Goal: Transaction & Acquisition: Obtain resource

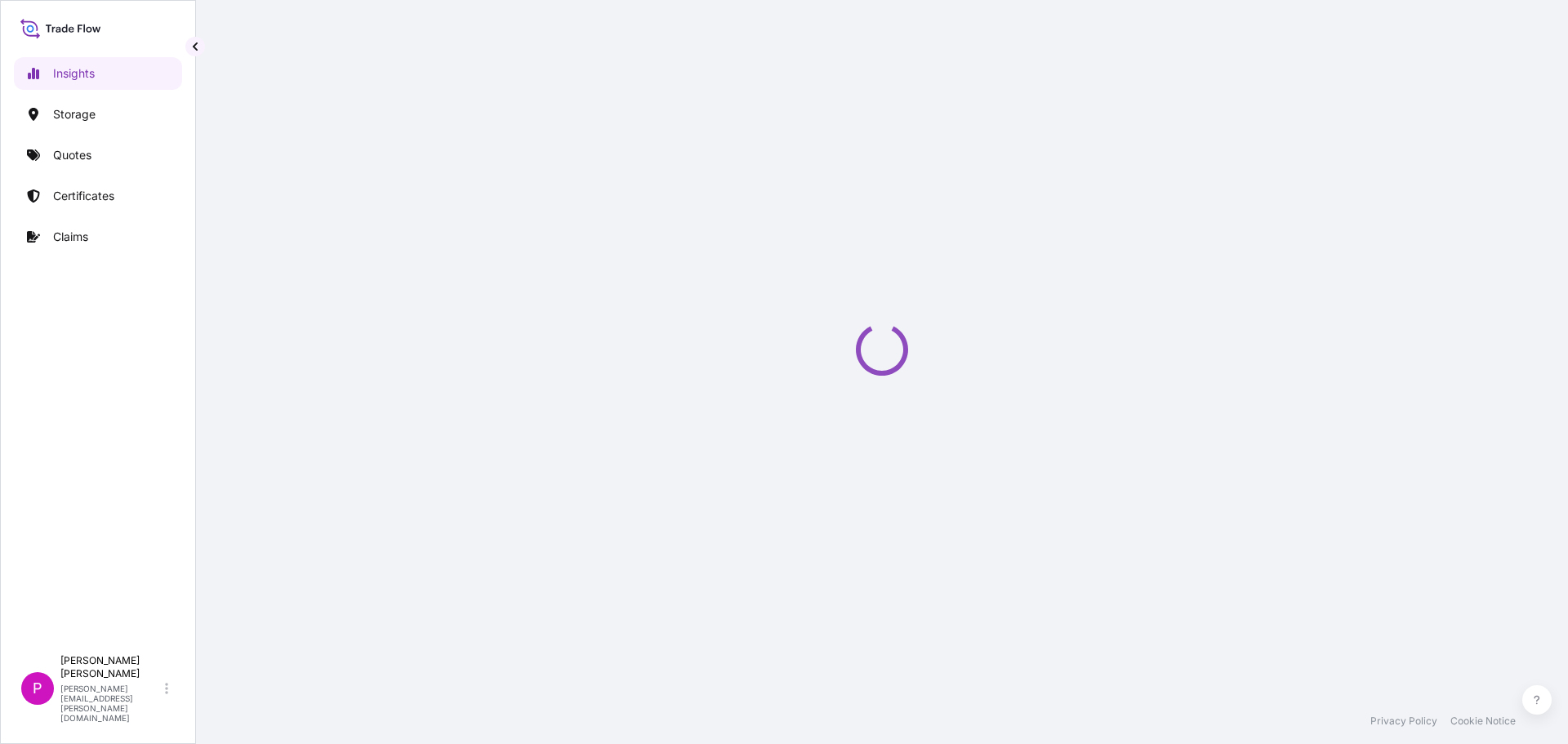
select select "2025"
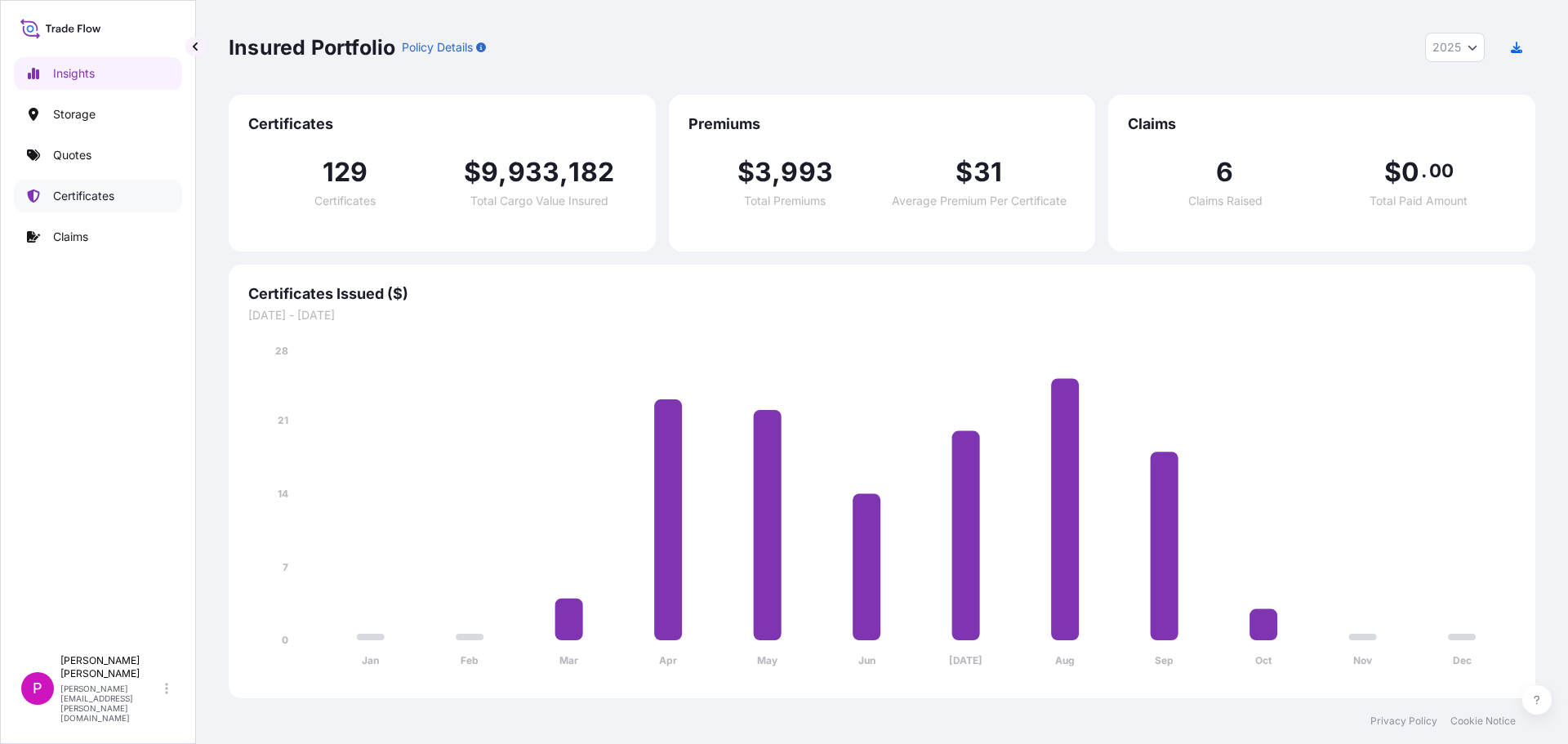
click at [101, 190] on p "Certificates" at bounding box center [84, 196] width 61 height 16
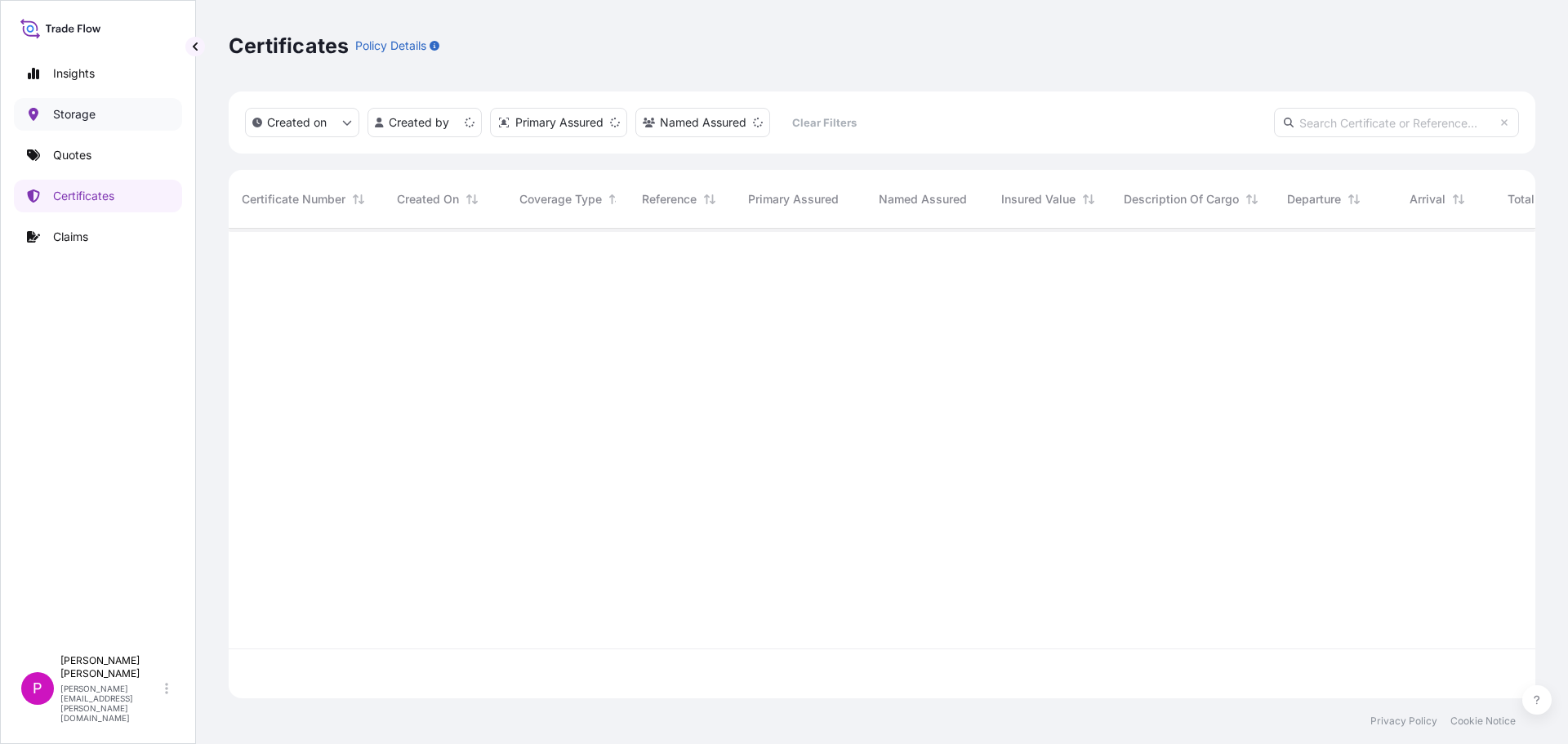
scroll to position [466, 1295]
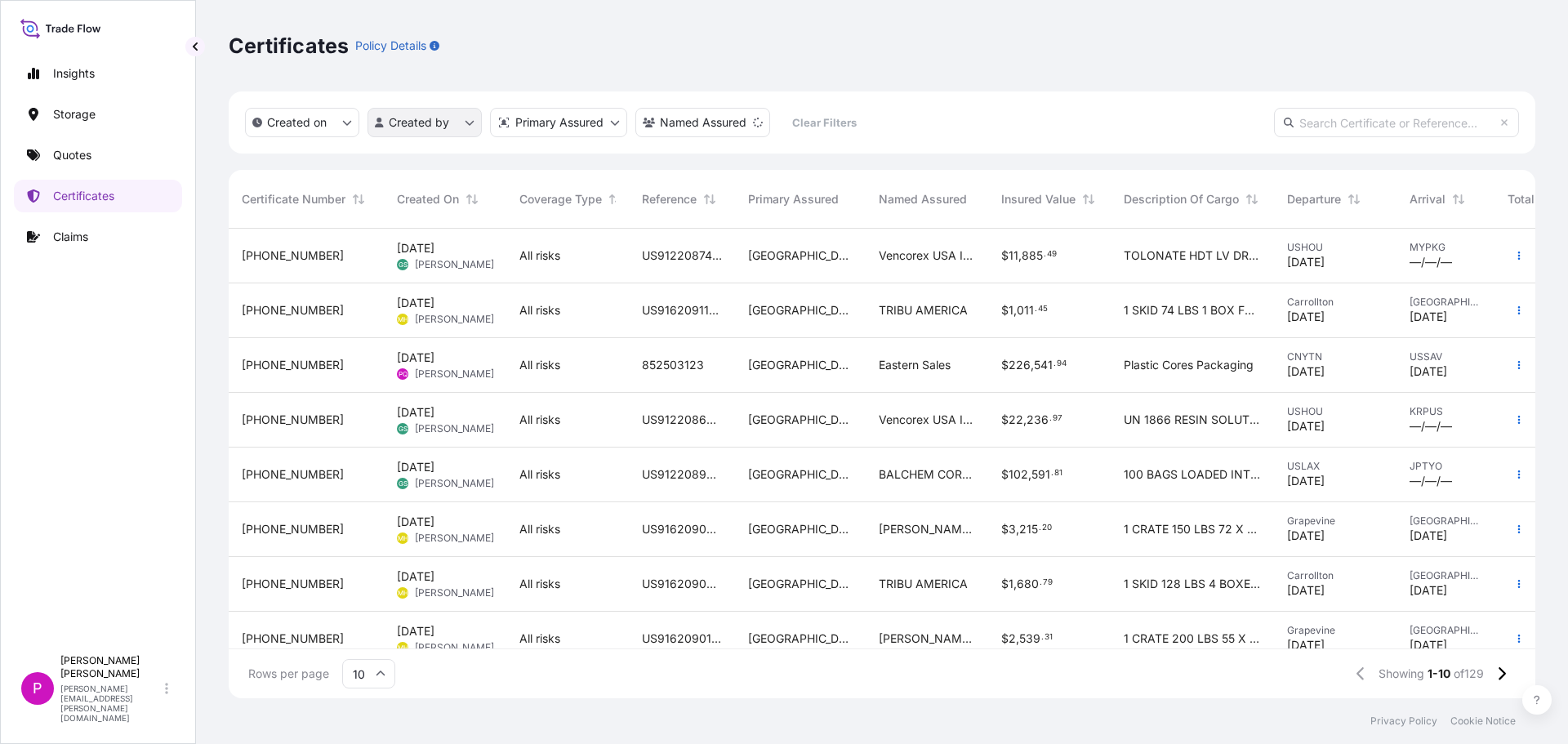
click at [416, 122] on html "Insights Storage Quotes Certificates Claims P [PERSON_NAME] [PERSON_NAME][EMAIL…" at bounding box center [784, 372] width 1568 height 744
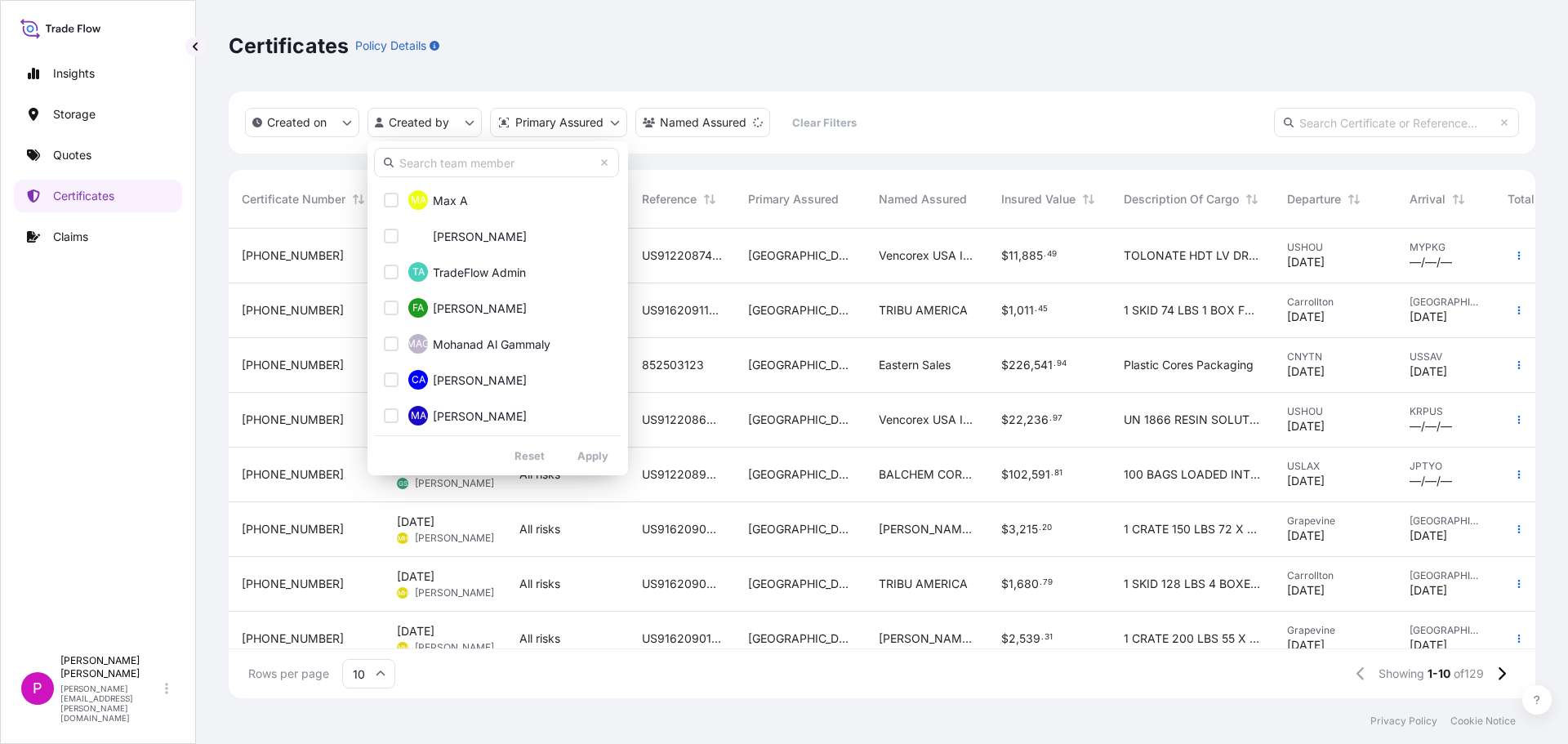
click at [436, 180] on div "MA Max A TA [PERSON_NAME] TA TradeFlow Admin FA [PERSON_NAME] MAG Mohanad Al Ga…" at bounding box center [497, 308] width 261 height 334
click at [429, 171] on input "text" at bounding box center [497, 162] width 245 height 29
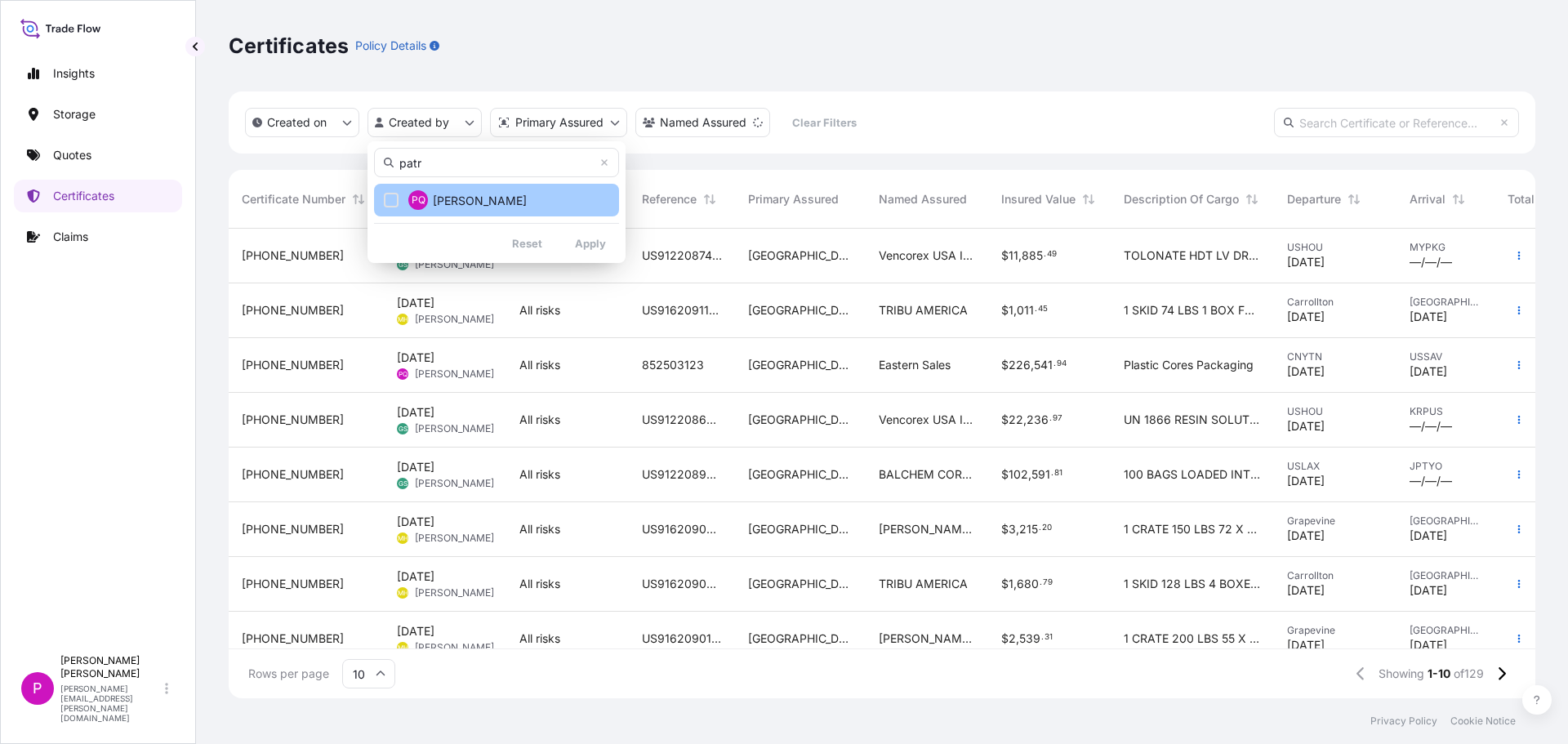
type input "patr"
click at [448, 204] on span "Patrick Qualls" at bounding box center [480, 201] width 94 height 16
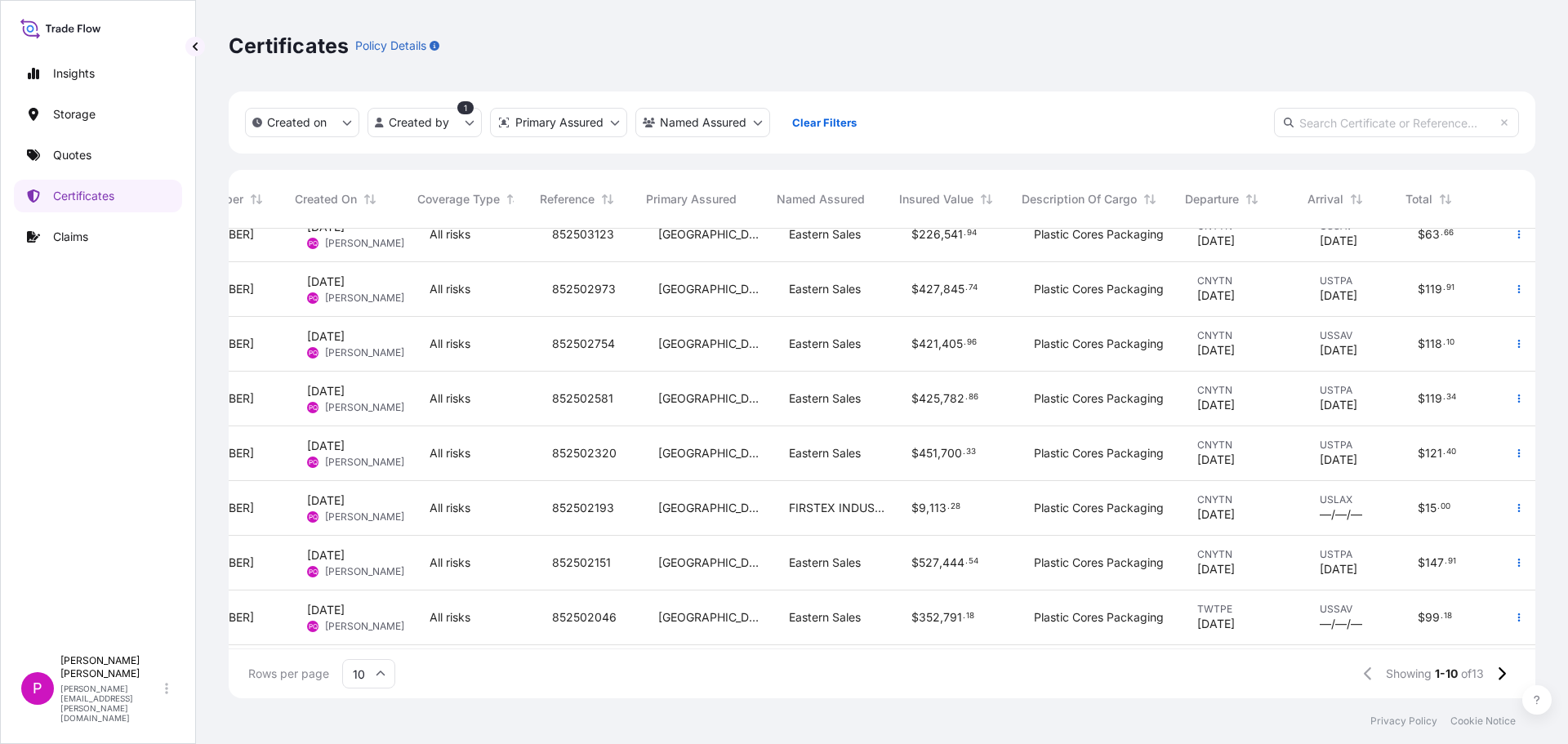
scroll to position [0, 102]
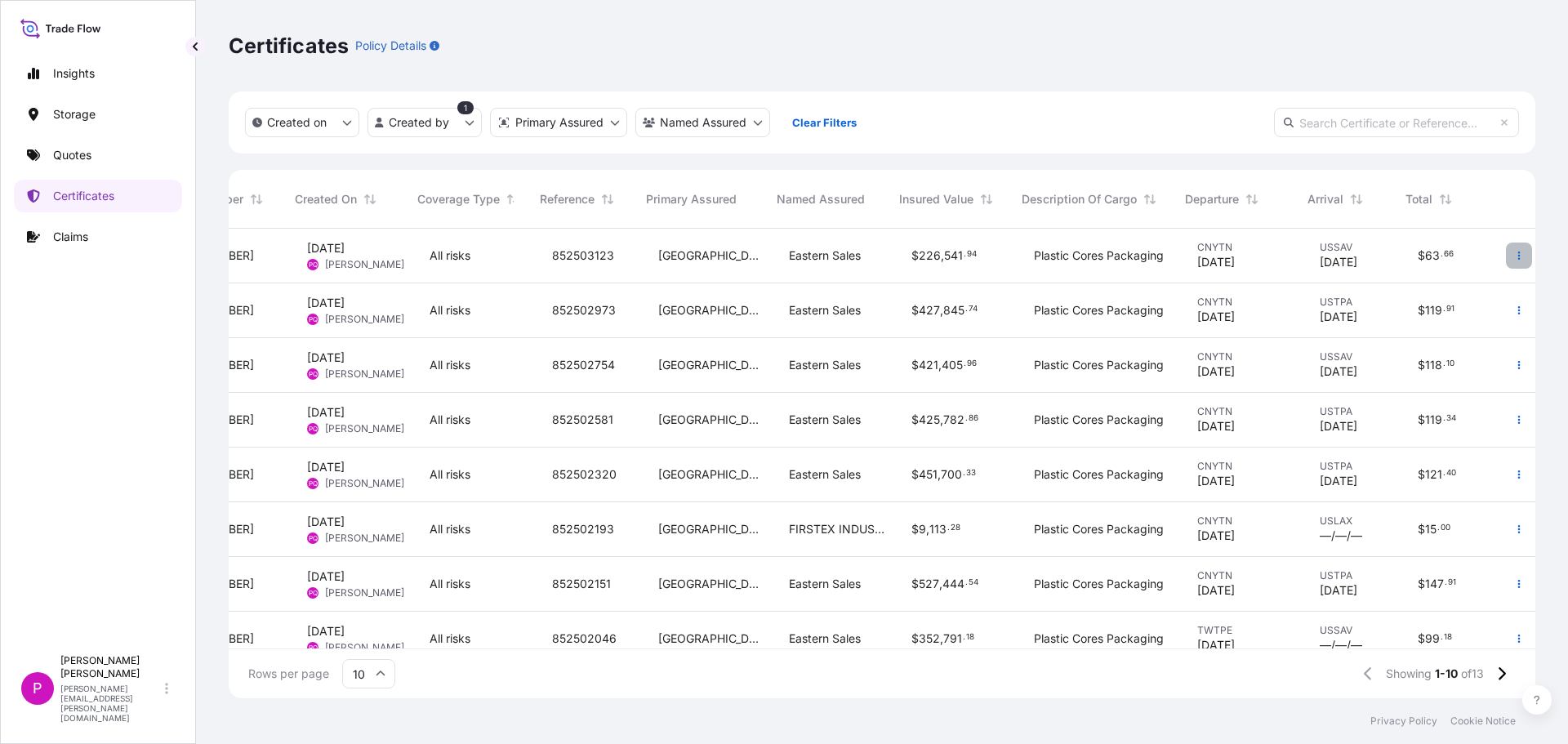
click at [1510, 260] on button "button" at bounding box center [1519, 255] width 26 height 26
click at [1421, 266] on p "Duplicate quote" at bounding box center [1416, 259] width 85 height 16
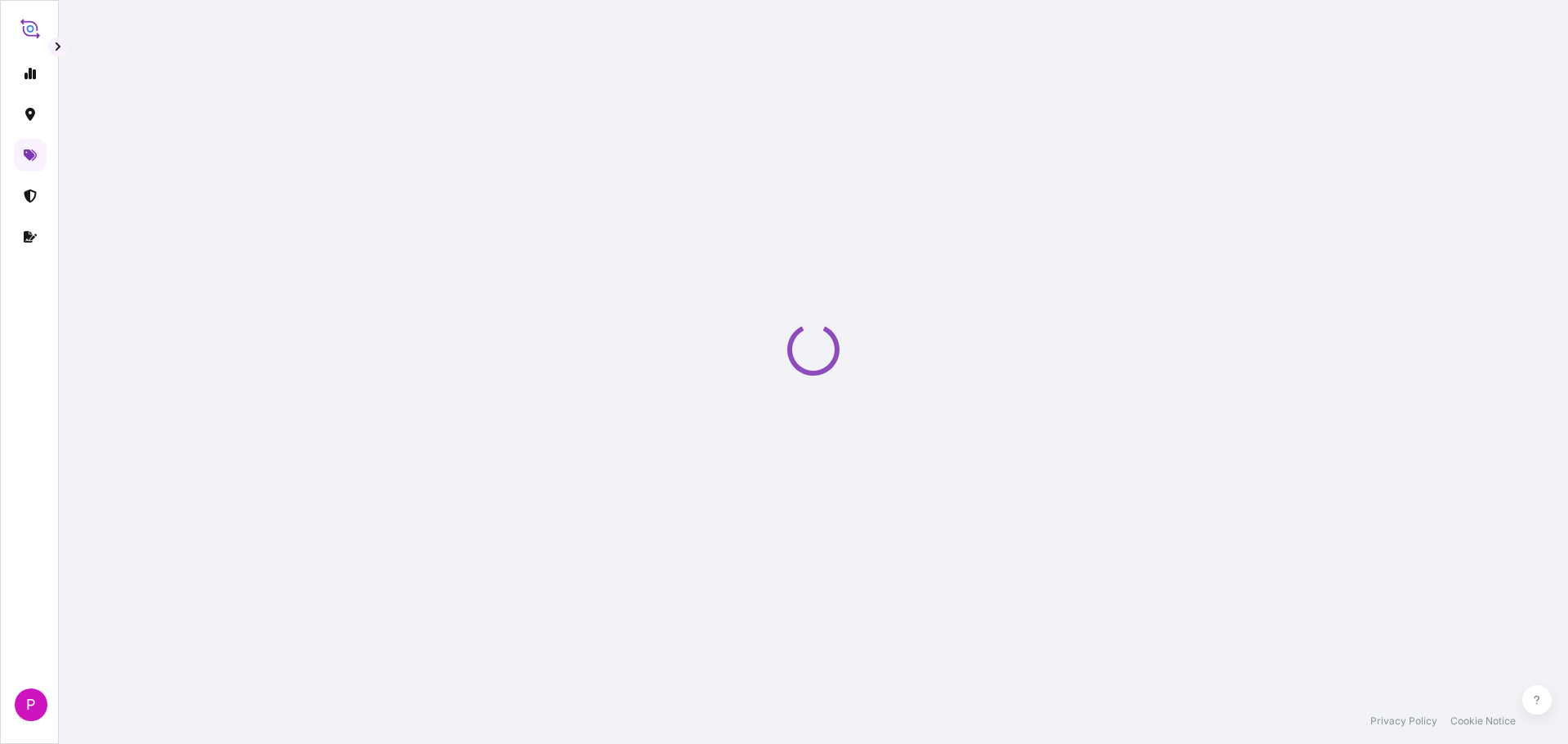
select select "Road / [GEOGRAPHIC_DATA]"
select select "Water"
select select "Road / [GEOGRAPHIC_DATA]"
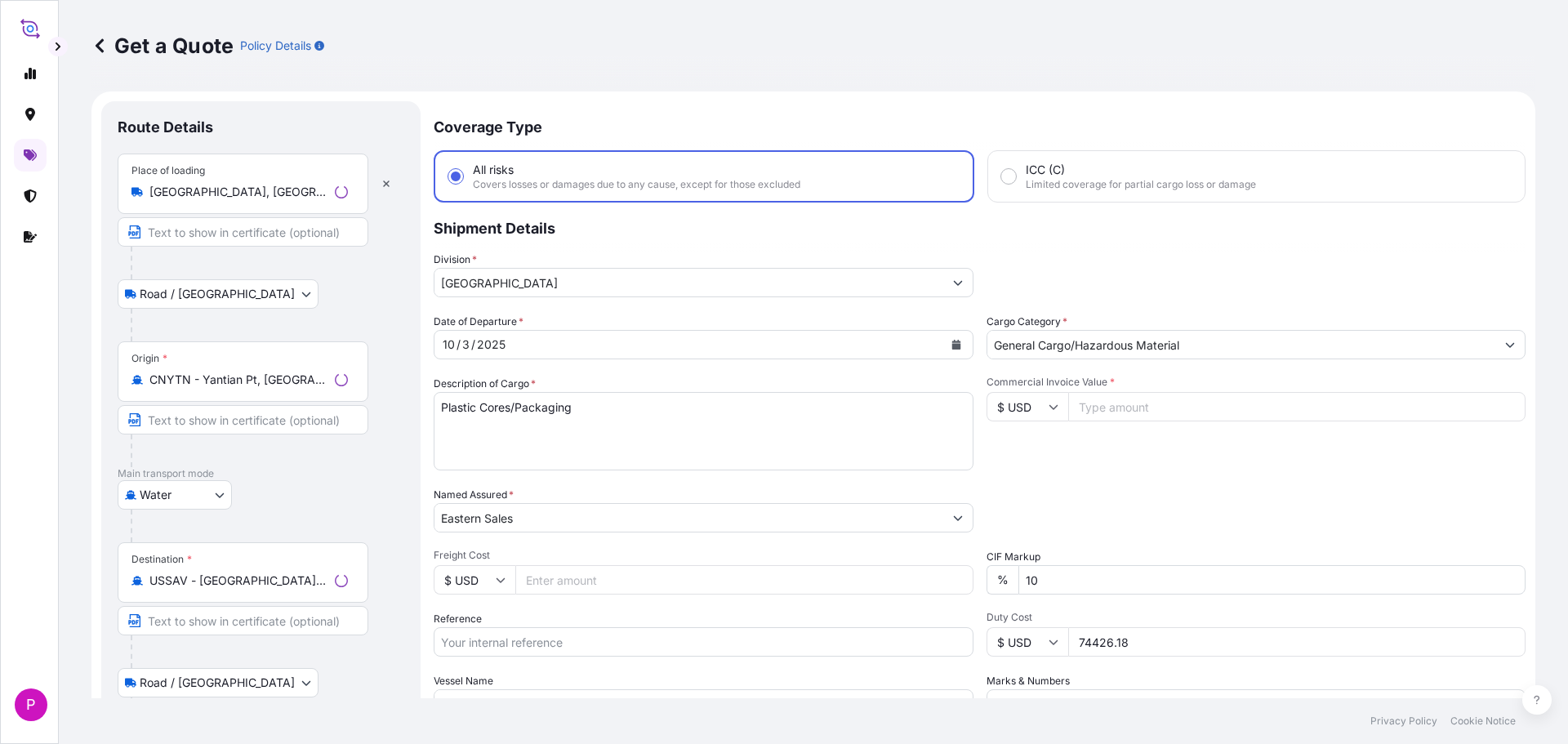
scroll to position [26, 0]
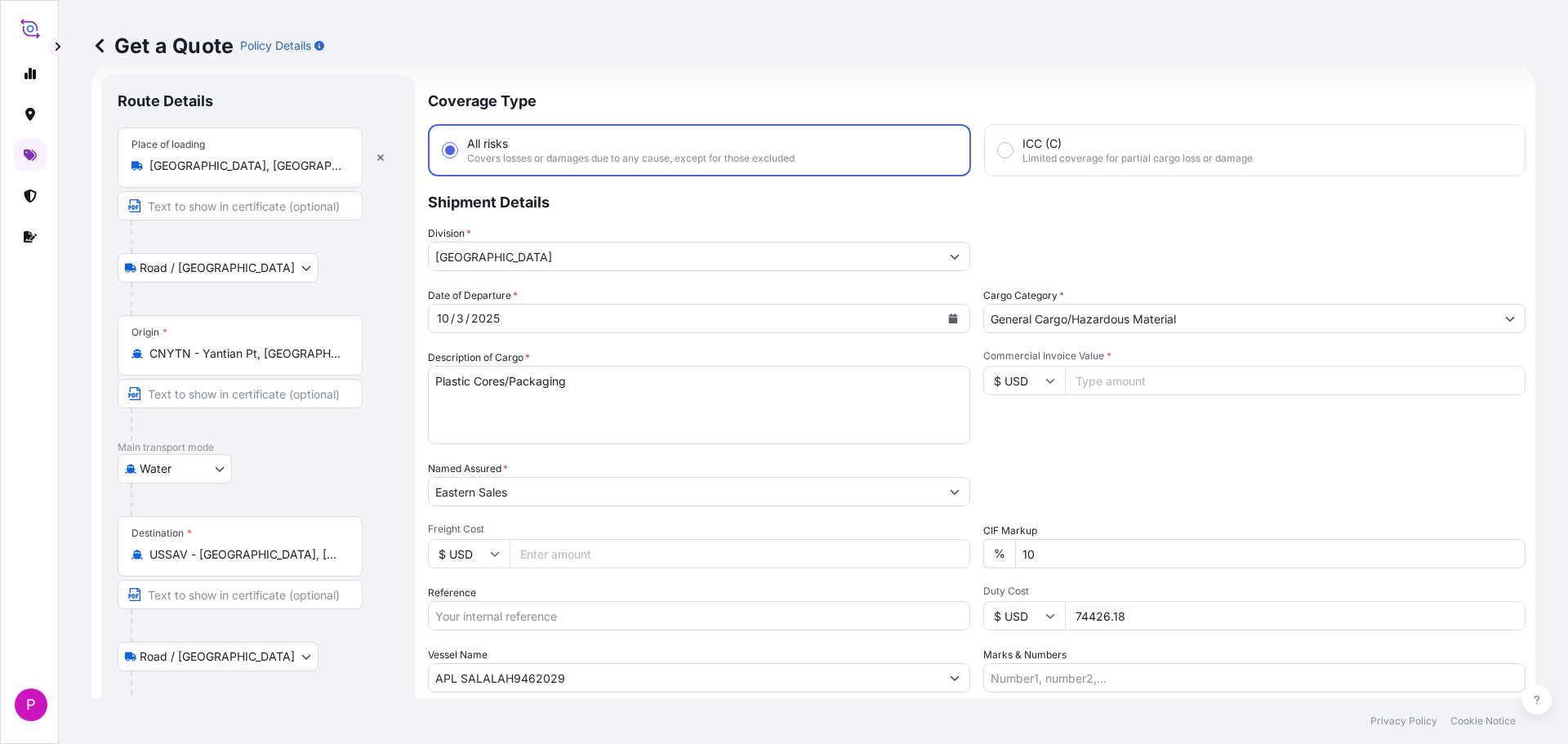
drag, startPoint x: 348, startPoint y: 166, endPoint x: 84, endPoint y: 179, distance: 264.3
click at [84, 179] on div "Get a Quote Policy Details Route Details Place of loading Yantian District, She…" at bounding box center [813, 348] width 1509 height 698
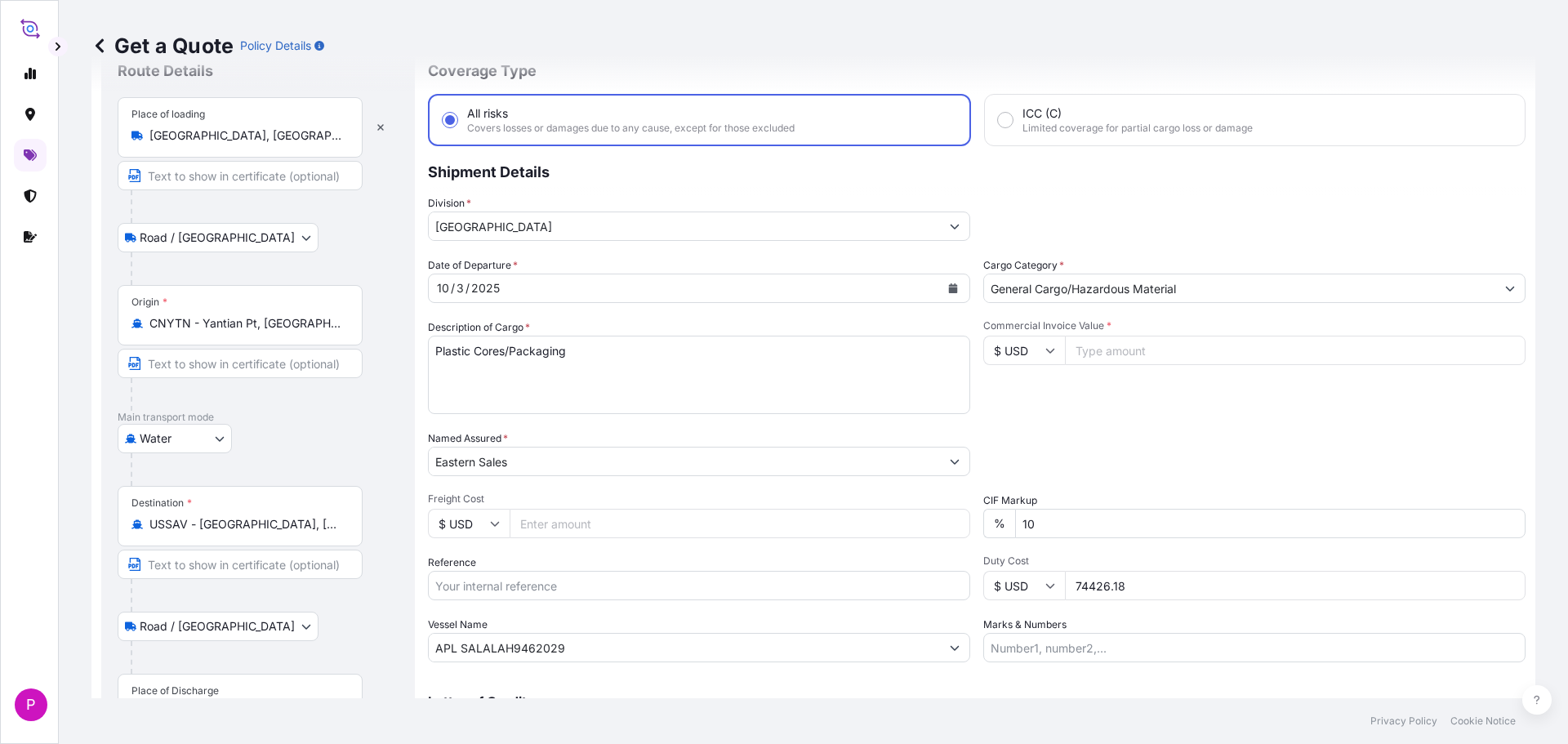
scroll to position [0, 0]
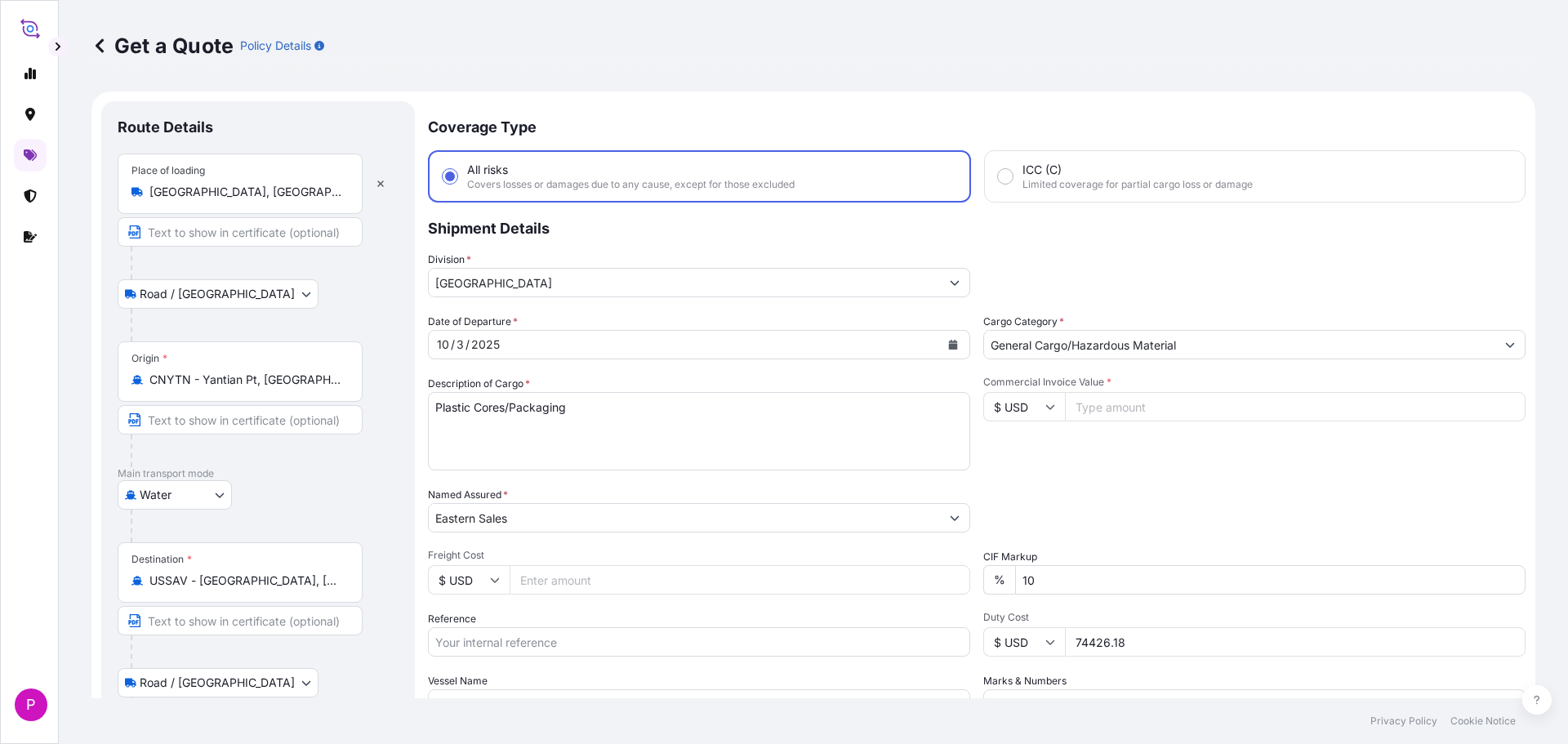
click at [394, 165] on div "Place of loading Yantian District, Shenzhen, Guangdong Province, China" at bounding box center [258, 200] width 281 height 93
click at [387, 178] on button "button" at bounding box center [381, 183] width 36 height 26
select select
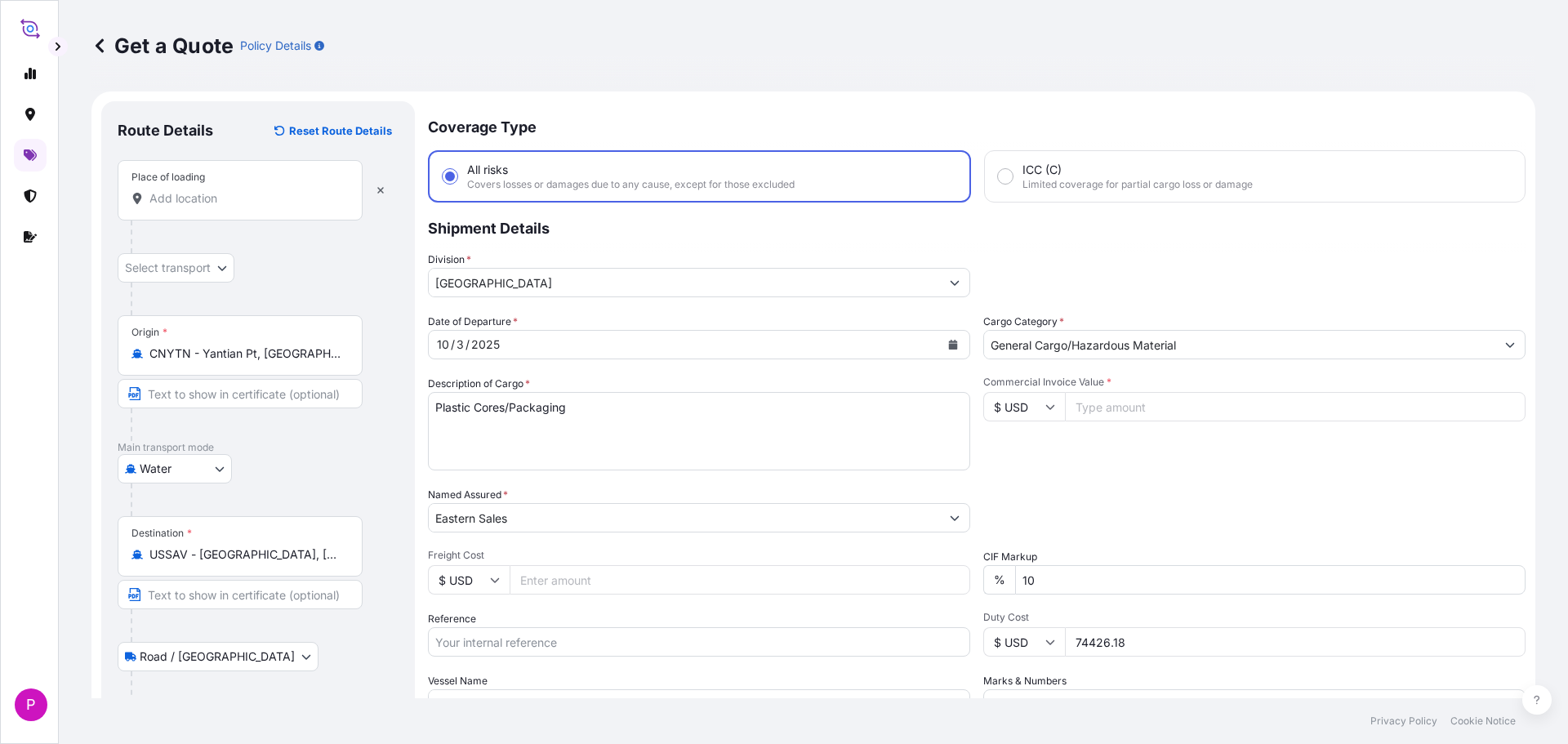
drag, startPoint x: 285, startPoint y: 210, endPoint x: 274, endPoint y: 205, distance: 12.1
click at [277, 207] on div "Place of loading" at bounding box center [240, 190] width 245 height 60
click at [277, 206] on input "Place of loading" at bounding box center [245, 198] width 193 height 16
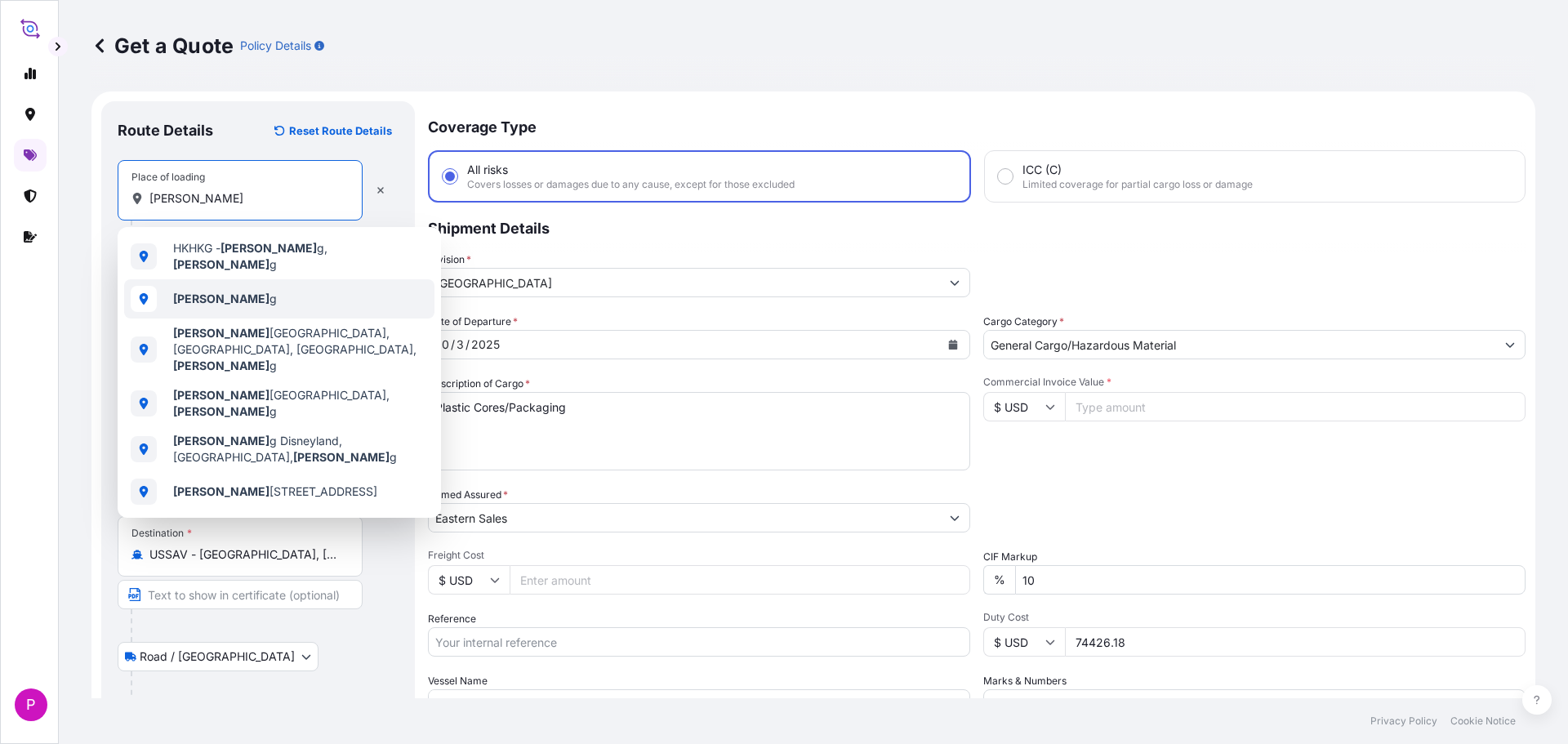
click at [261, 292] on div "Hong Kon g" at bounding box center [279, 299] width 310 height 39
type input "[GEOGRAPHIC_DATA]"
select select "Road / [GEOGRAPHIC_DATA]"
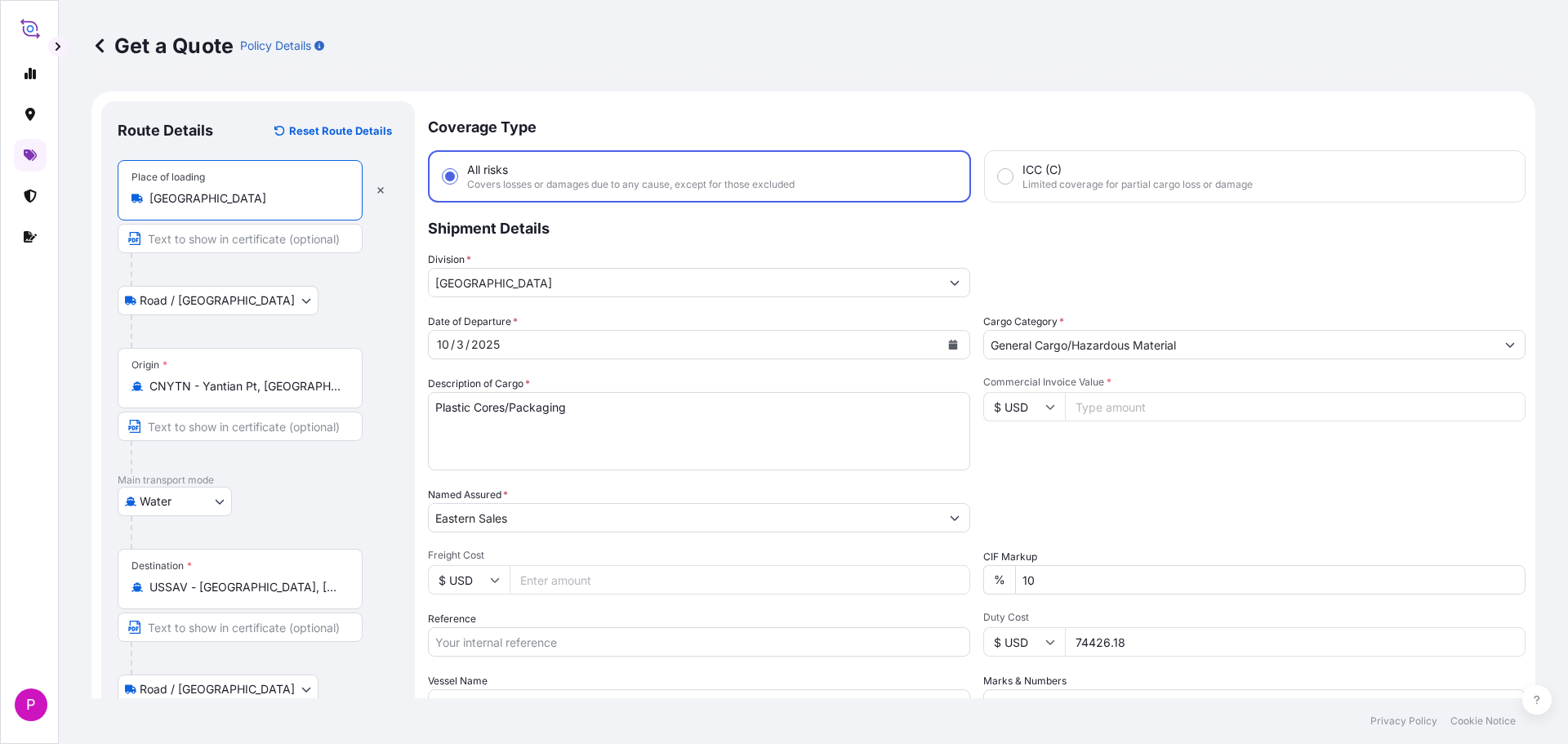
type input "[GEOGRAPHIC_DATA]"
click at [310, 395] on div "Origin * CNYTN - Yantian Pt, China" at bounding box center [240, 378] width 245 height 60
click at [310, 395] on input "CNYTN - Yantian Pt, China" at bounding box center [245, 386] width 193 height 16
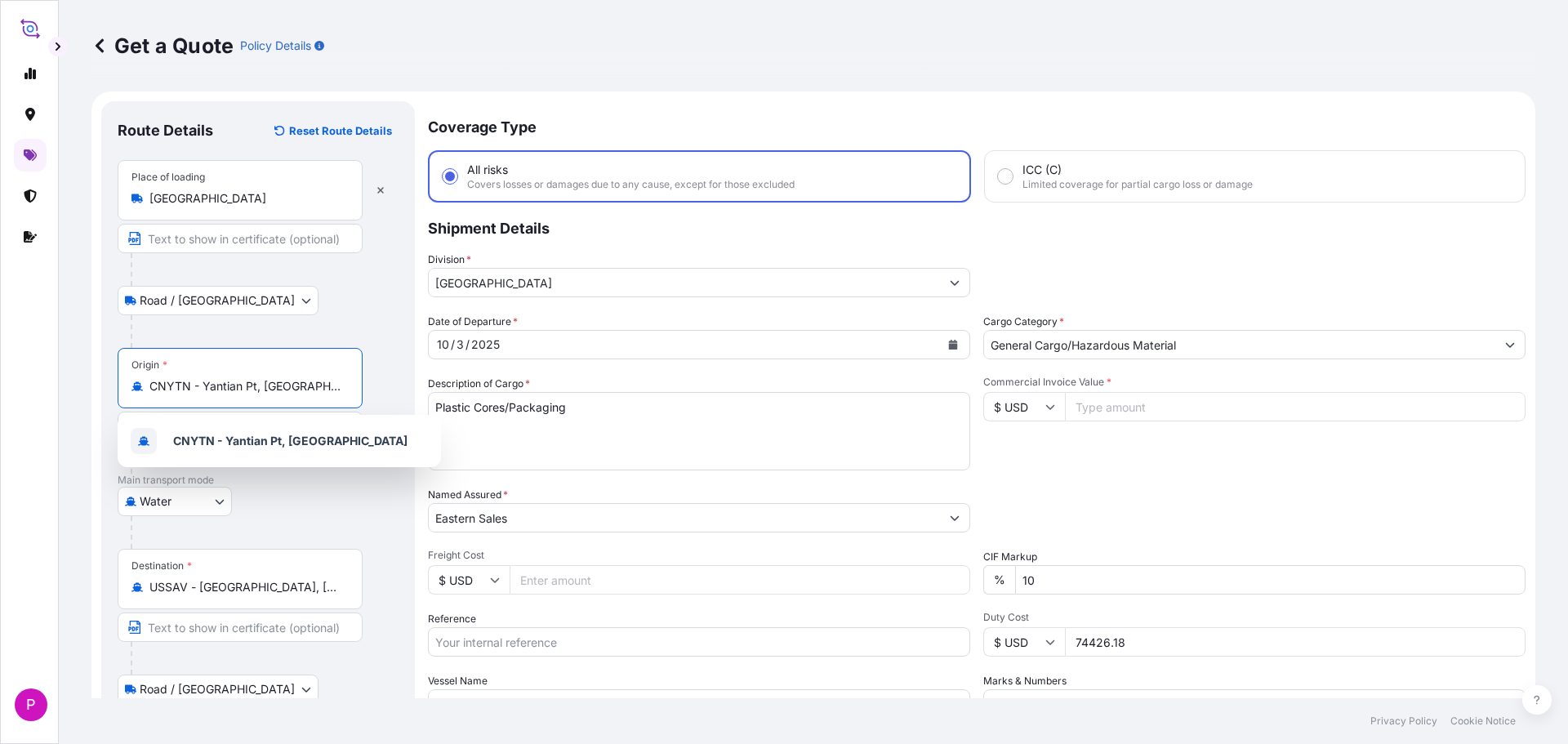
drag, startPoint x: 322, startPoint y: 394, endPoint x: 108, endPoint y: 381, distance: 214.4
click at [109, 381] on div "Route Details Reset Route Details Place of loading Hong Kong Road / Inland Road…" at bounding box center [258, 474] width 314 height 745
type input "CNYTN - Yantian Pt, China"
click at [133, 385] on icon at bounding box center [137, 386] width 12 height 12
click at [149, 385] on input "CNYTN - Yantian Pt, China" at bounding box center [245, 386] width 193 height 16
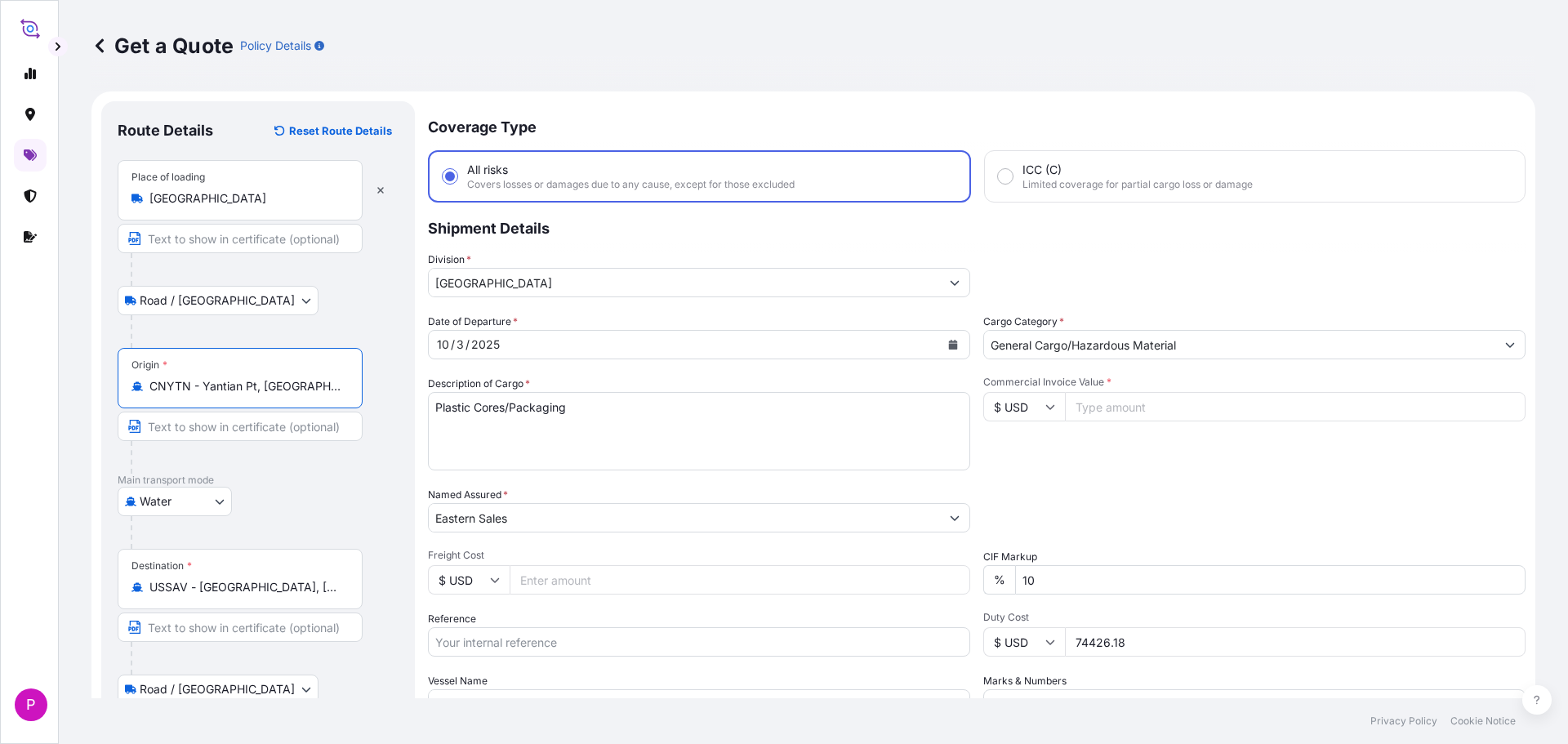
click at [101, 45] on icon at bounding box center [100, 45] width 16 height 16
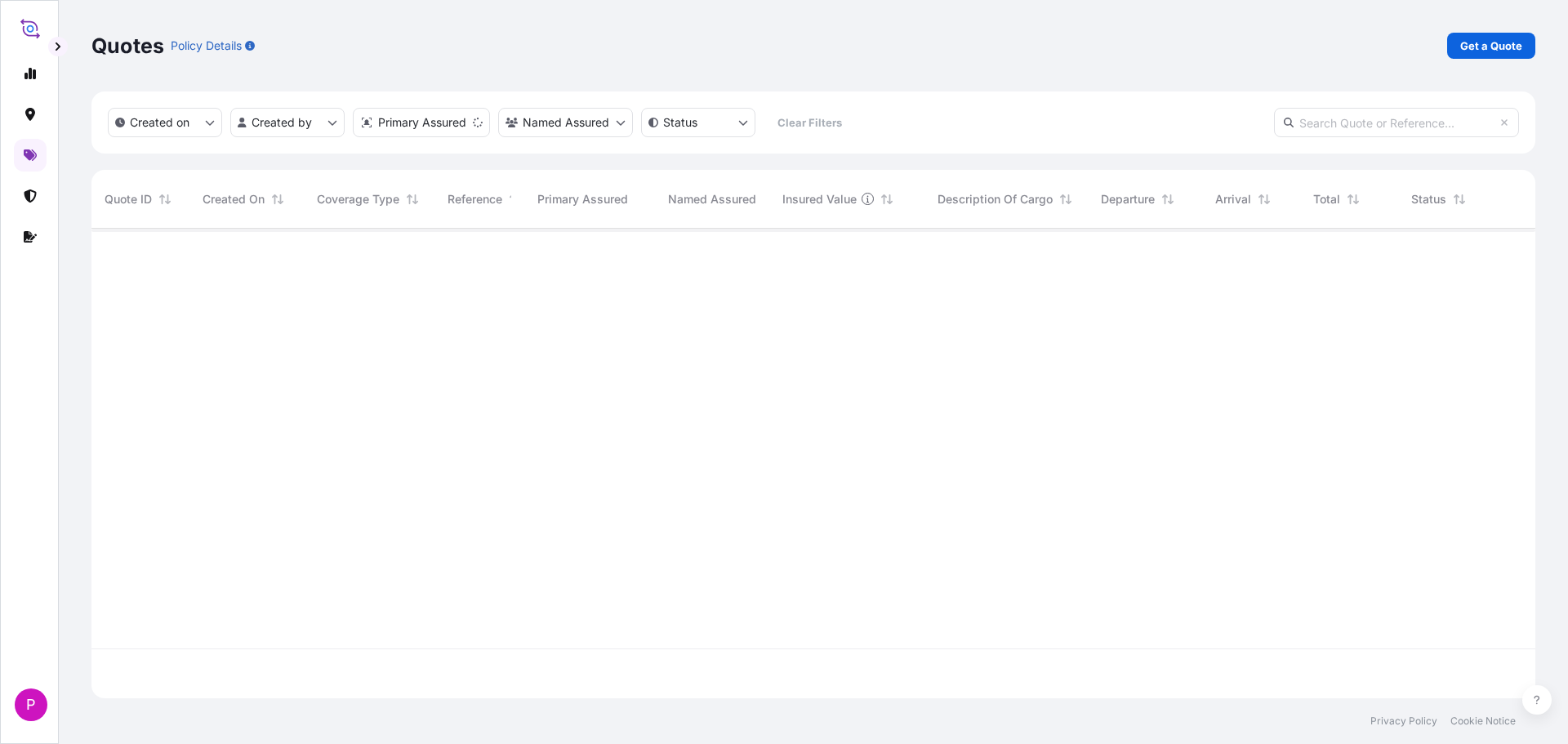
scroll to position [466, 1432]
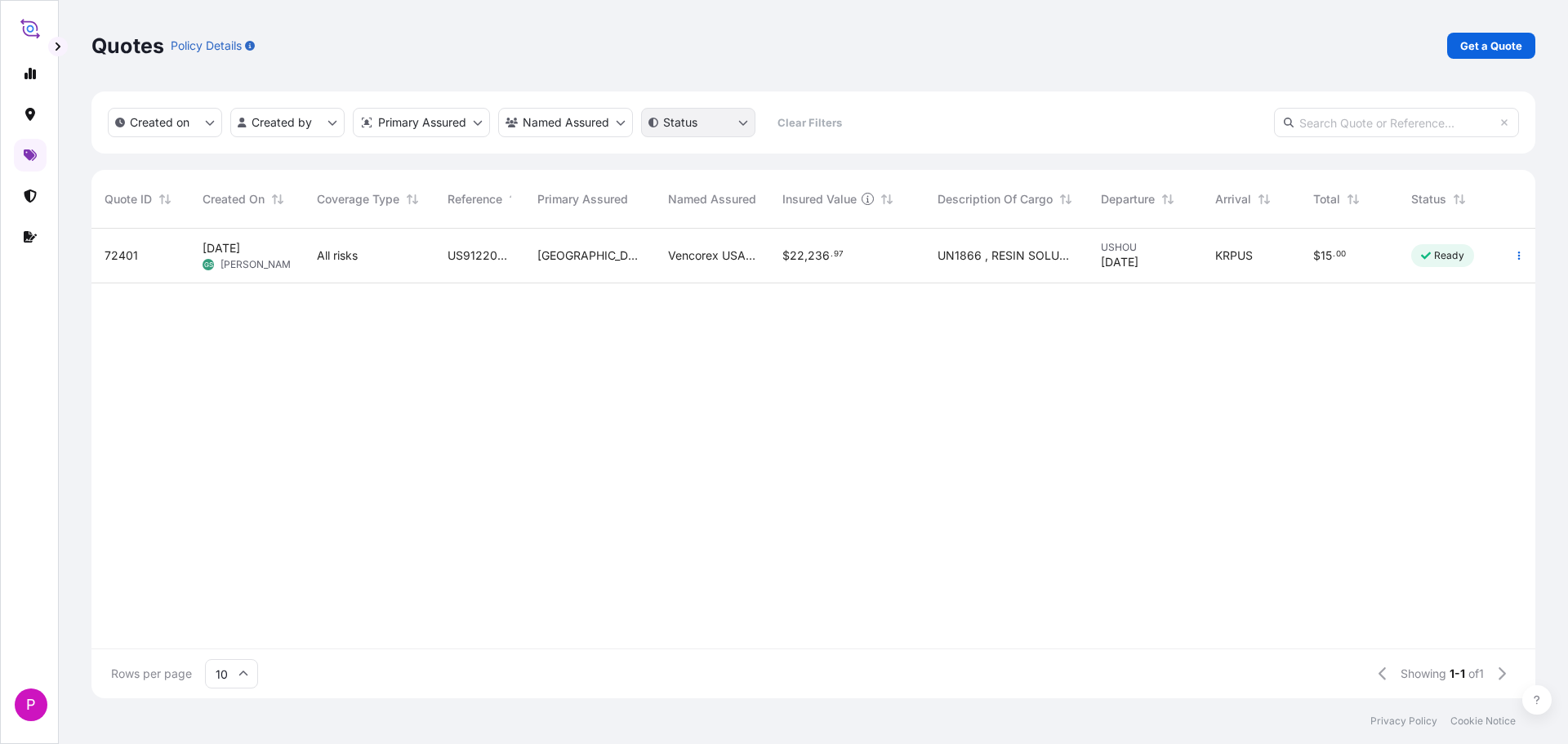
click at [655, 125] on html "P Quotes Policy Details Get a Quote Created on Created by Primary Assured Named…" at bounding box center [784, 372] width 1568 height 744
click at [583, 129] on html "P Quotes Policy Details Get a Quote Created on Created by Primary Assured Named…" at bounding box center [784, 372] width 1568 height 744
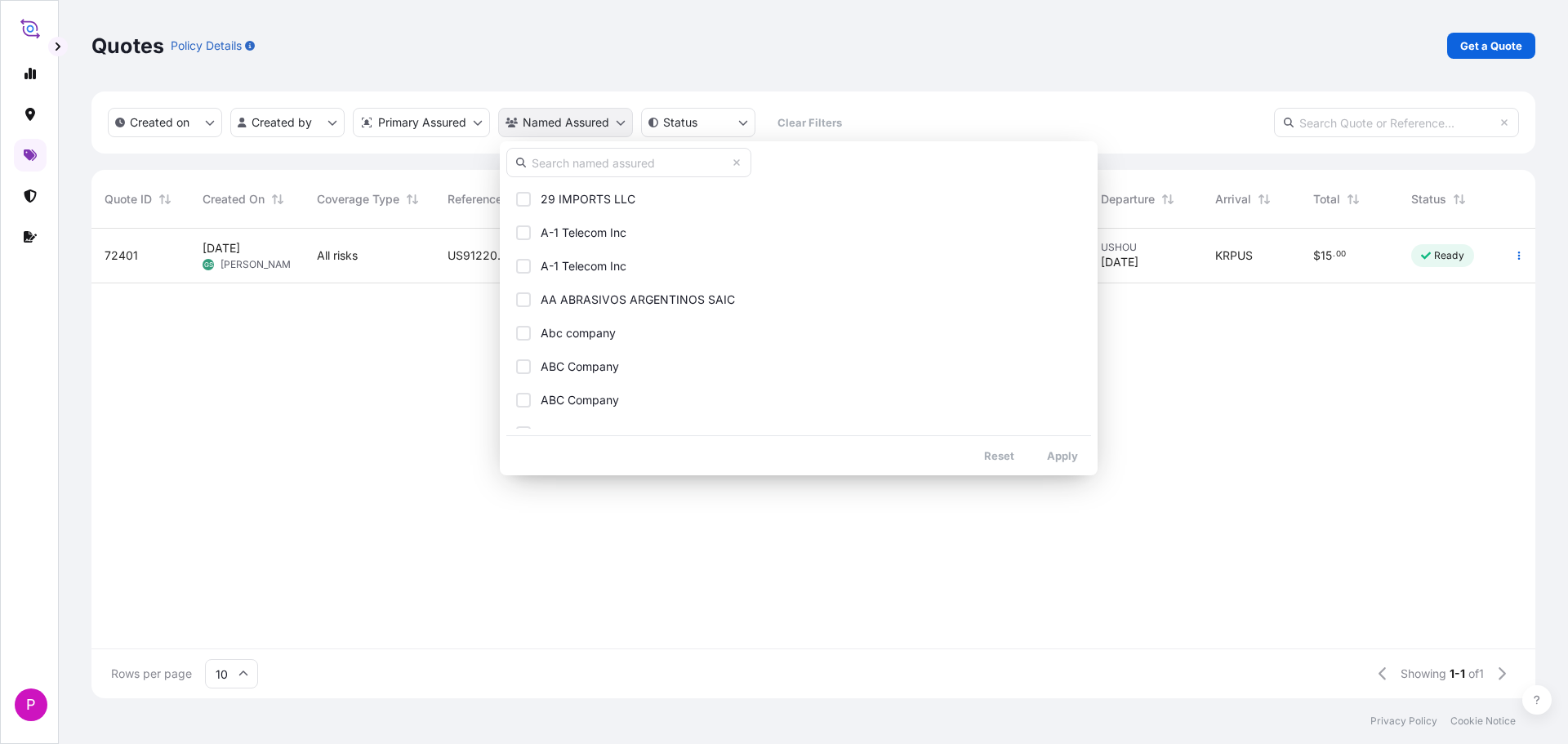
click at [583, 129] on html "P Quotes Policy Details Get a Quote Created on Created by Primary Assured Named…" at bounding box center [784, 372] width 1568 height 744
click at [556, 133] on html "P Quotes Policy Details Get a Quote Created on Created by Primary Assured Named…" at bounding box center [784, 372] width 1568 height 744
click at [567, 161] on input "text" at bounding box center [629, 162] width 245 height 29
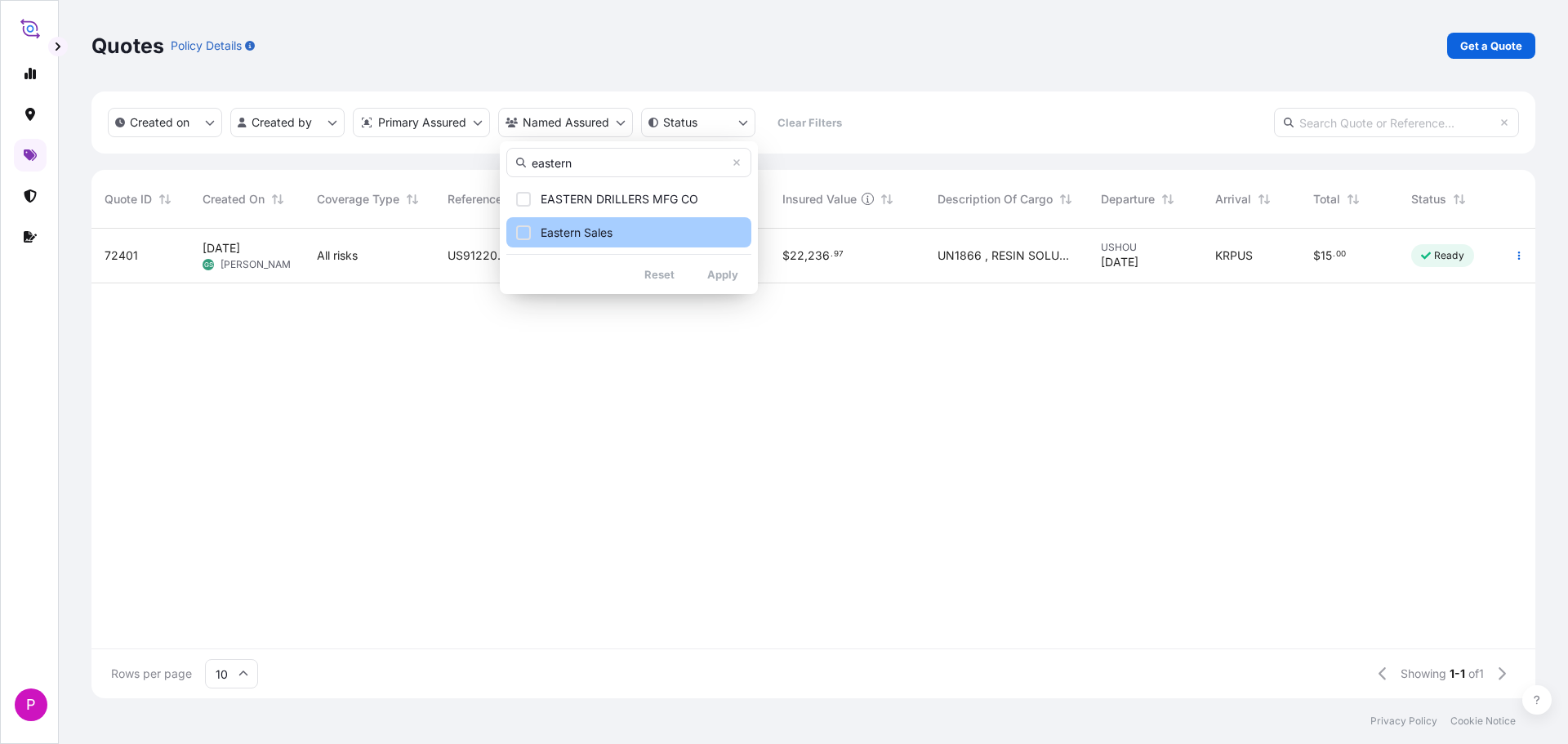
type input "eastern"
click at [599, 226] on span "Eastern Sales" at bounding box center [576, 233] width 72 height 16
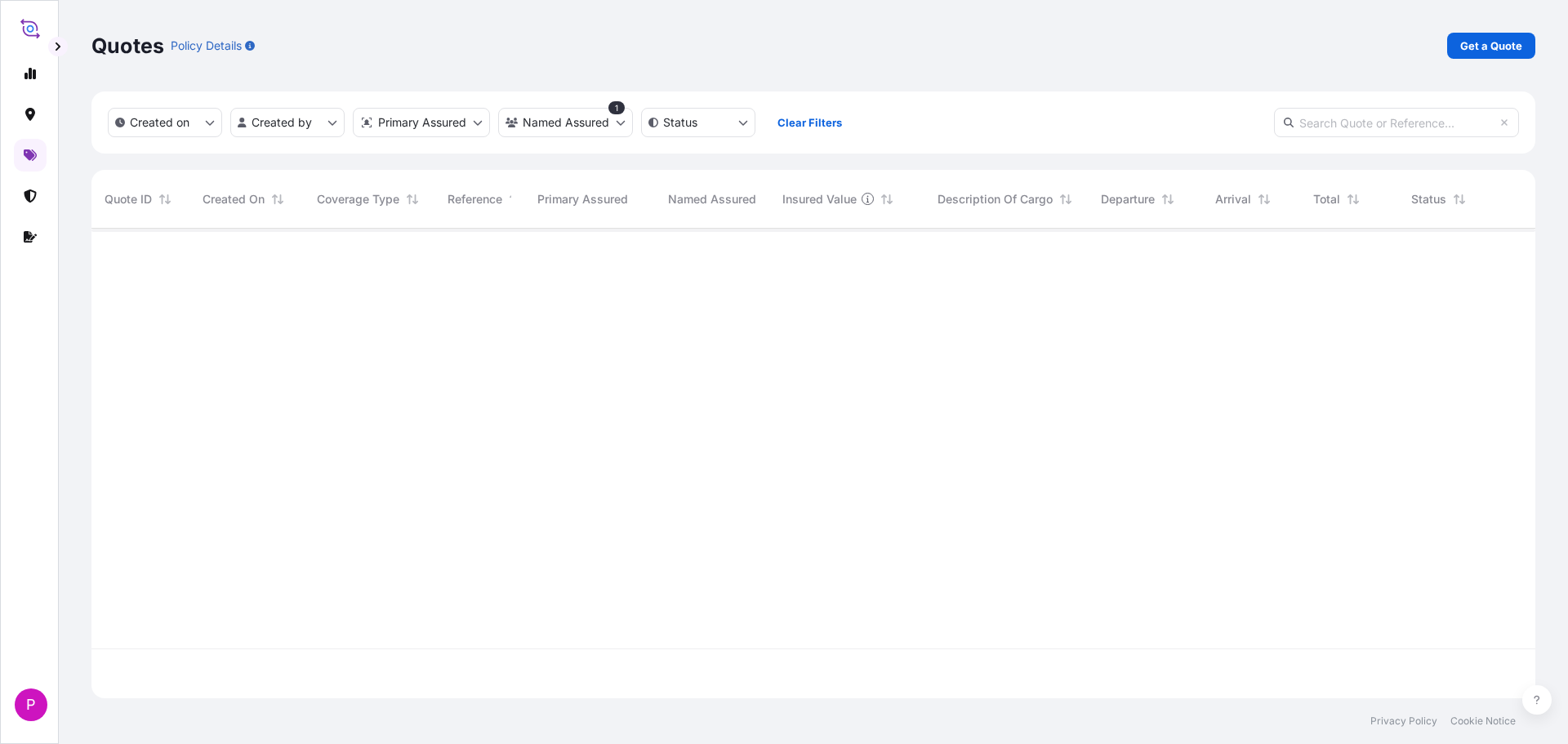
scroll to position [516, 1432]
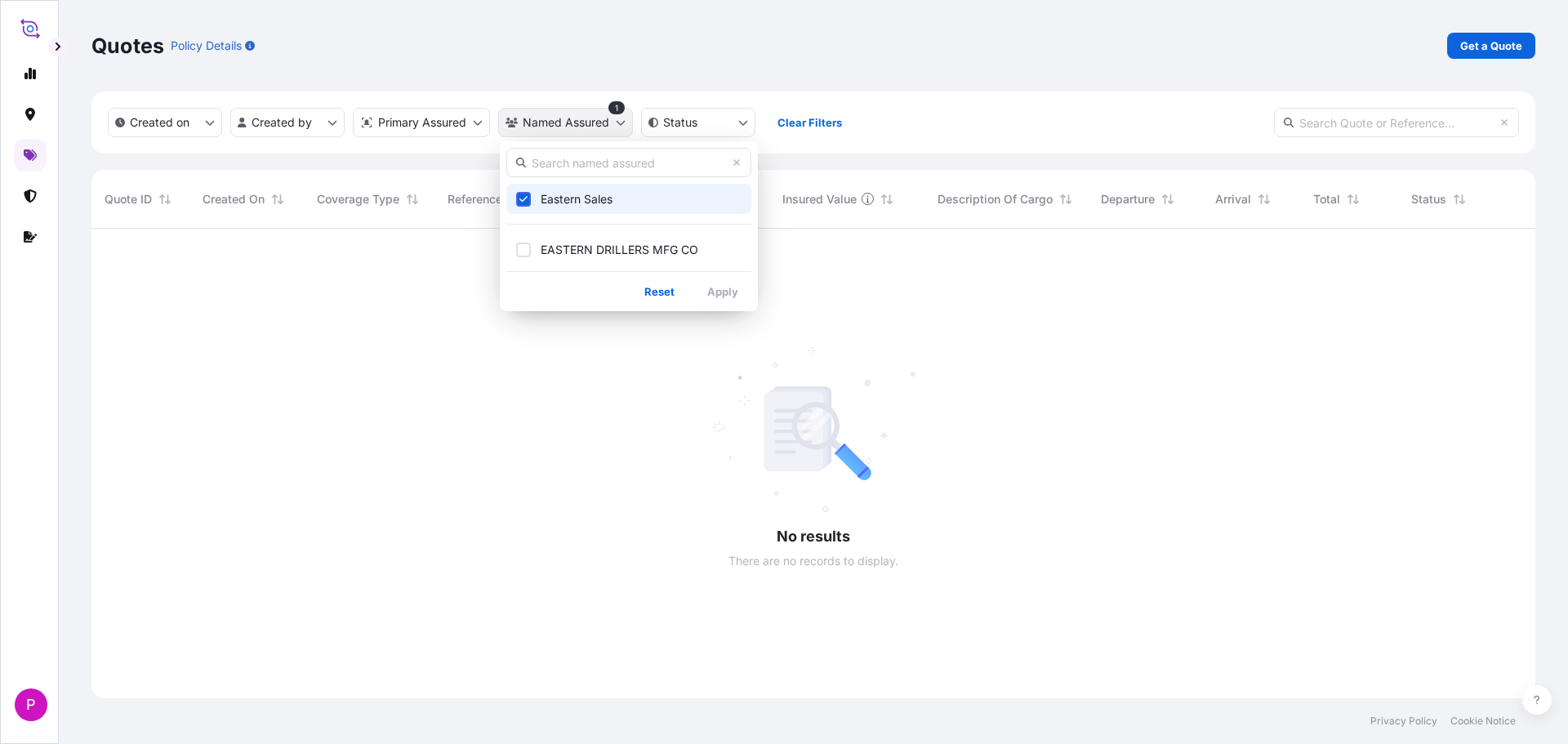
click at [577, 125] on html "P Quotes Policy Details Get a Quote Created on Created by Primary Assured Named…" at bounding box center [784, 372] width 1568 height 744
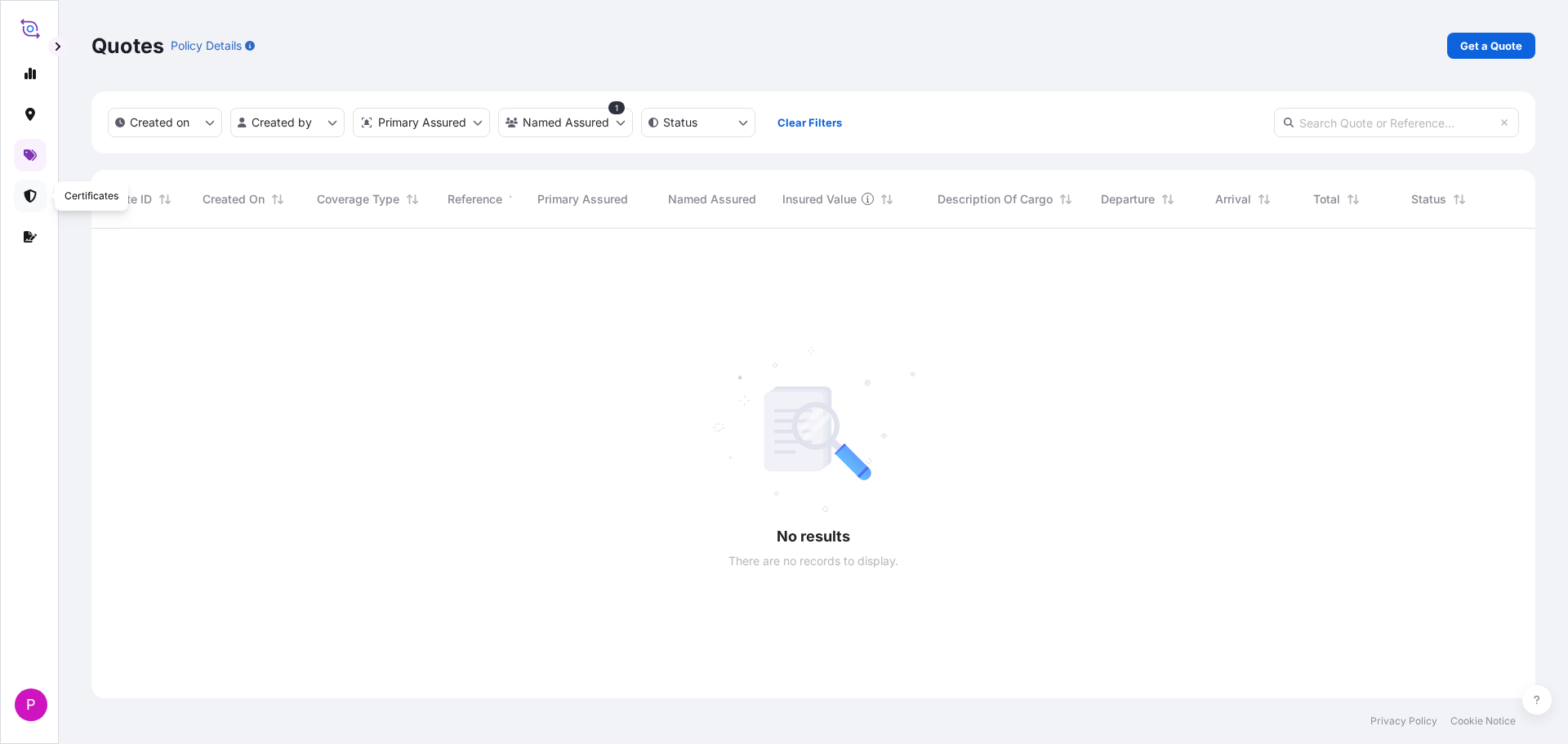
click at [22, 196] on link at bounding box center [30, 196] width 33 height 33
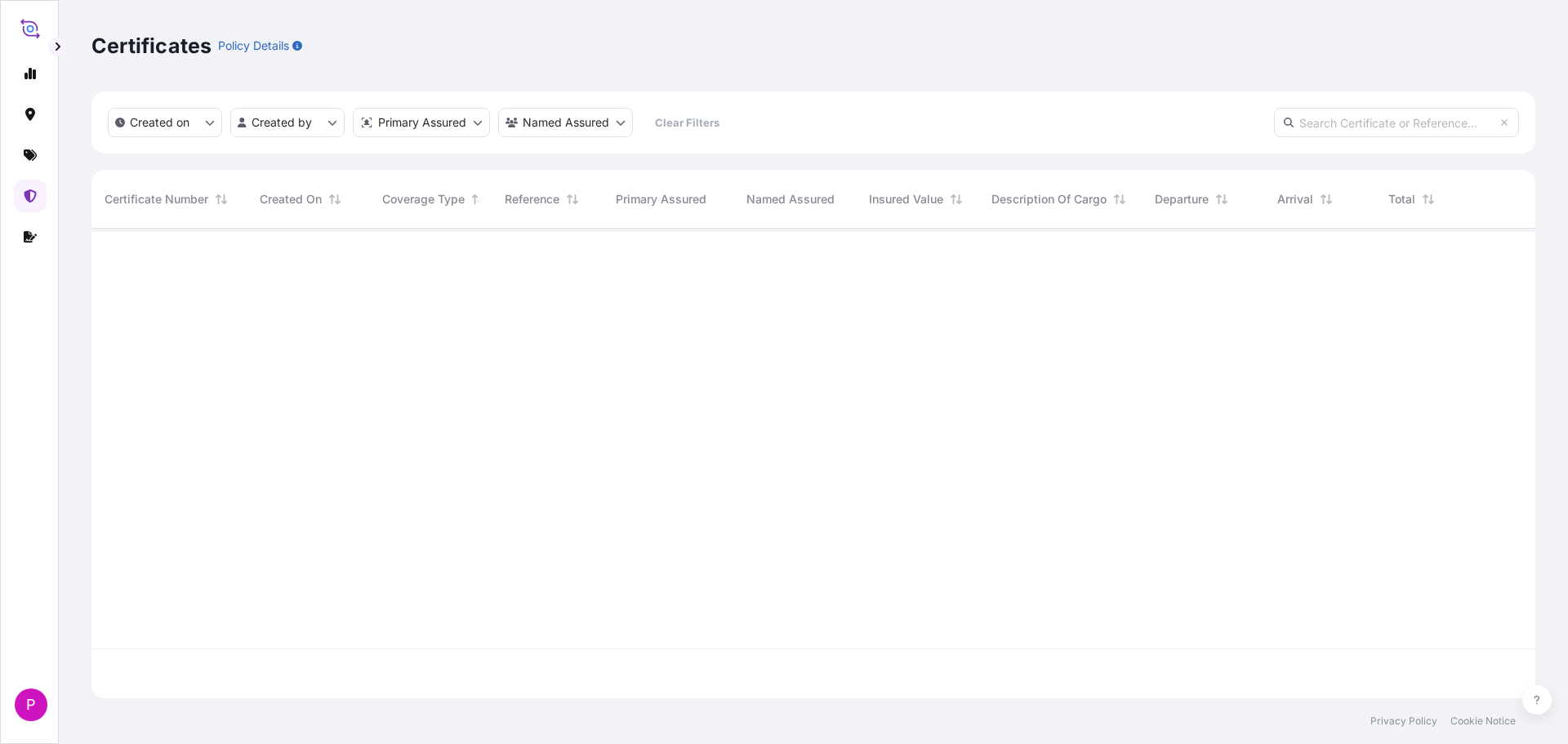
scroll to position [466, 1432]
click at [578, 127] on html "P Certificates Policy Details Created on Created by Primary Assured Named Assur…" at bounding box center [784, 372] width 1568 height 744
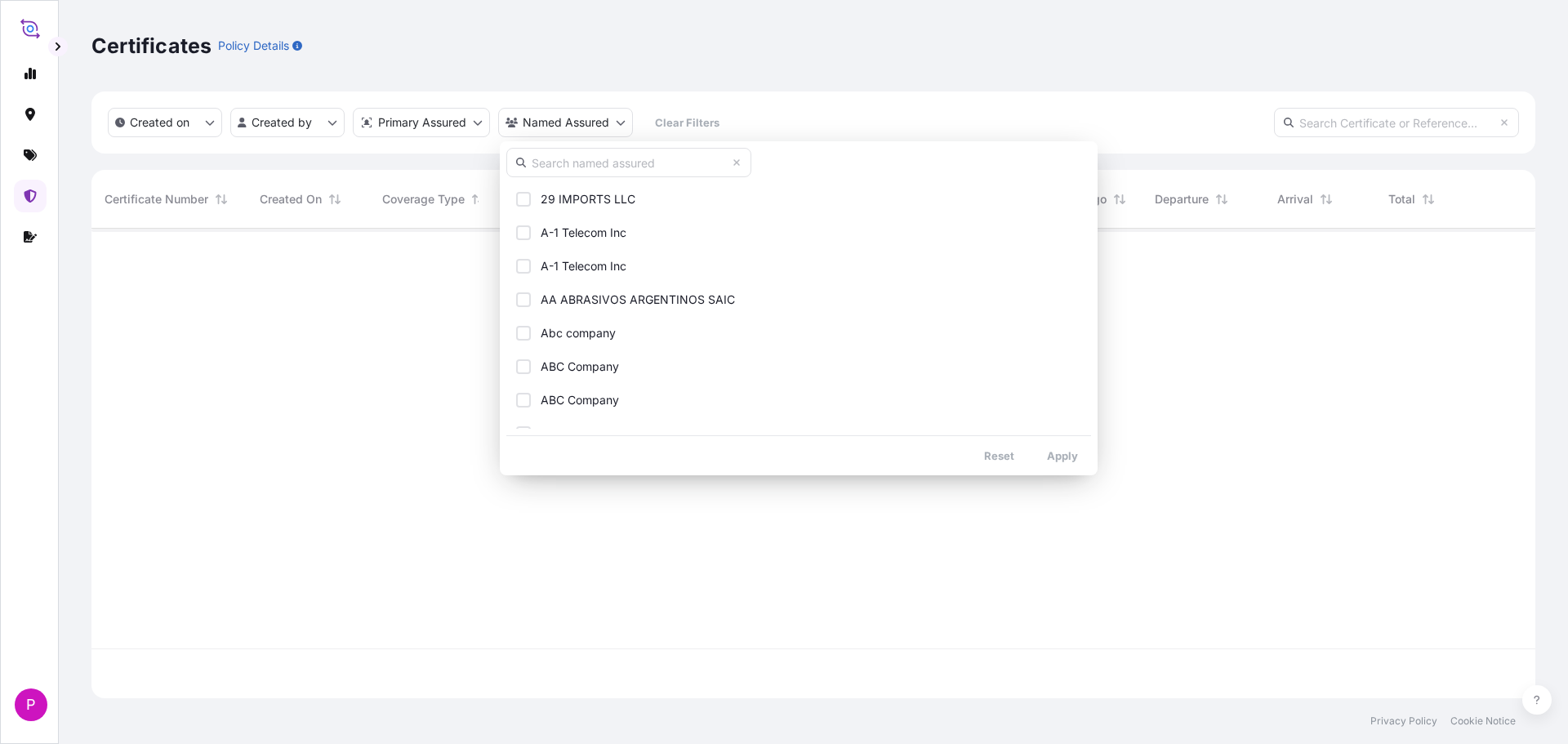
click at [584, 172] on input "text" at bounding box center [629, 162] width 245 height 29
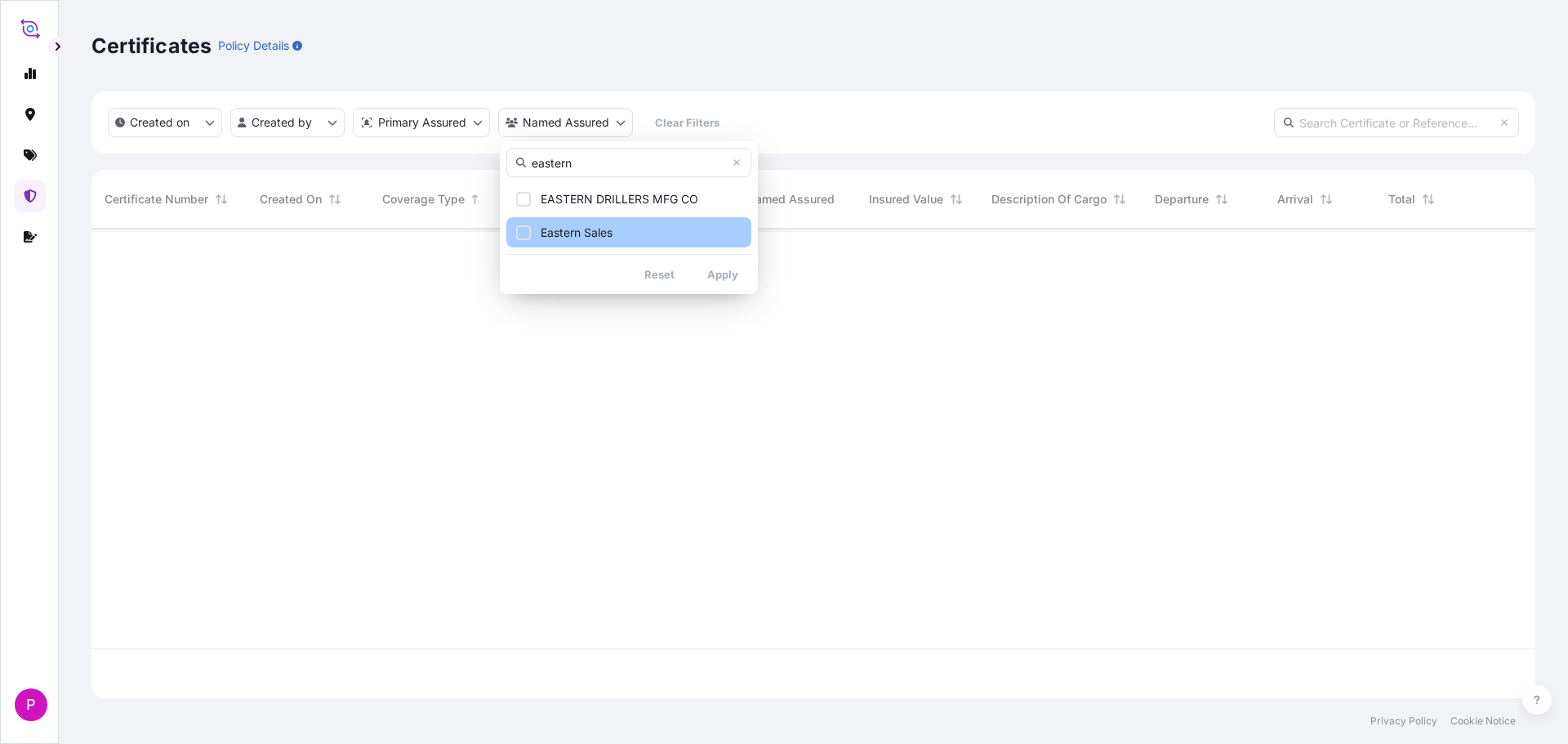
type input "eastern"
click at [608, 237] on span "Eastern Sales" at bounding box center [576, 233] width 72 height 16
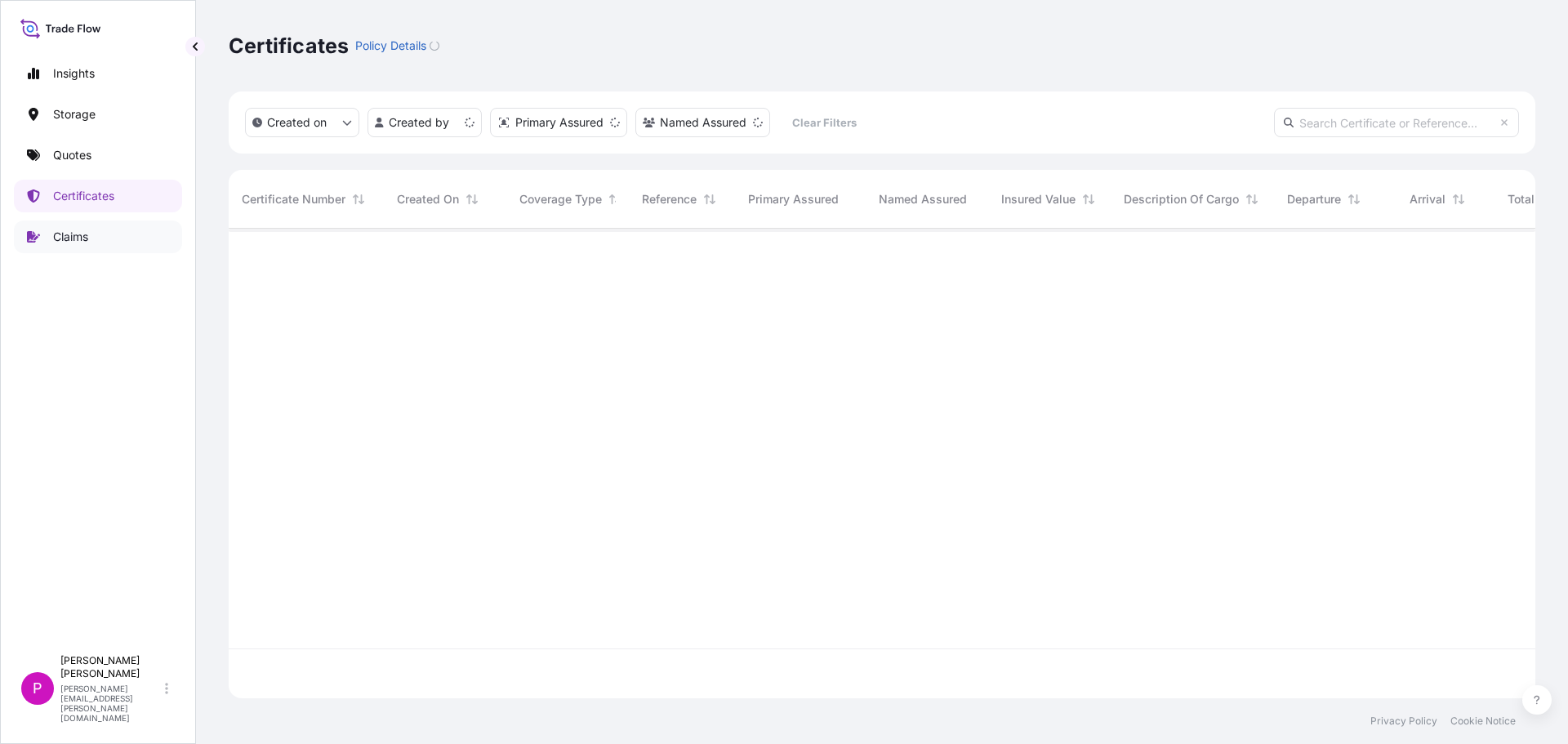
scroll to position [466, 1295]
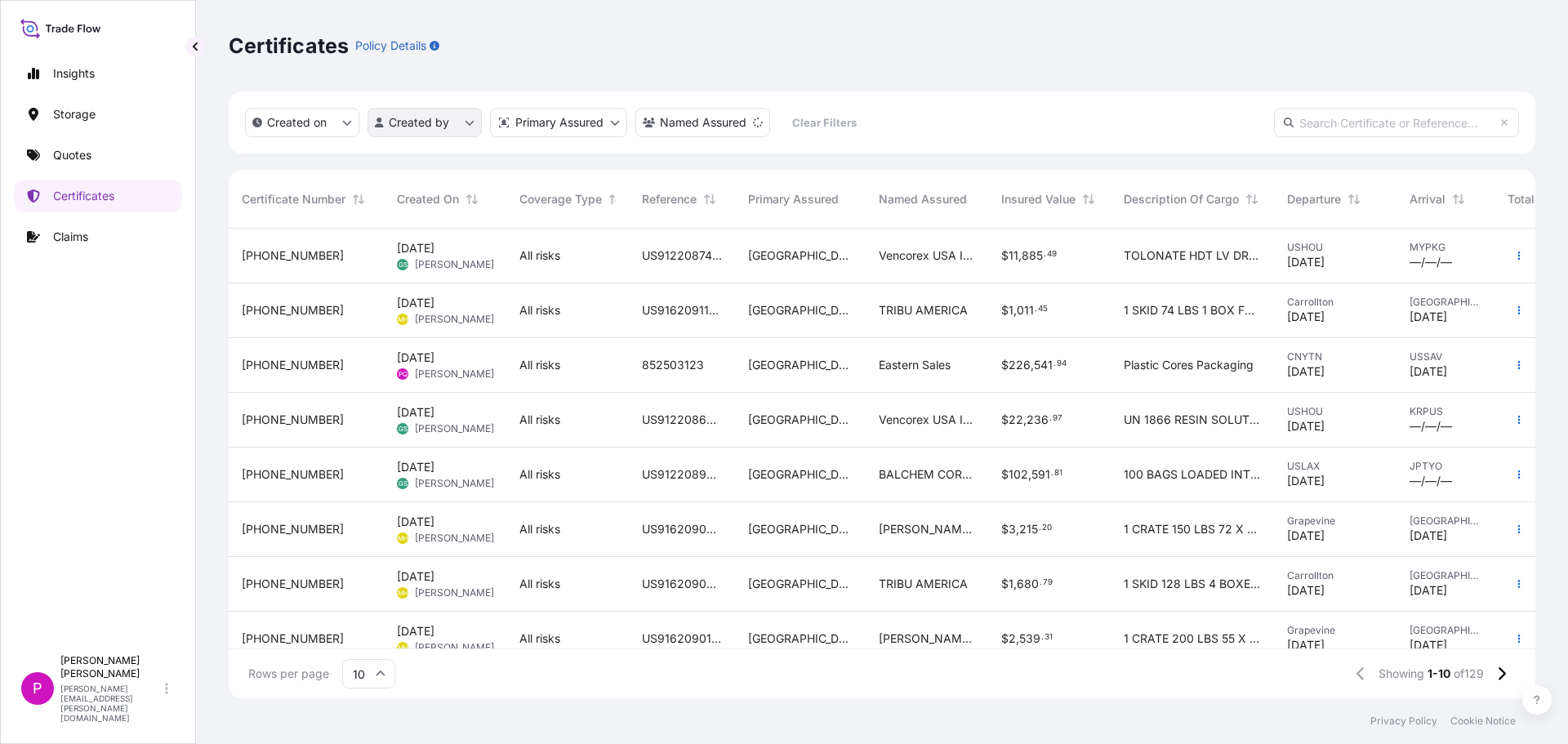
click at [454, 129] on html "Insights Storage Quotes Certificates Claims P [PERSON_NAME] [PERSON_NAME][EMAIL…" at bounding box center [784, 372] width 1568 height 744
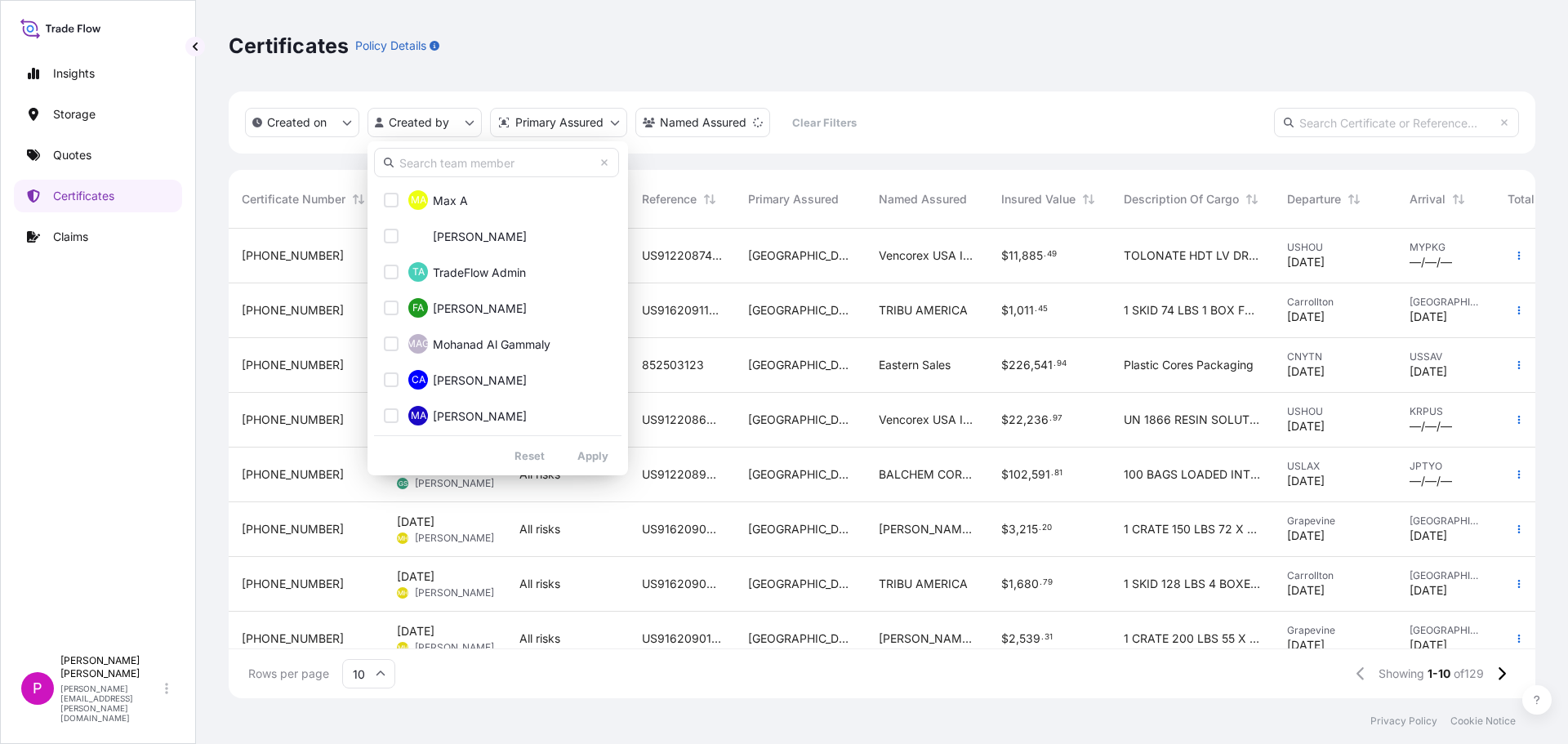
click at [444, 178] on div "MA Max A TA Tauseef Abdul TA TradeFlow Admin FA Fernanda Alcayaga MAG Mohanad A…" at bounding box center [497, 308] width 261 height 334
click at [438, 165] on input "text" at bounding box center [497, 162] width 245 height 29
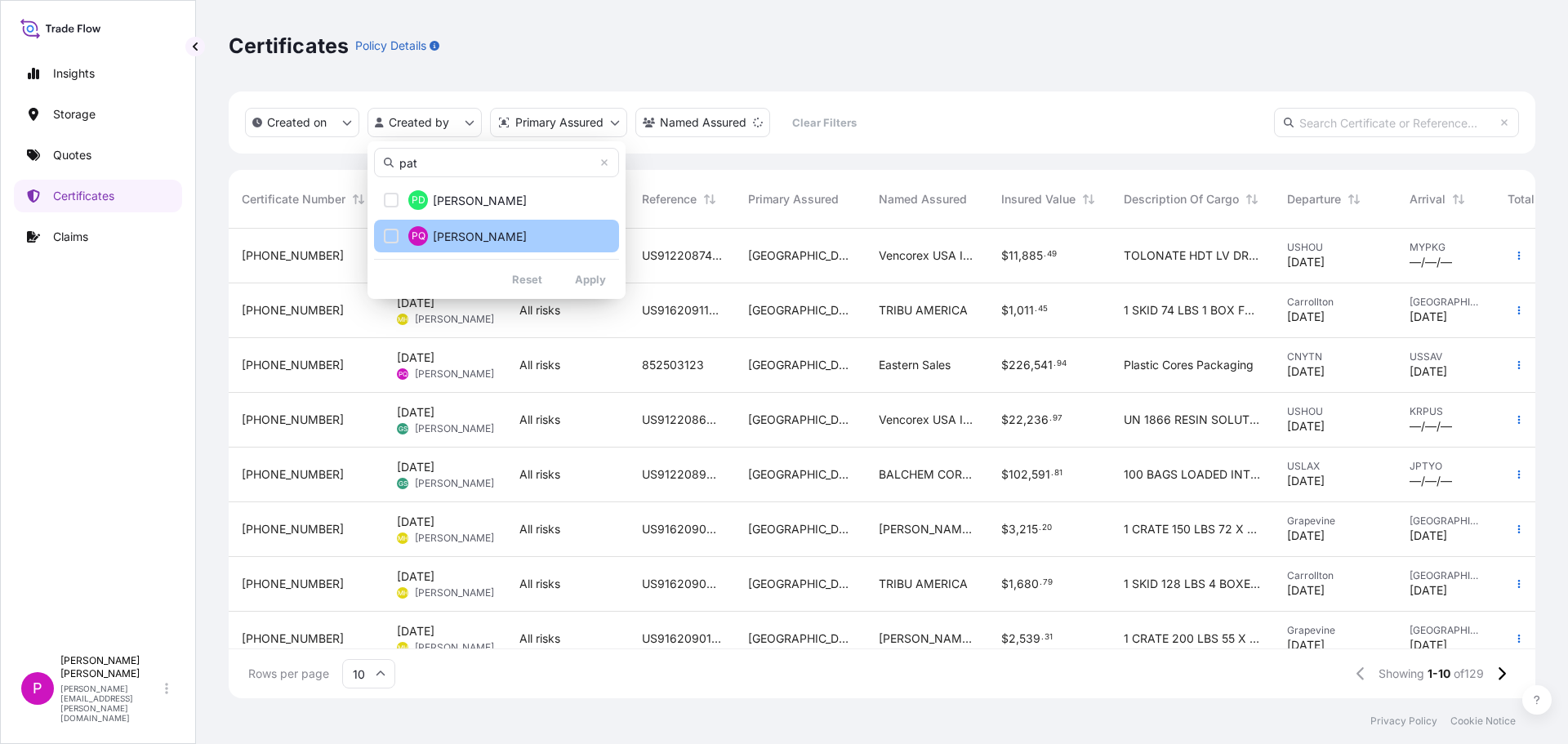
type input "pat"
click at [478, 239] on span "Patrick Qualls" at bounding box center [480, 236] width 94 height 16
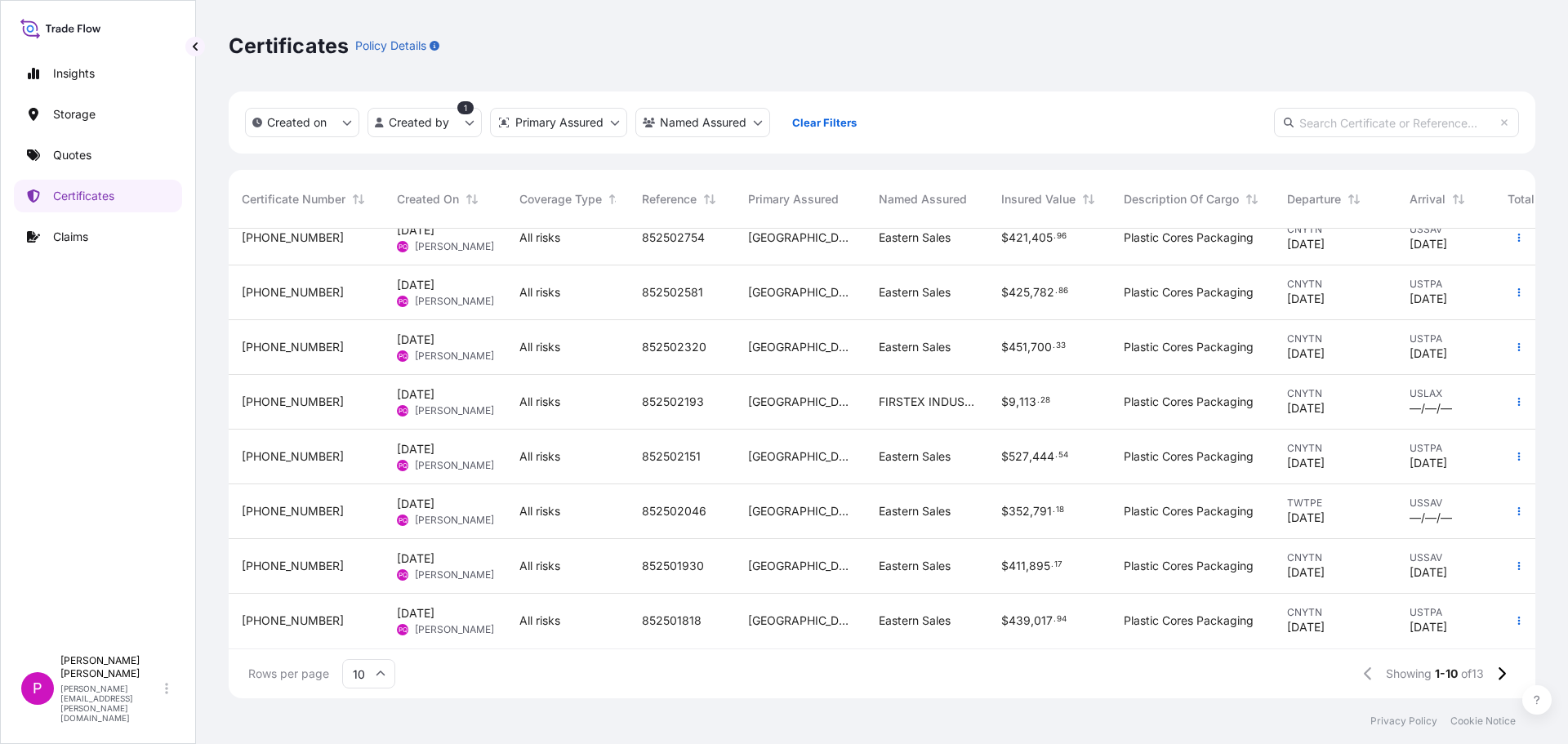
scroll to position [140, 0]
click at [1500, 676] on icon at bounding box center [1501, 673] width 9 height 15
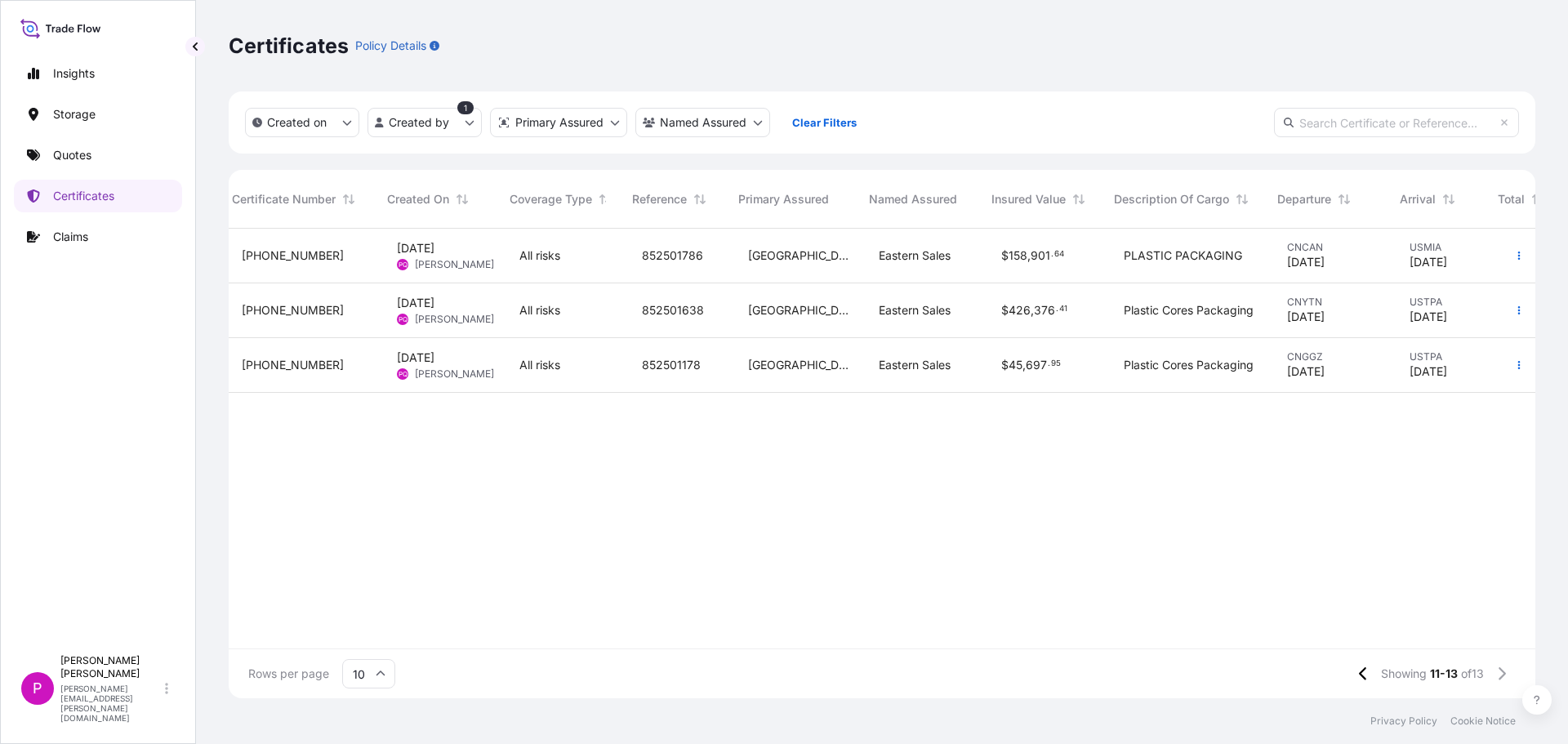
scroll to position [0, 90]
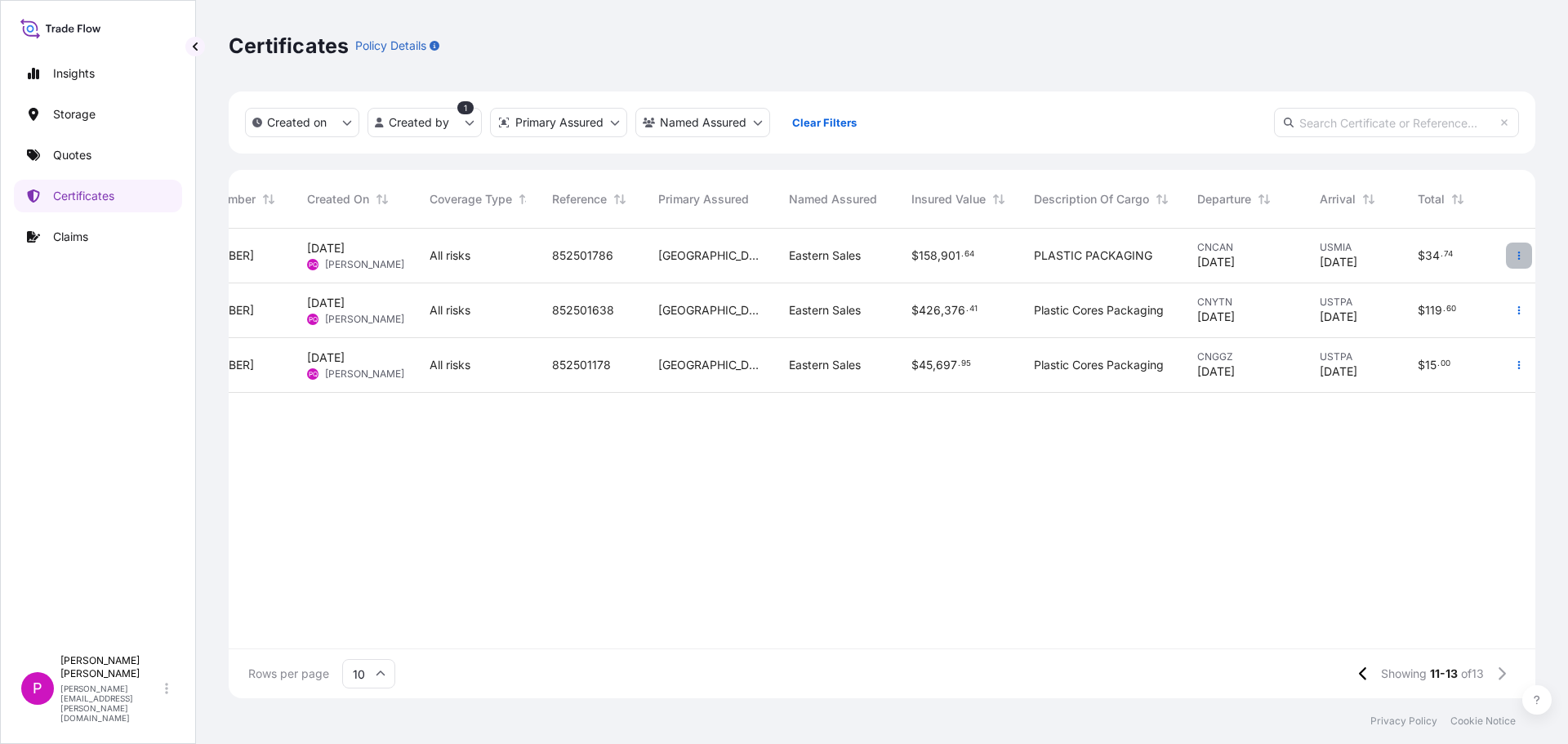
click at [1518, 262] on button "button" at bounding box center [1519, 255] width 26 height 26
click at [1437, 261] on p "Duplicate quote" at bounding box center [1428, 259] width 85 height 16
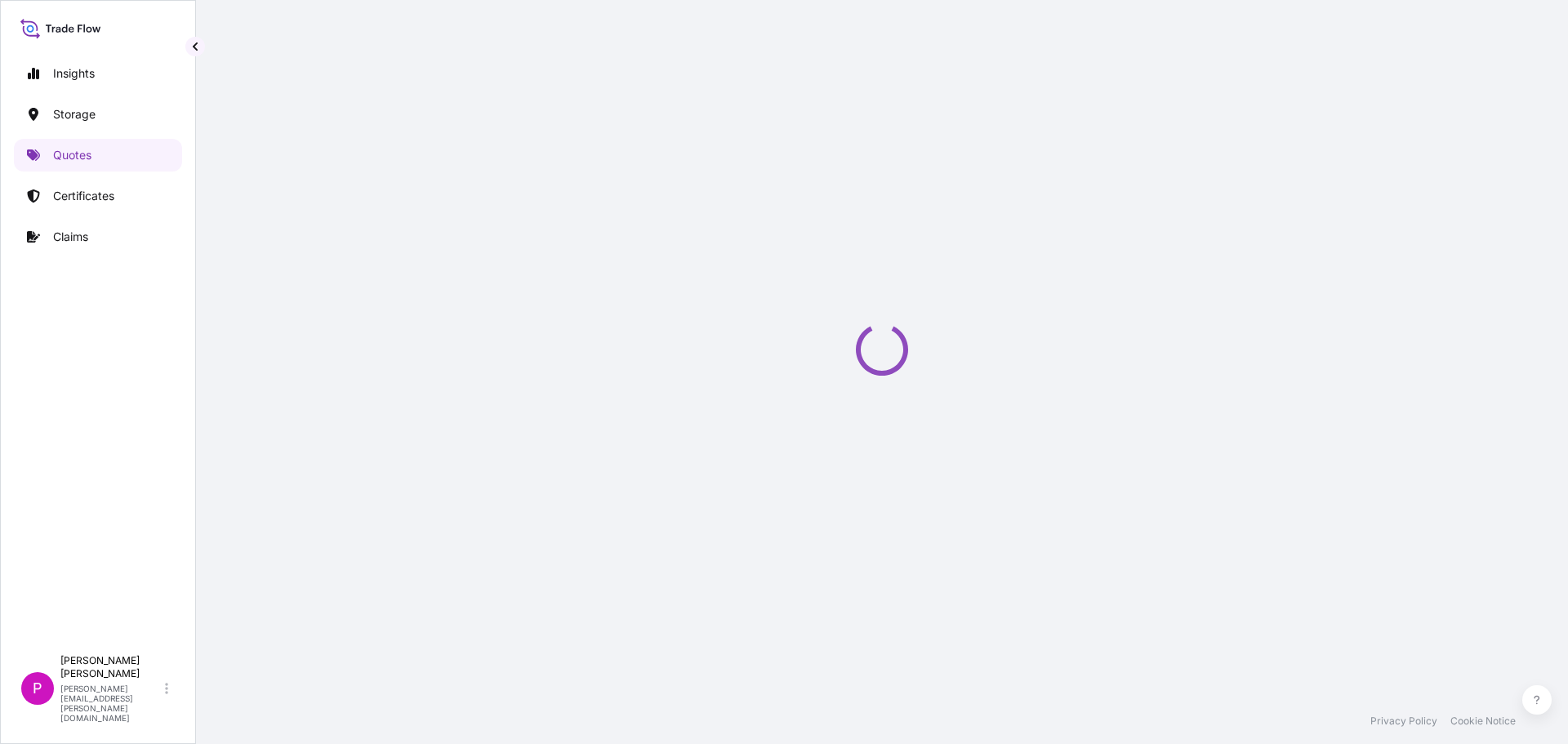
scroll to position [26, 0]
select select "Air"
select select "Road / [GEOGRAPHIC_DATA]"
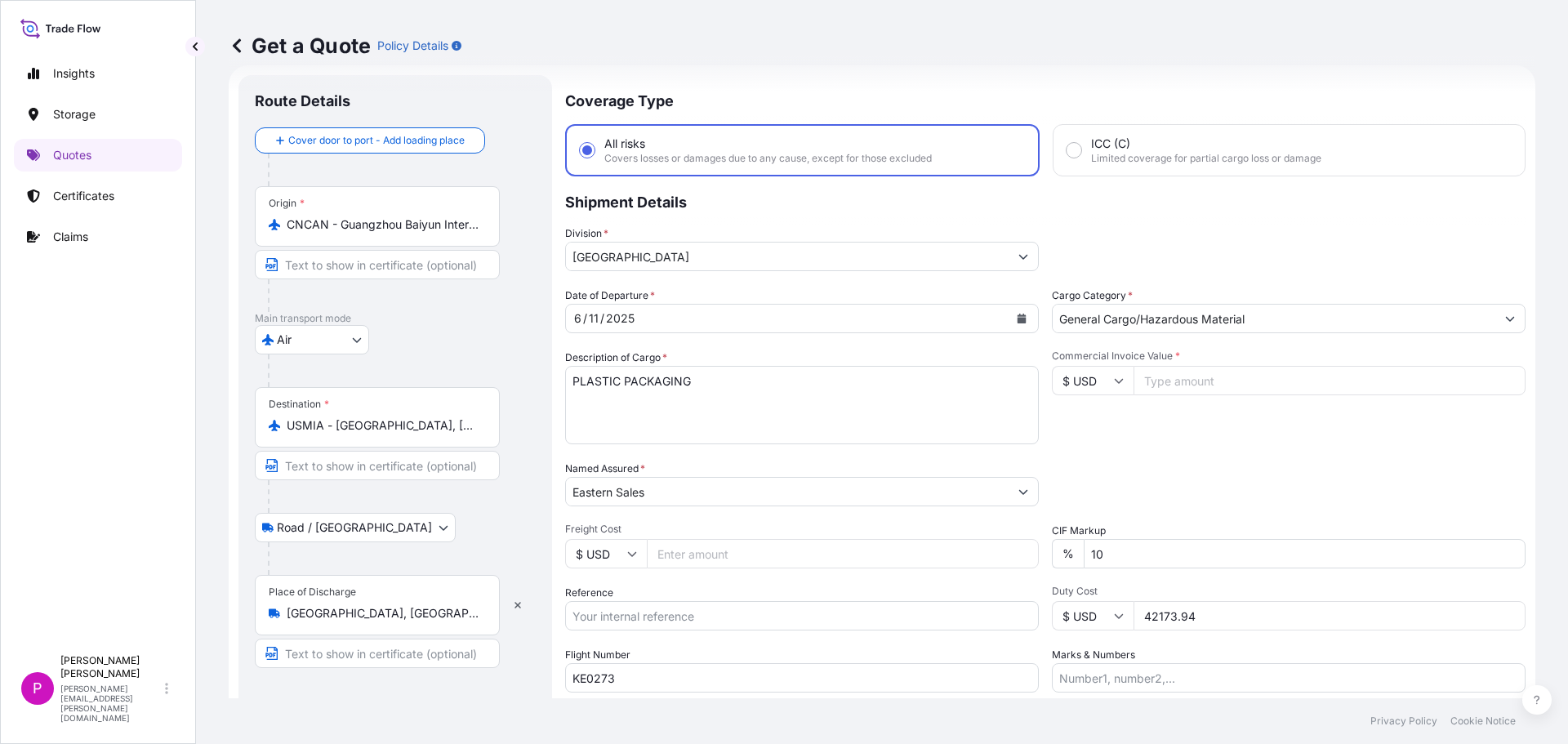
click at [410, 227] on input "CNCAN - Guangzhou Baiyun International Apt, China" at bounding box center [382, 224] width 193 height 16
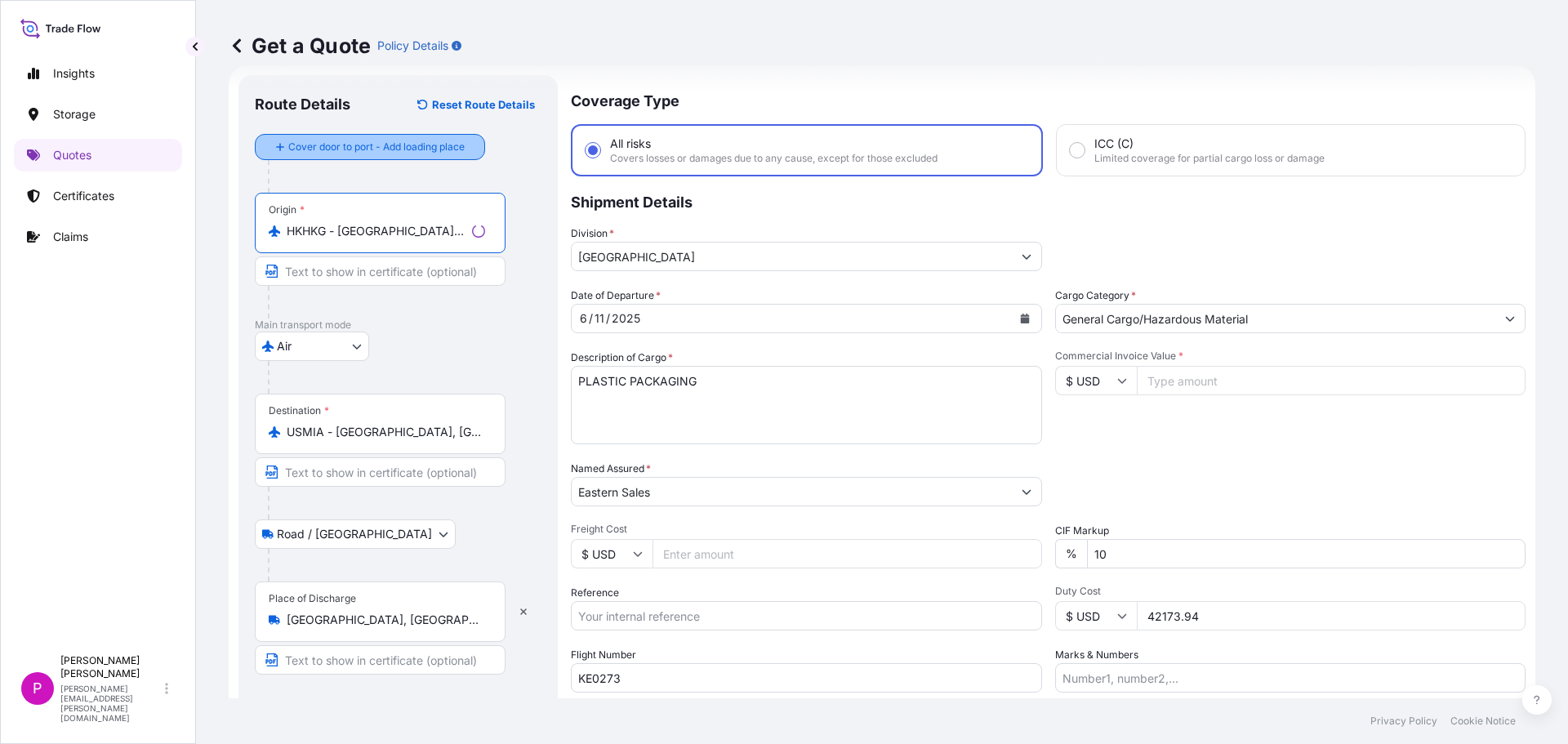
type input "HKHKG - [GEOGRAPHIC_DATA], [GEOGRAPHIC_DATA]"
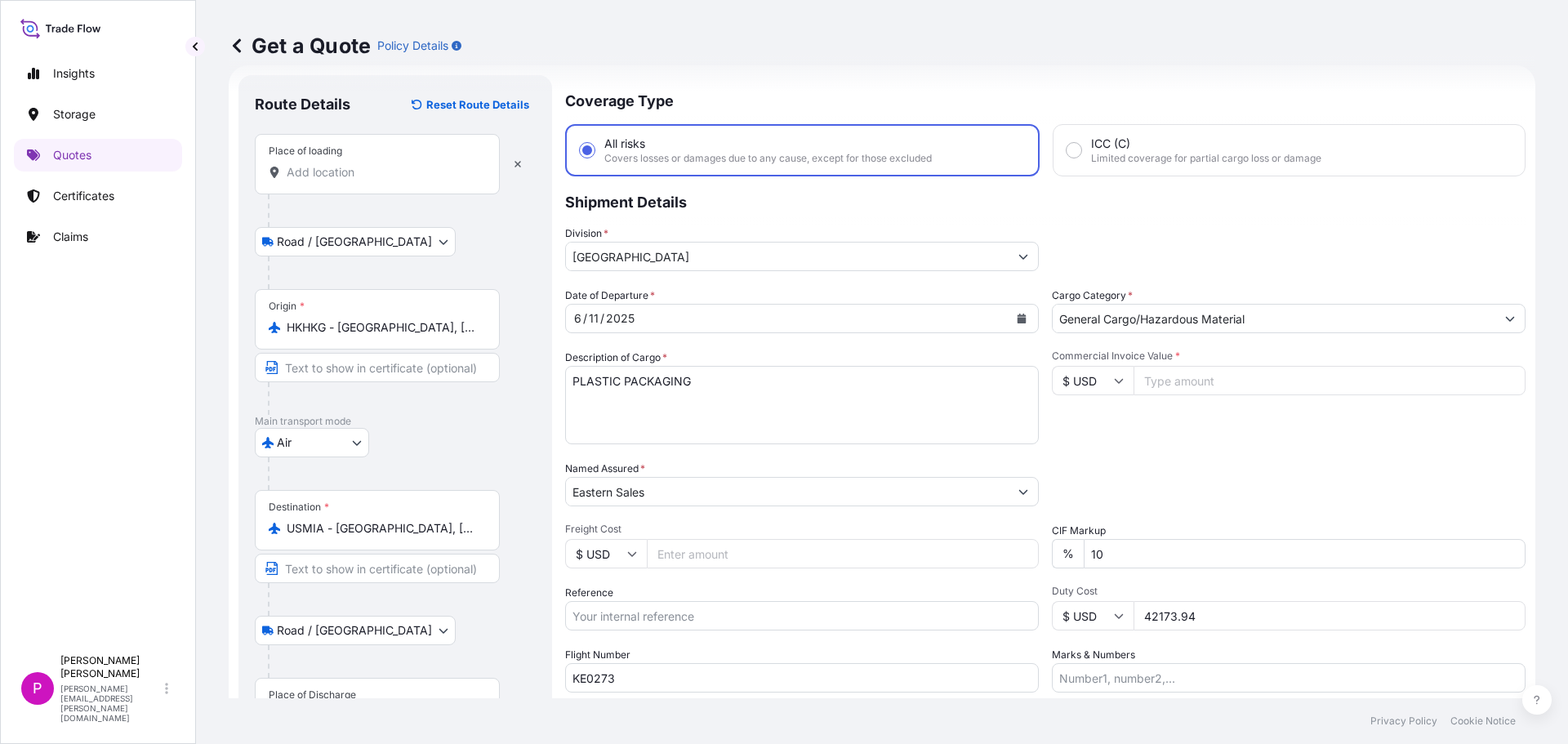
click at [361, 186] on div "Place of loading" at bounding box center [378, 164] width 245 height 60
click at [361, 180] on input "Place of loading" at bounding box center [382, 172] width 193 height 16
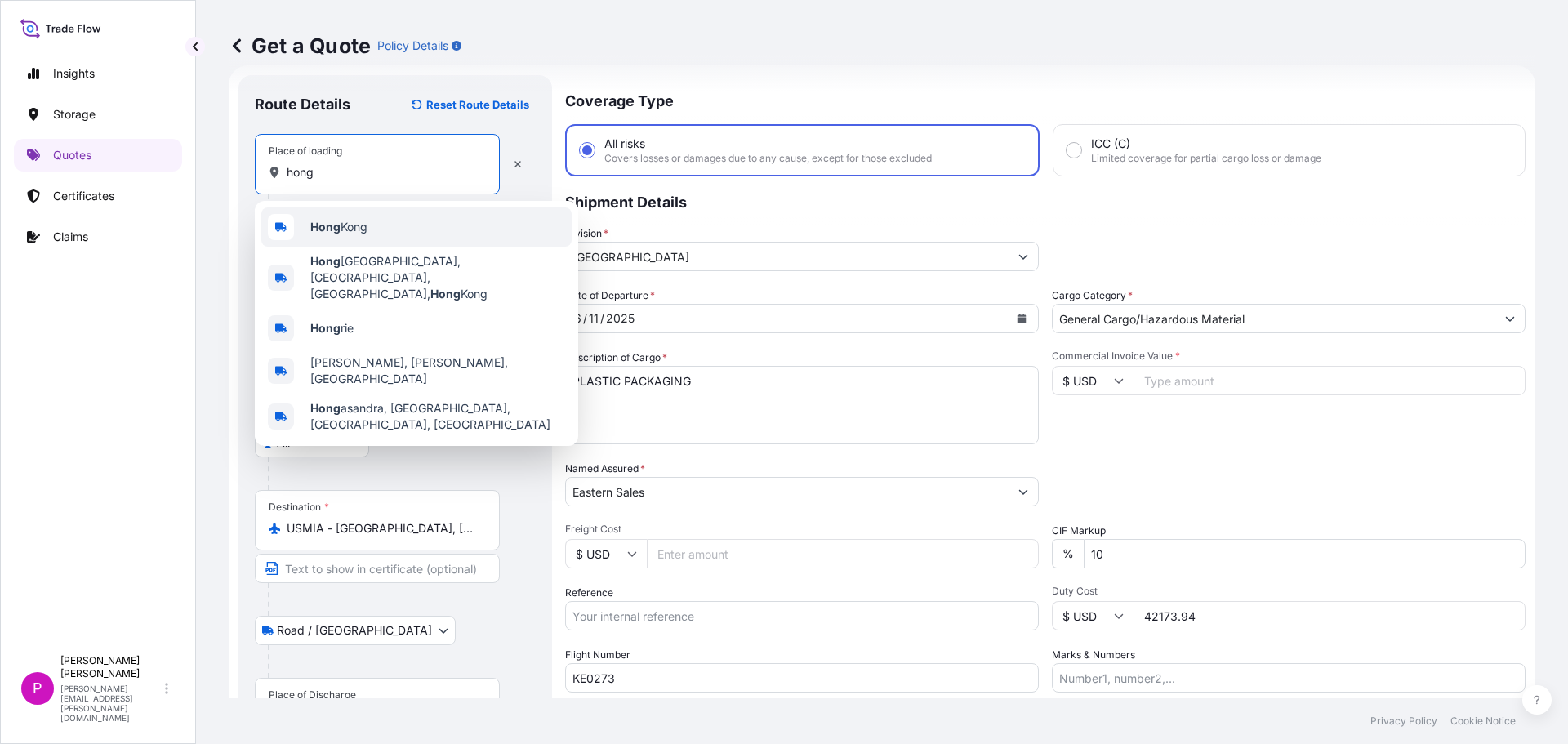
click at [374, 238] on div "Hong Kong" at bounding box center [416, 227] width 310 height 39
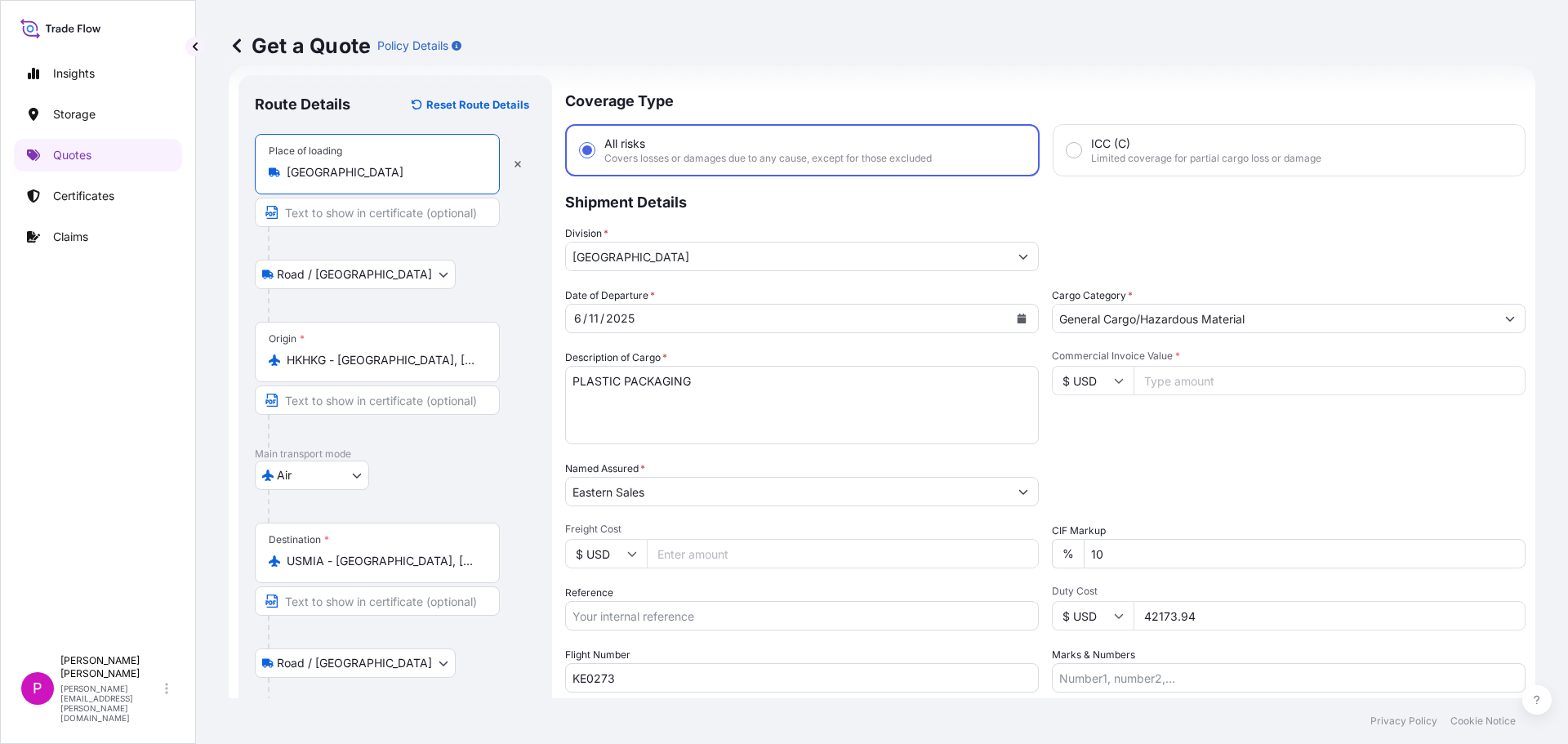
type input "[GEOGRAPHIC_DATA]"
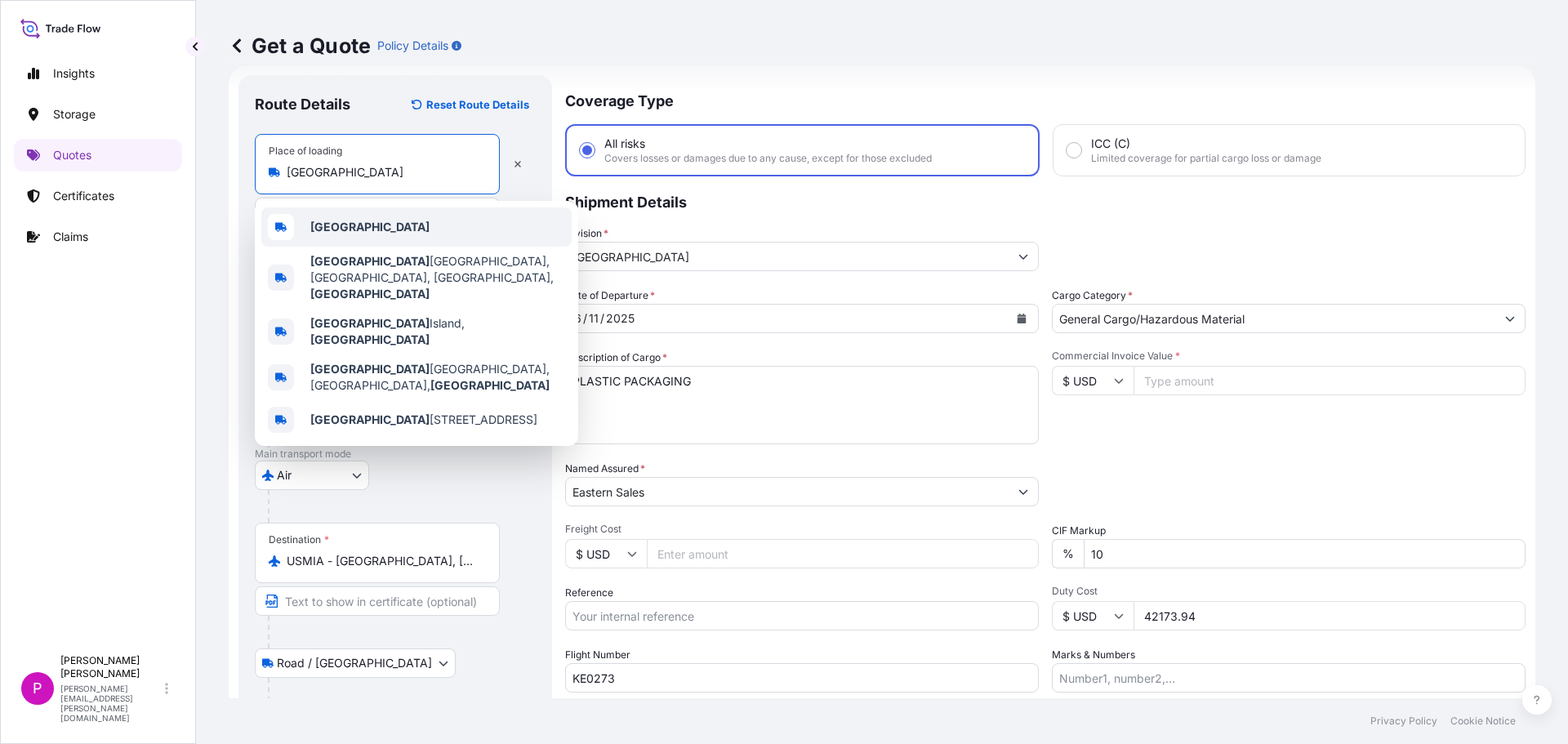
click at [358, 229] on b "[GEOGRAPHIC_DATA]" at bounding box center [370, 227] width 119 height 14
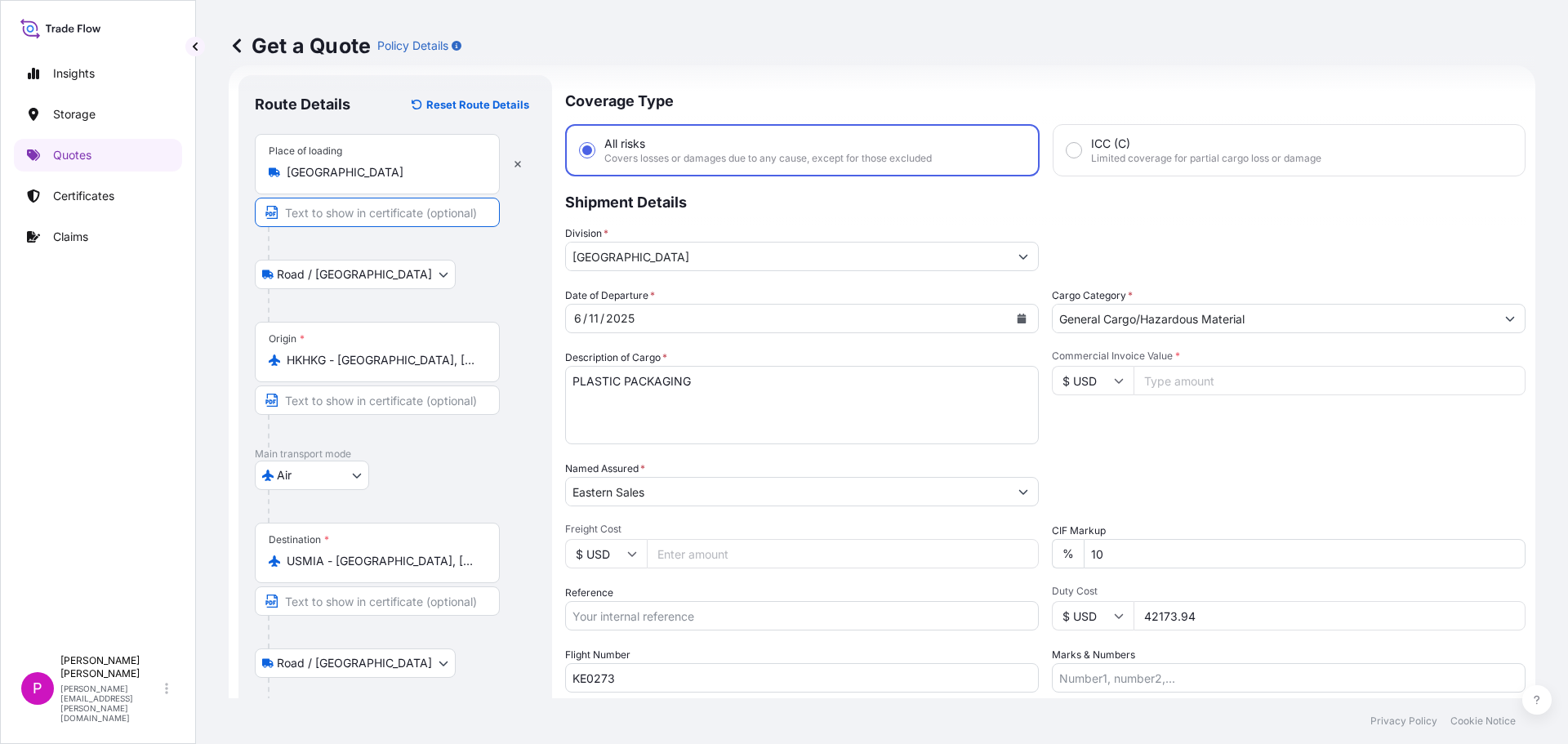
click at [326, 221] on input "Text to appear on certificate" at bounding box center [378, 212] width 245 height 29
paste input "Tech-Link Plastic Manufacturing Limited"
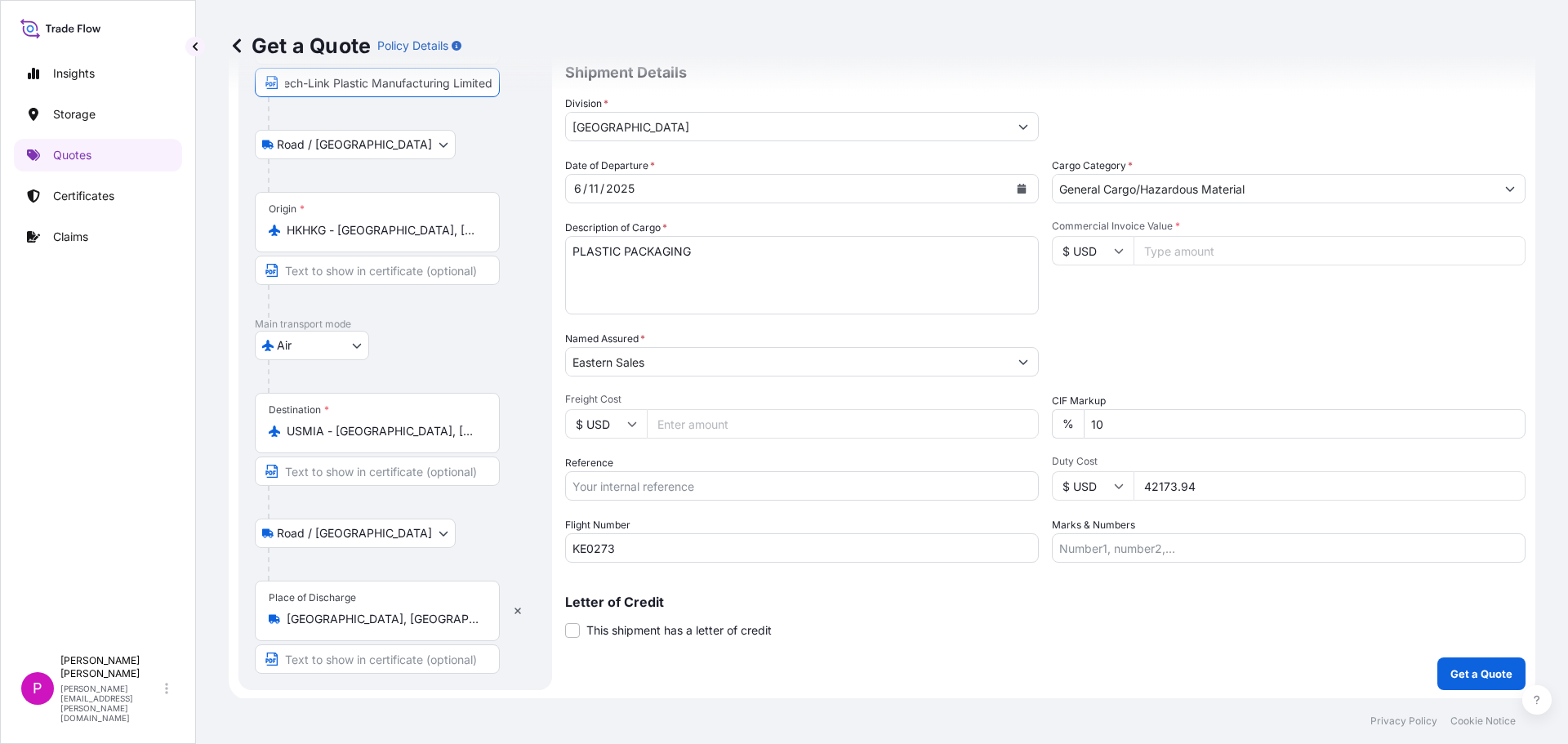
scroll to position [157, 0]
type input "Tech-Link Plastic Manufacturing Limited"
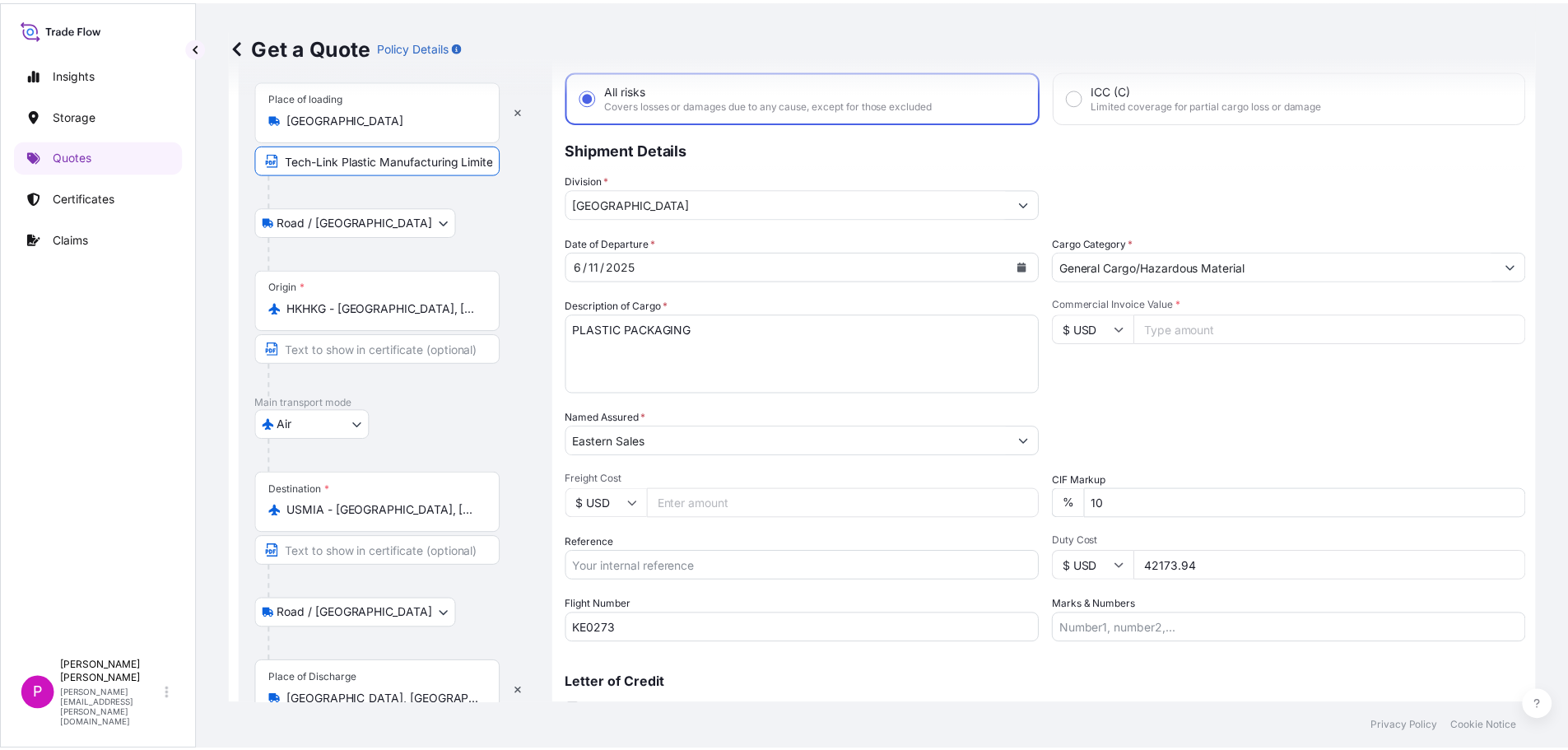
scroll to position [0, 0]
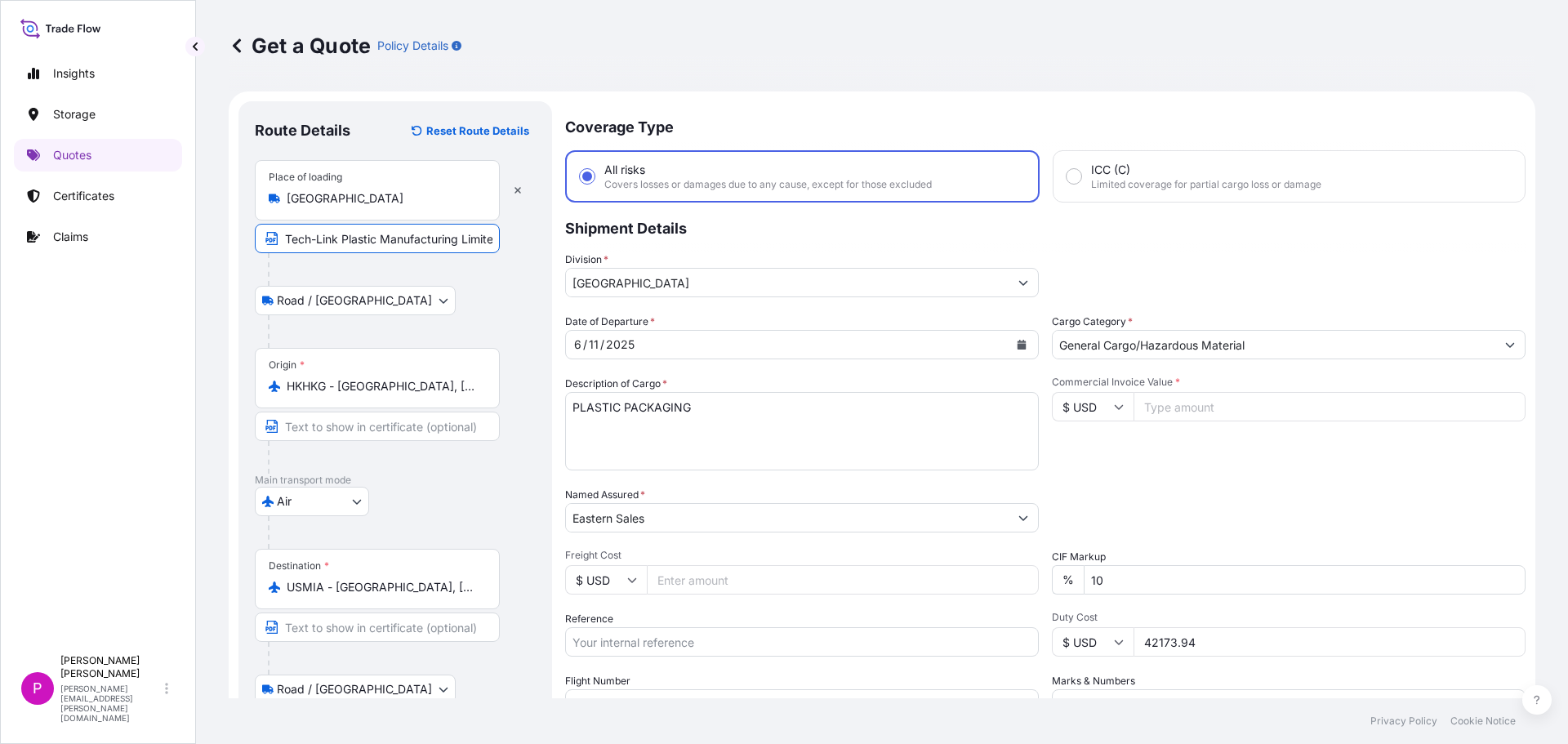
click at [1017, 342] on icon "Calendar" at bounding box center [1022, 344] width 9 height 10
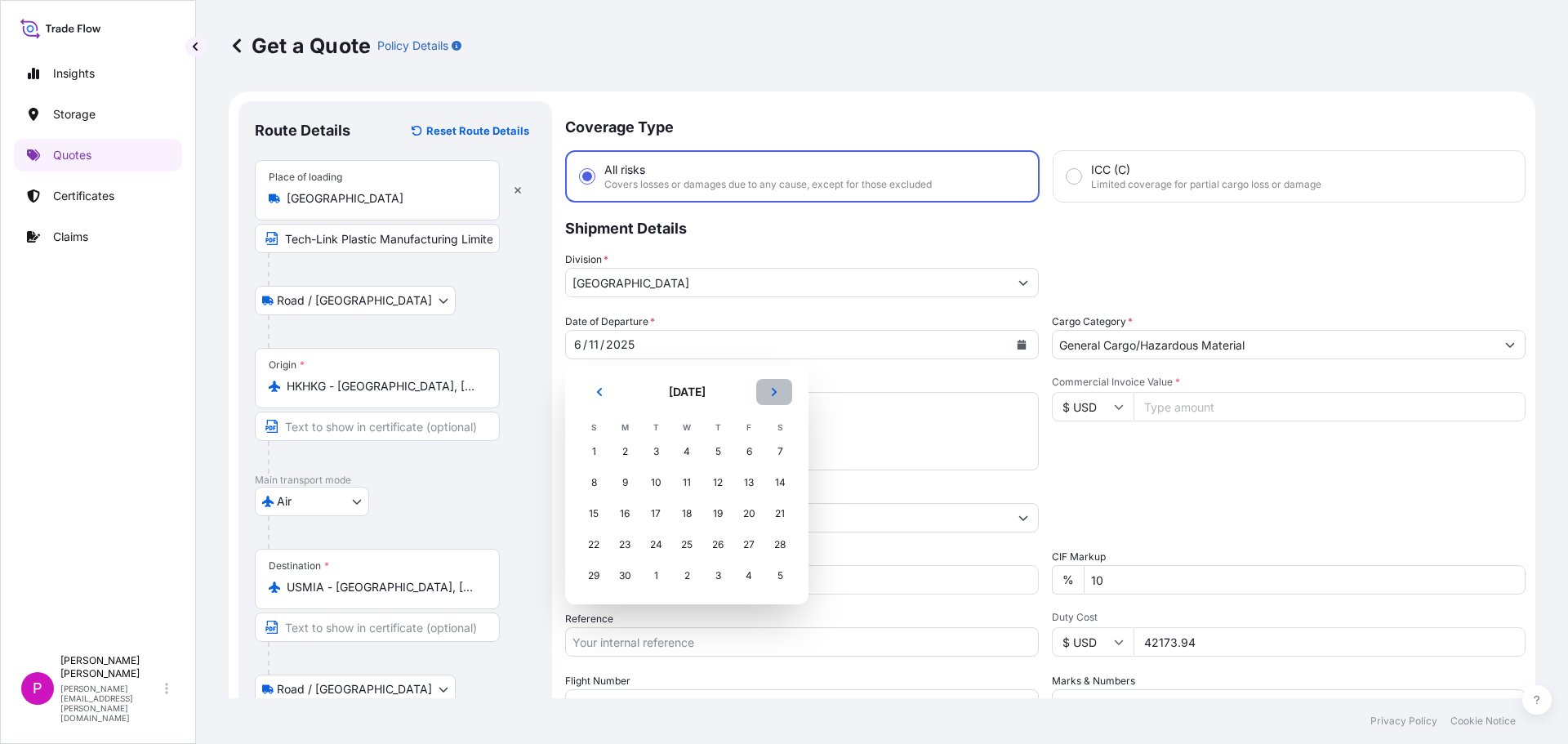
click at [777, 392] on icon "Next" at bounding box center [774, 391] width 10 height 10
click at [776, 391] on icon "Next" at bounding box center [774, 391] width 10 height 10
click at [626, 484] on div "6" at bounding box center [624, 482] width 29 height 29
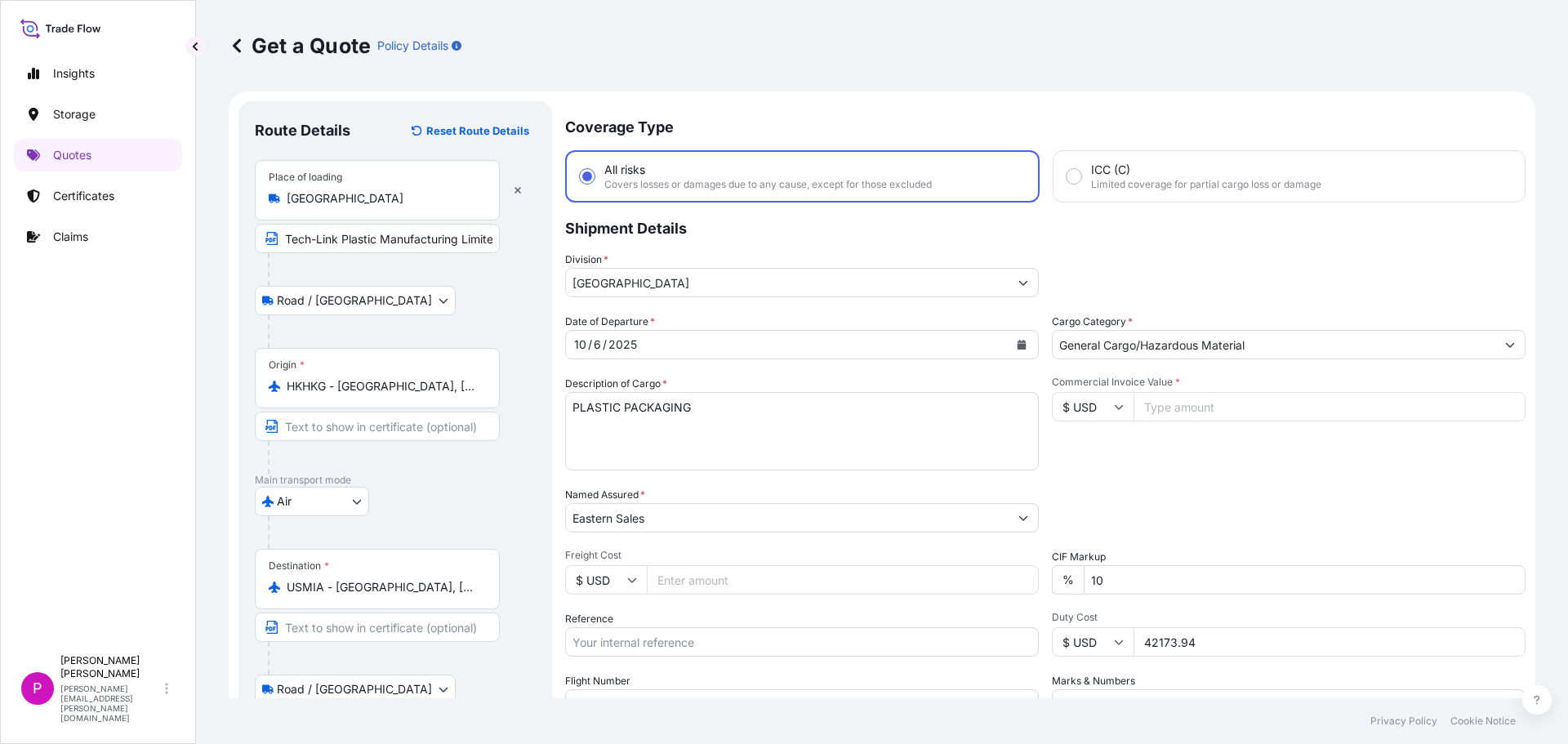
click at [1201, 414] on input "Commercial Invoice Value *" at bounding box center [1330, 406] width 392 height 29
paste input "19715.60"
type input "19715.60"
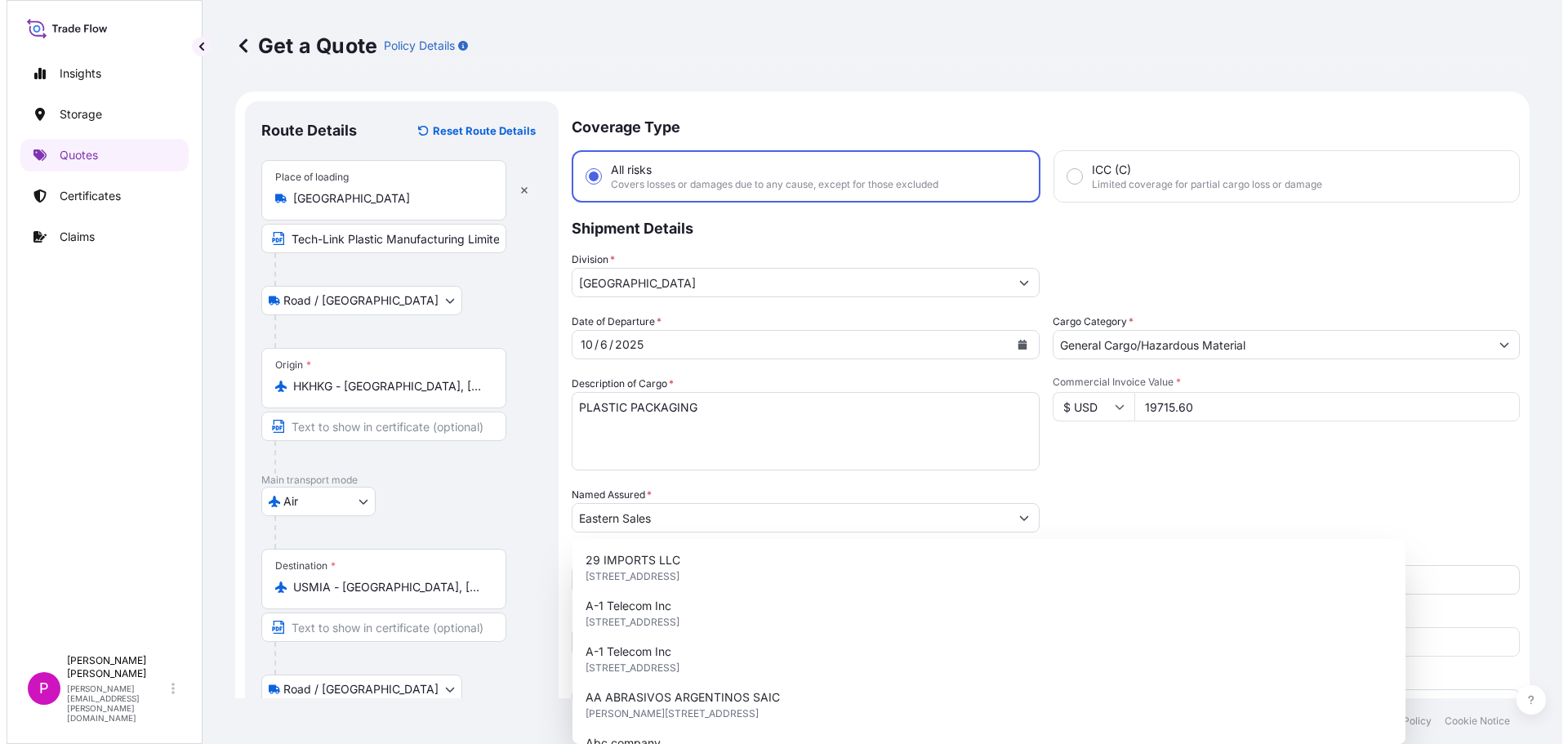
scroll to position [9, 0]
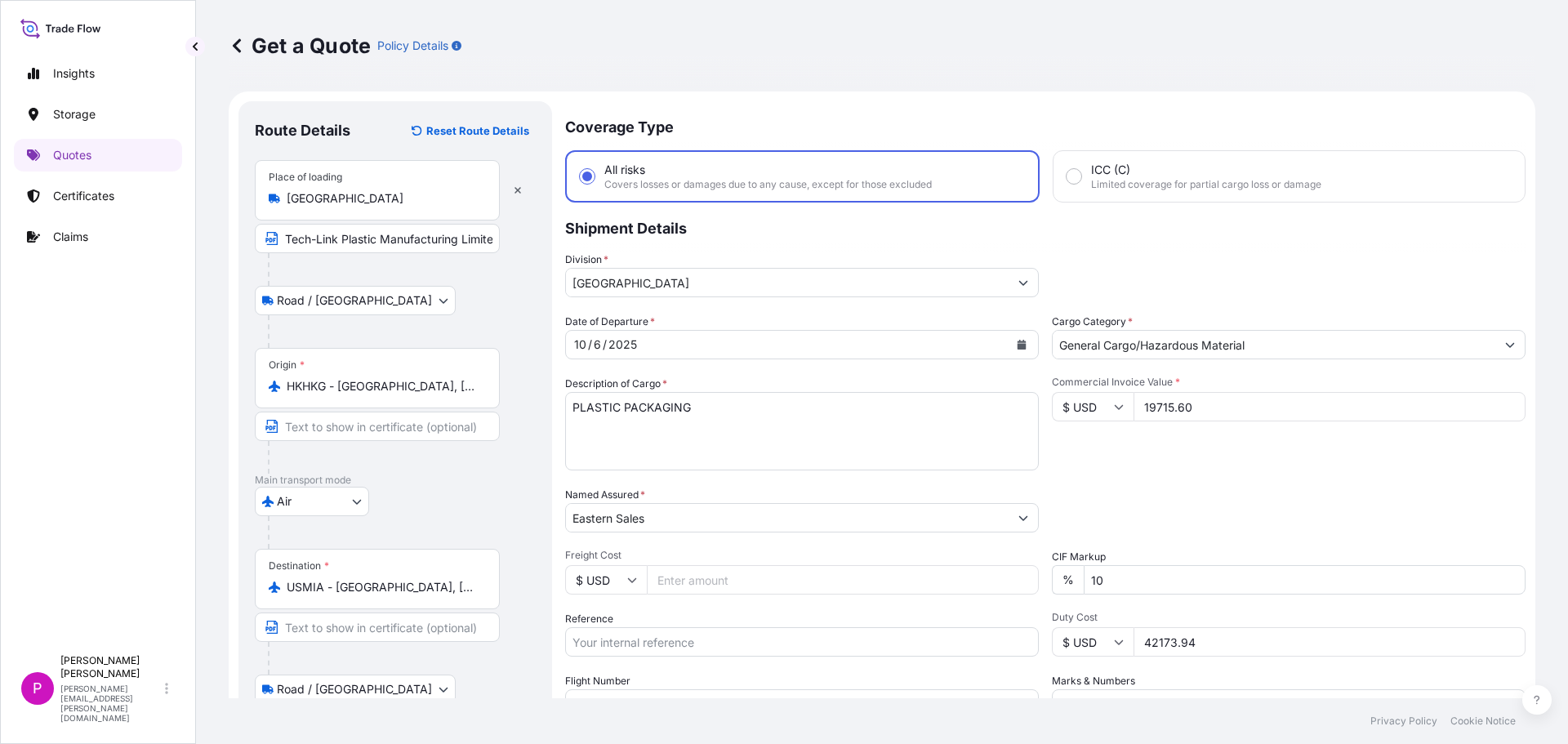
click at [731, 585] on input "Freight Cost" at bounding box center [842, 580] width 392 height 29
type input "5000"
click at [658, 640] on input "Reference" at bounding box center [802, 641] width 474 height 29
paste input "852503188"
type input "852503188"
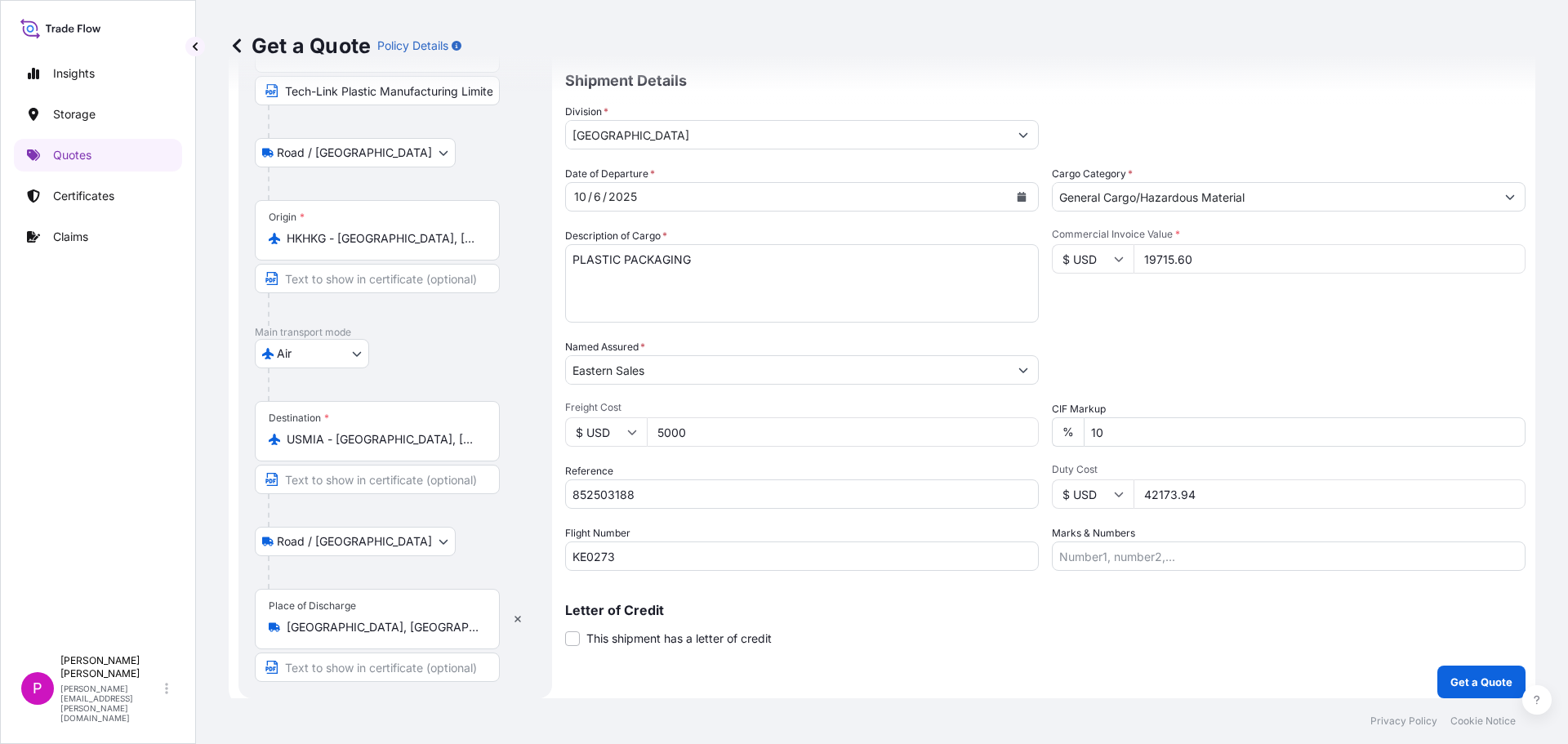
scroll to position [157, 0]
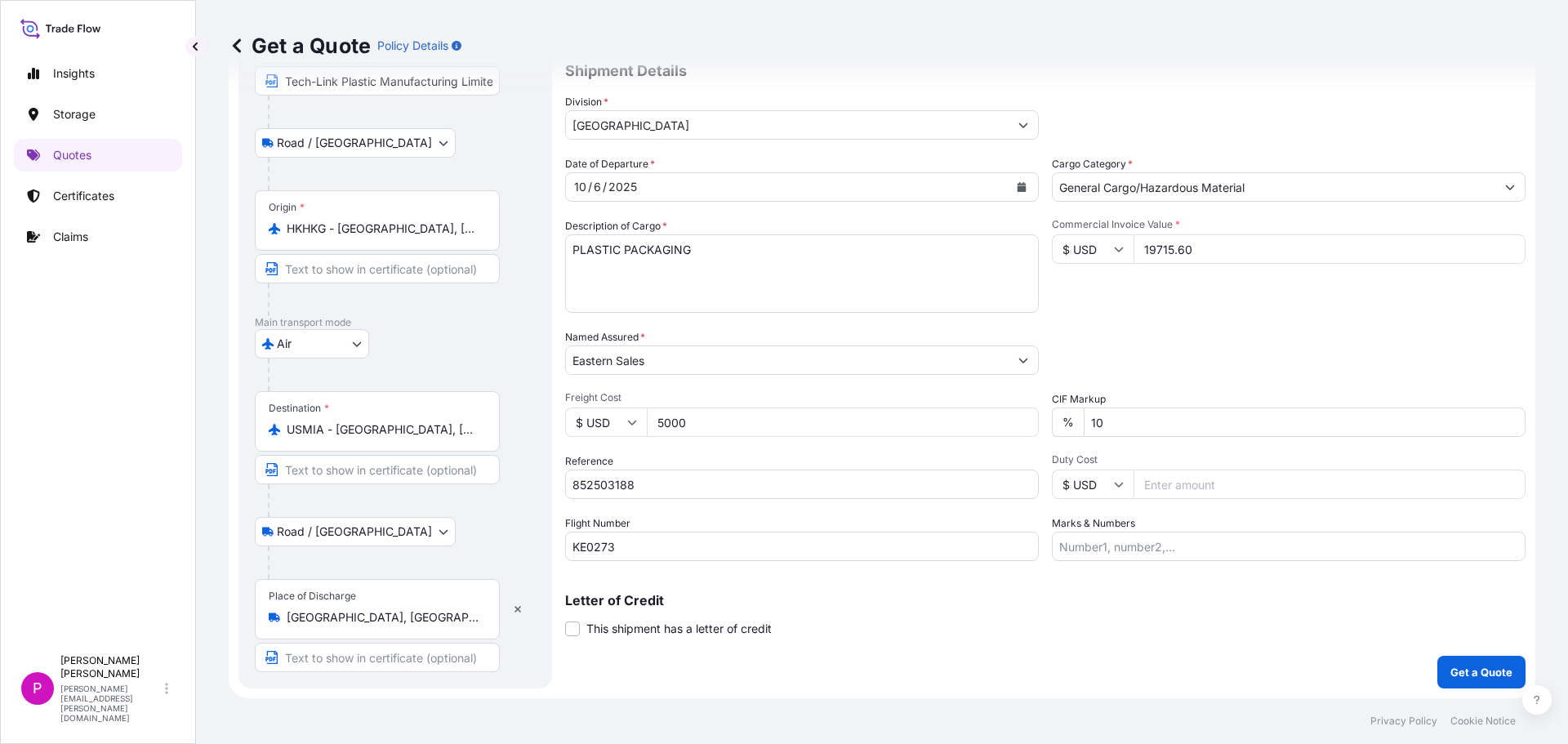
click at [1155, 483] on input "Duty Cost" at bounding box center [1330, 484] width 392 height 29
type input "11503.58"
drag, startPoint x: 575, startPoint y: 545, endPoint x: 441, endPoint y: 513, distance: 137.8
click at [442, 512] on form "Route Details Reset Route Details Place of loading Hong Kong Tech-Link Plastic …" at bounding box center [881, 316] width 1307 height 764
paste input "654"
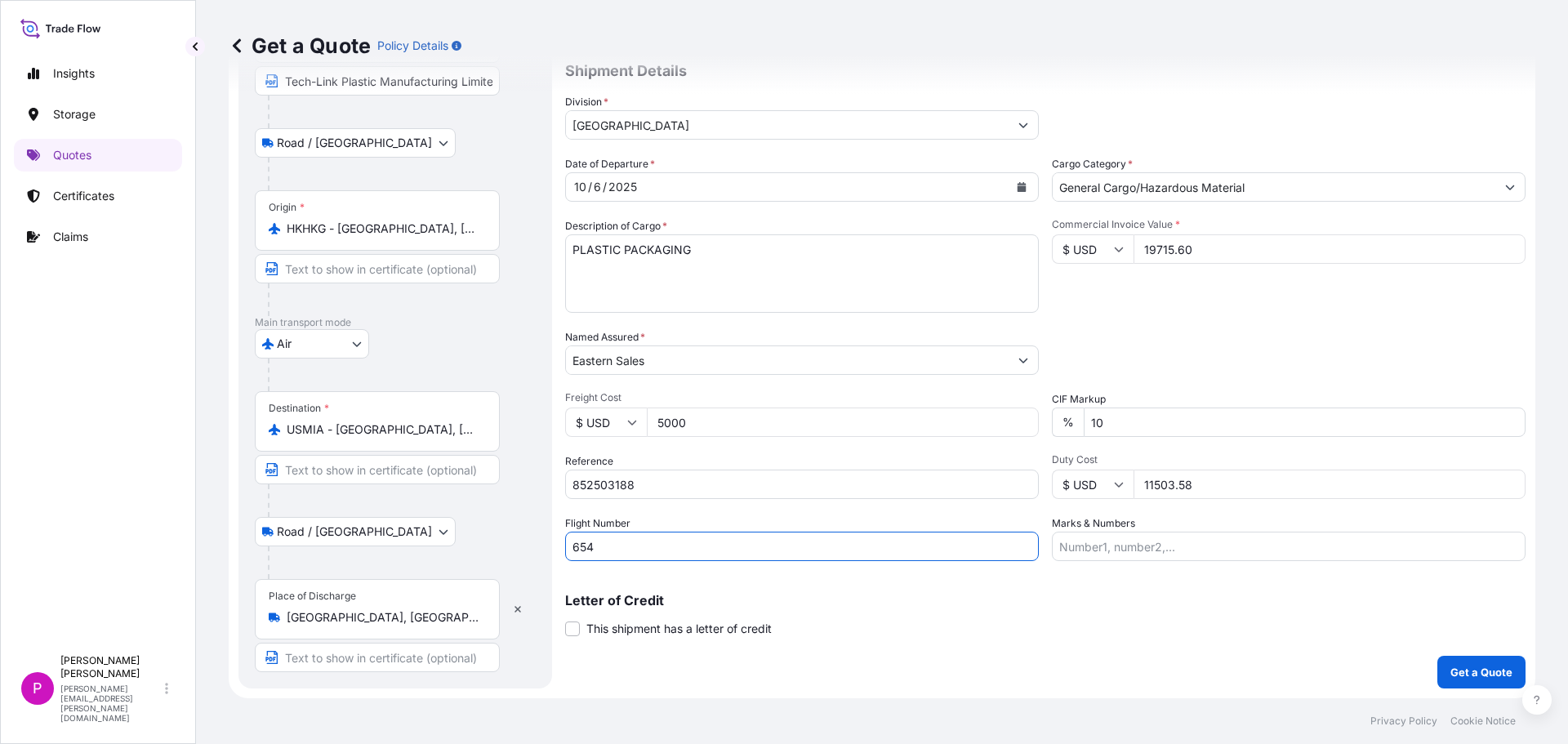
drag, startPoint x: 636, startPoint y: 535, endPoint x: 529, endPoint y: 540, distance: 107.1
click at [529, 540] on form "Route Details Reset Route Details Place of loading Hong Kong Tech-Link Plastic …" at bounding box center [881, 316] width 1307 height 764
paste input "5Y"
type input "5Y654"
click at [1463, 671] on p "Get a Quote" at bounding box center [1482, 672] width 62 height 16
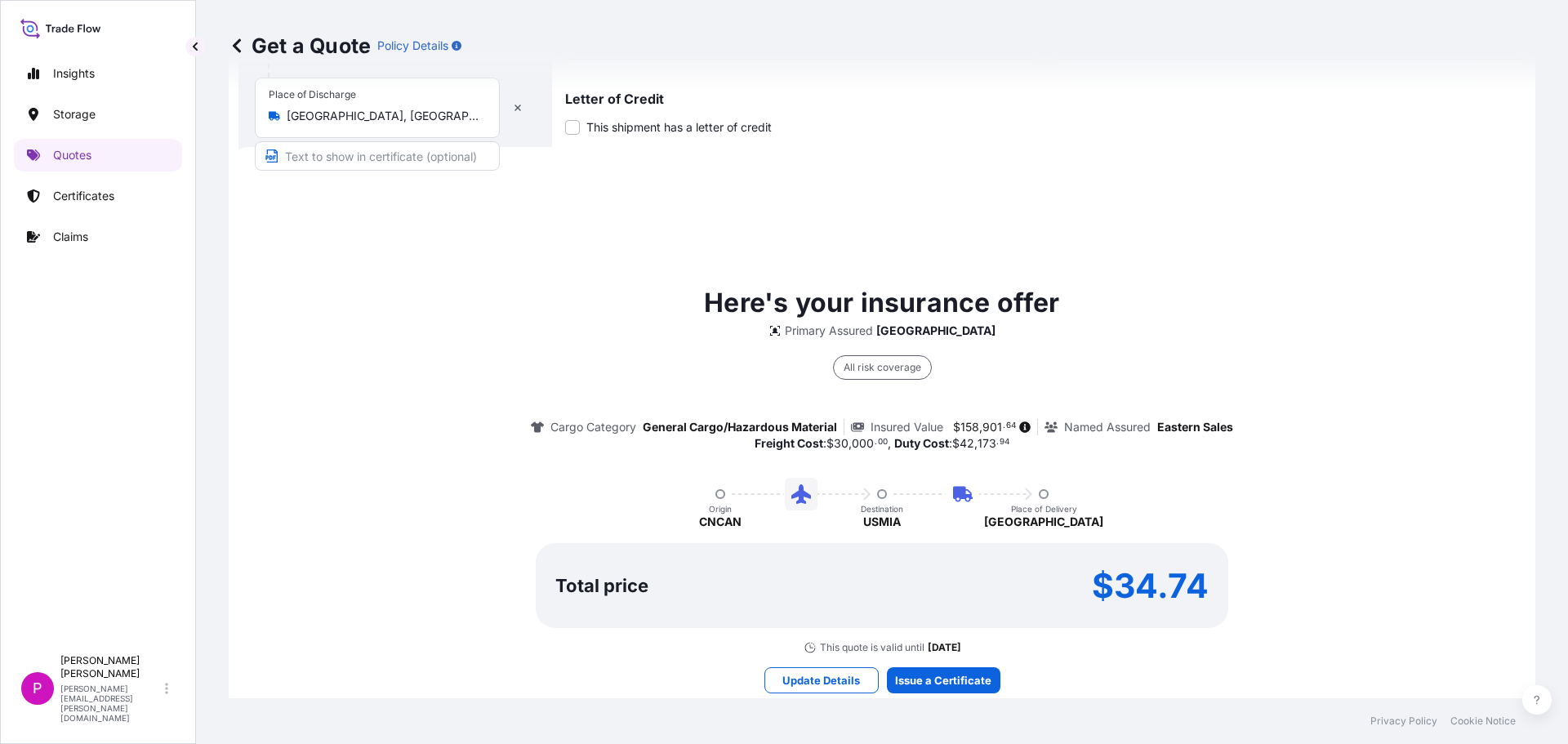
scroll to position [724, 0]
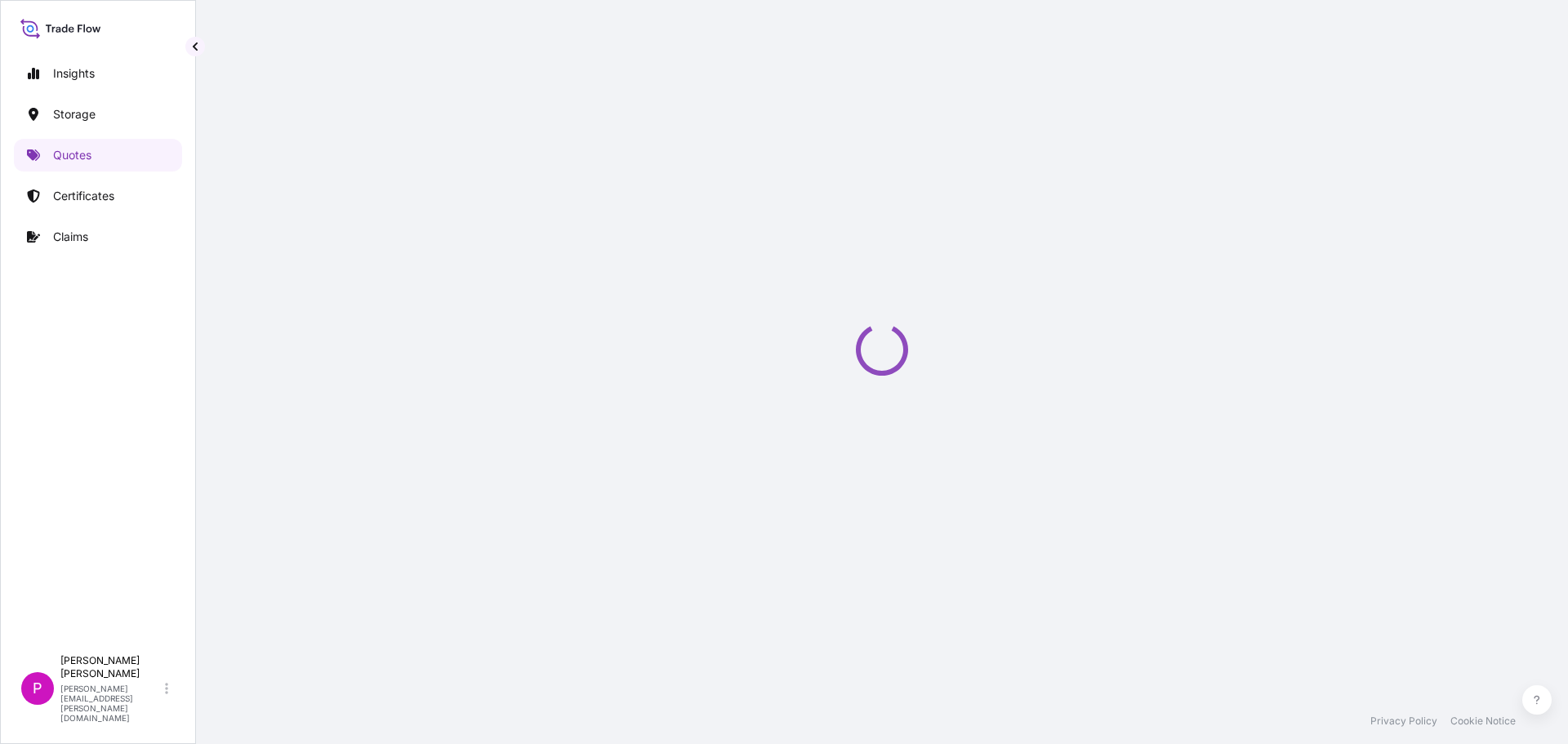
select select "Road / [GEOGRAPHIC_DATA]"
select select "Air"
select select "Road / [GEOGRAPHIC_DATA]"
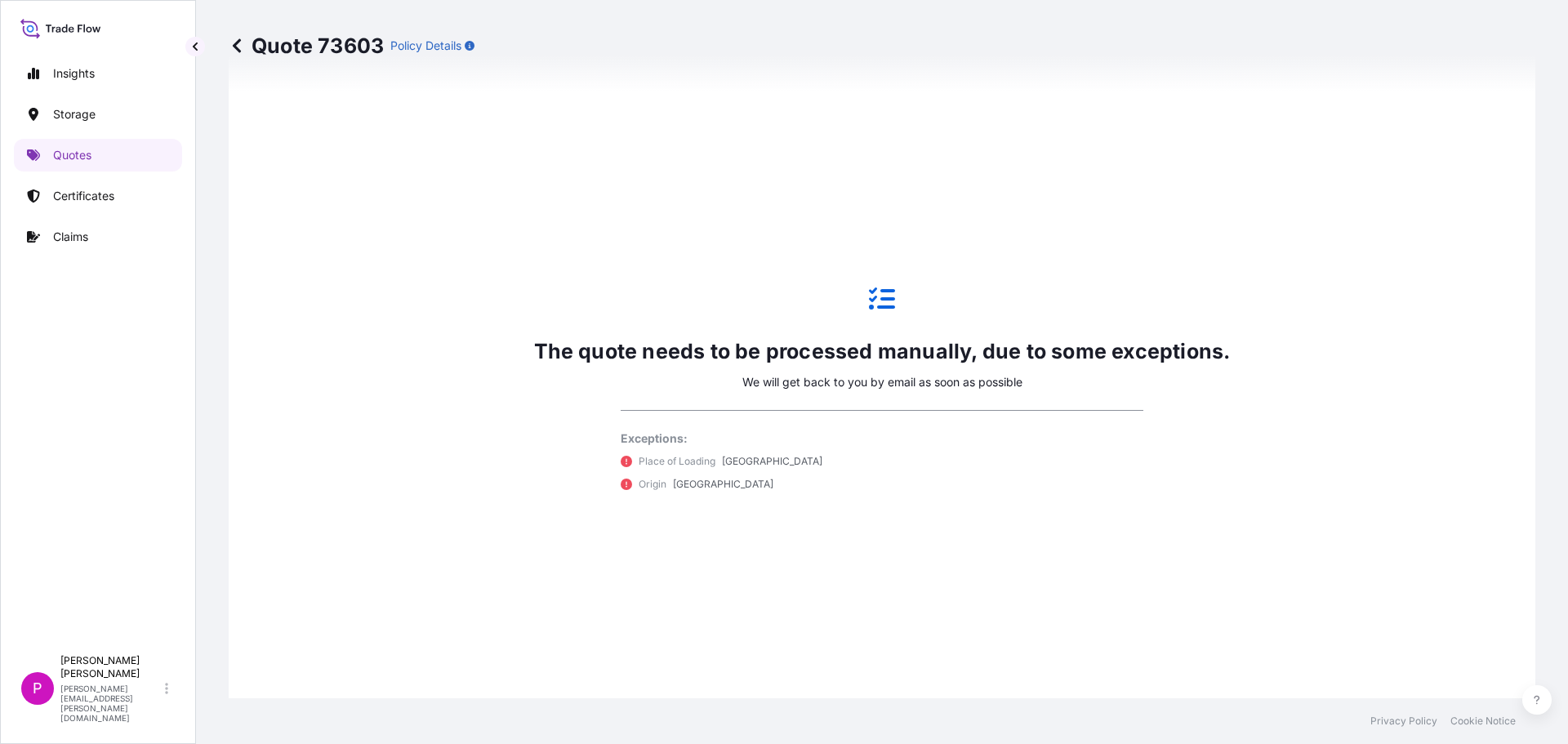
scroll to position [1003, 0]
click at [237, 47] on icon at bounding box center [237, 45] width 16 height 16
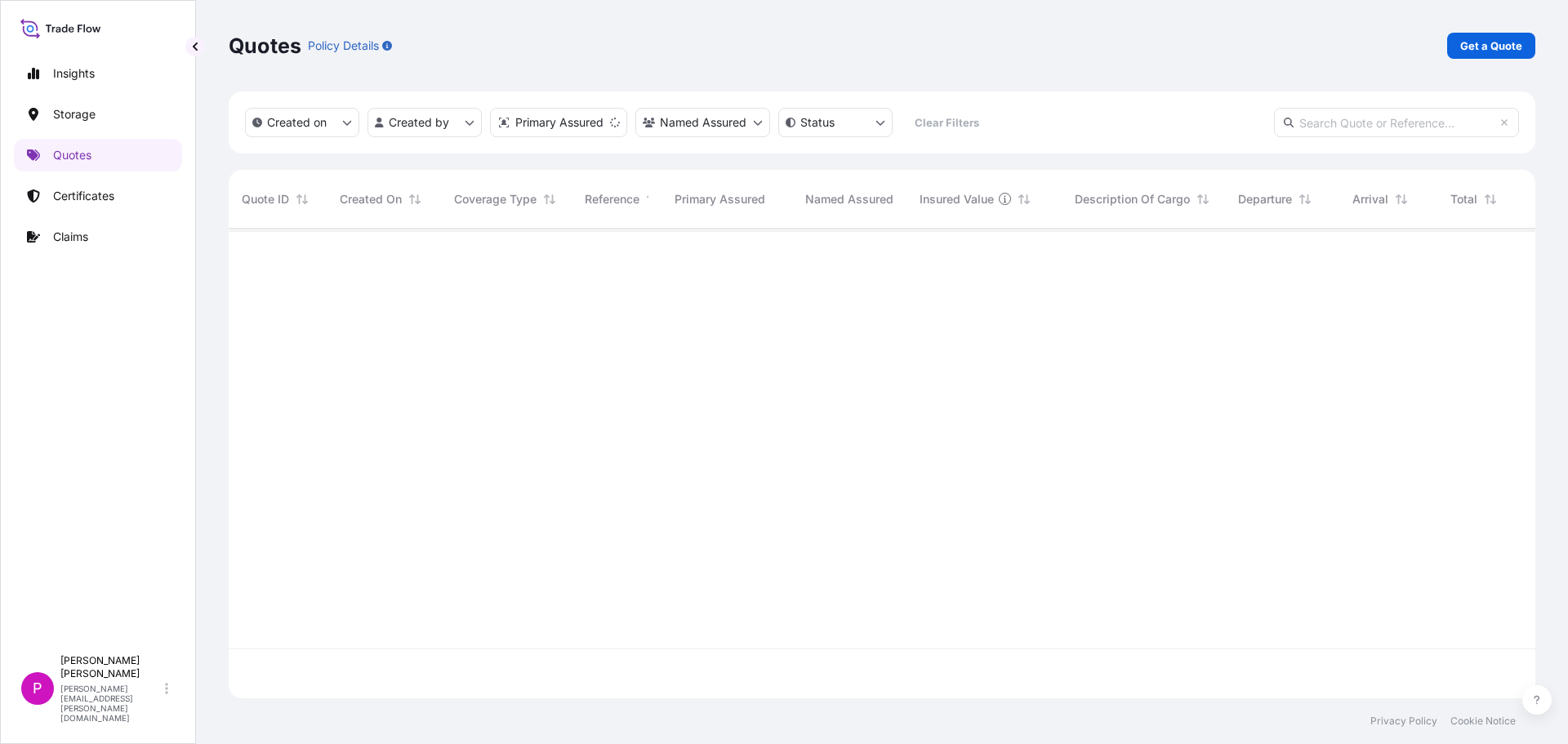
scroll to position [466, 1295]
click at [200, 53] on button "button" at bounding box center [195, 46] width 20 height 20
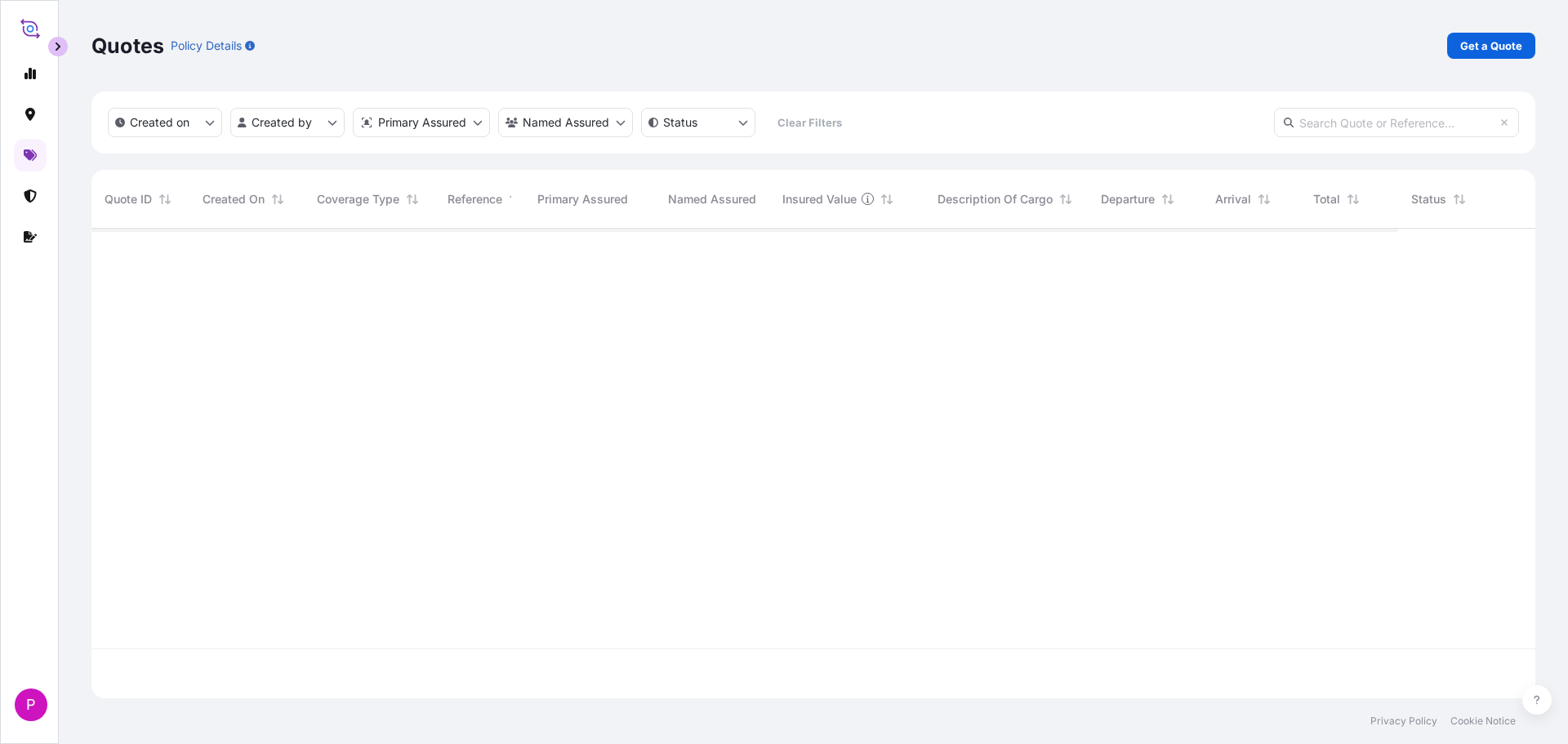
scroll to position [466, 1432]
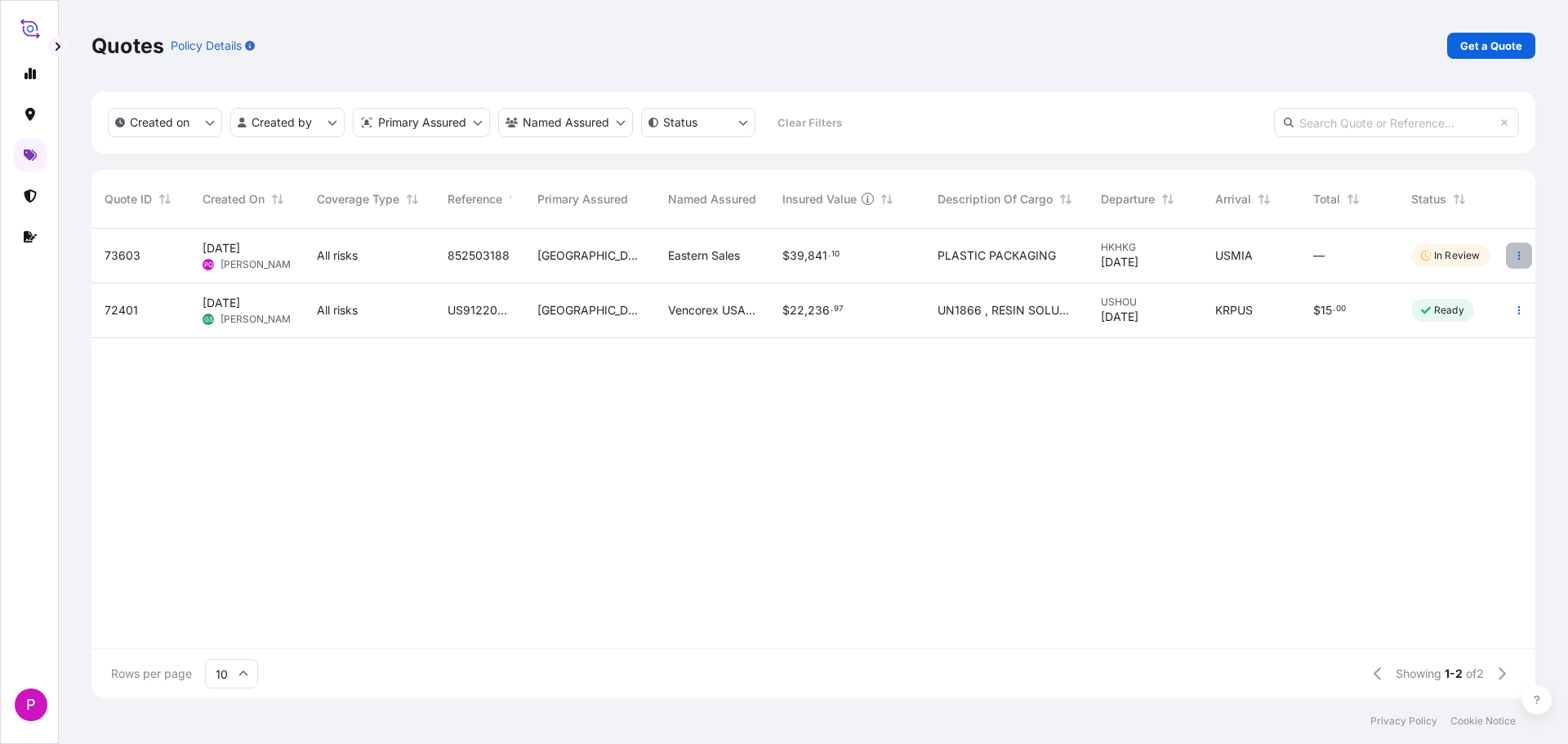
click at [1514, 252] on button "button" at bounding box center [1519, 255] width 26 height 26
click at [1476, 285] on p "Duplicate quote" at bounding box center [1453, 288] width 85 height 16
select select "Road / [GEOGRAPHIC_DATA]"
select select "Air"
select select "Road / [GEOGRAPHIC_DATA]"
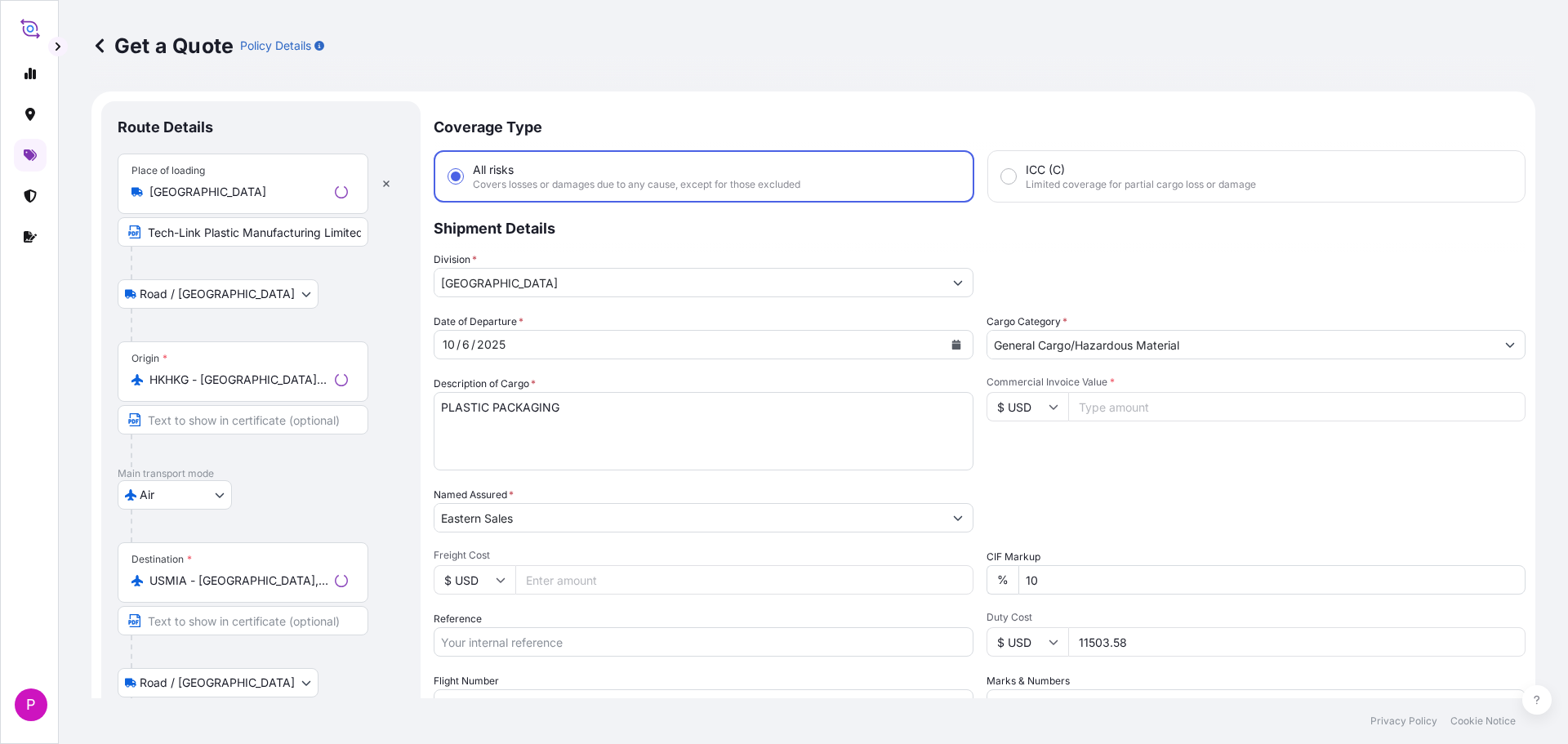
scroll to position [26, 0]
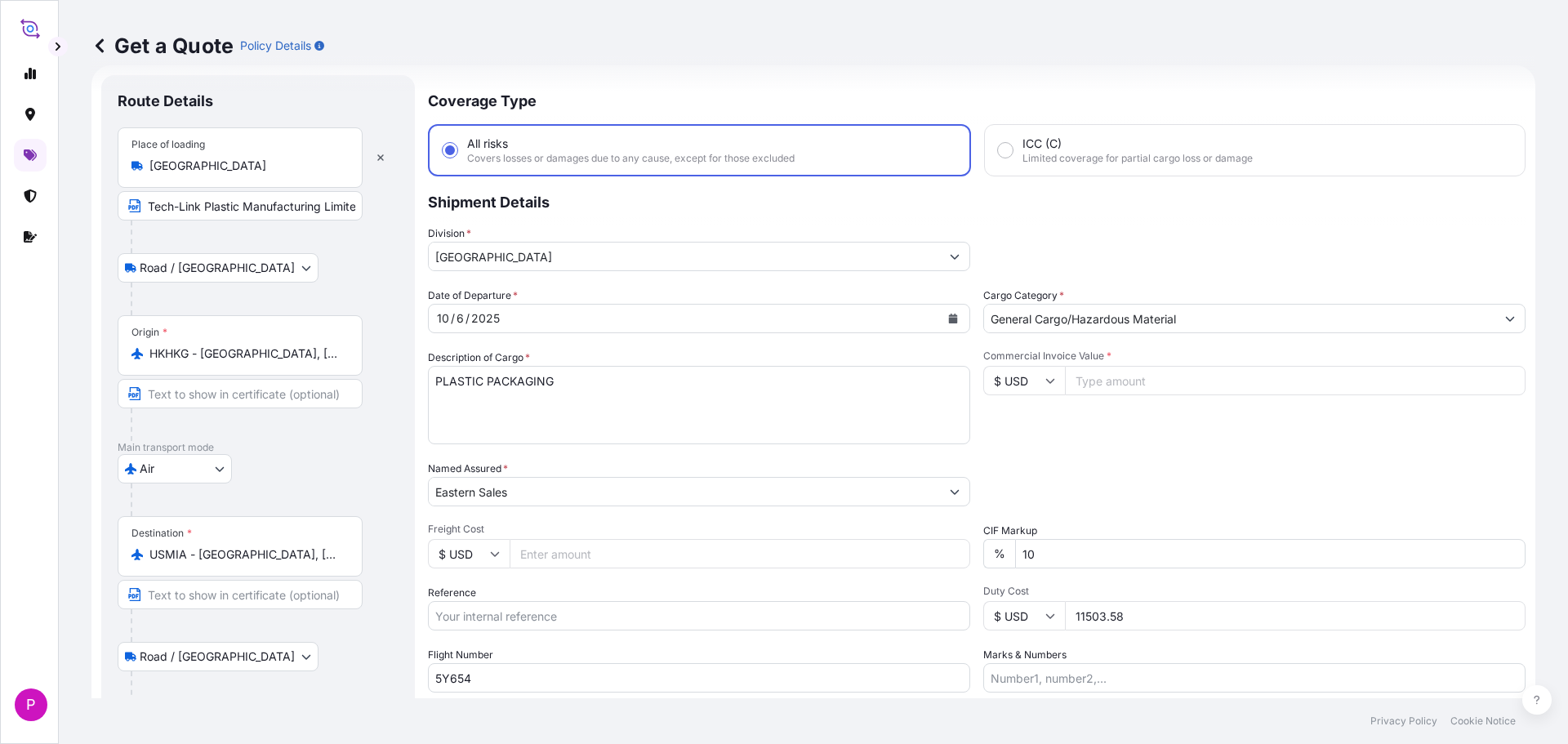
click at [326, 205] on input "Tech-Link Plastic Manufacturing Limited" at bounding box center [240, 205] width 245 height 29
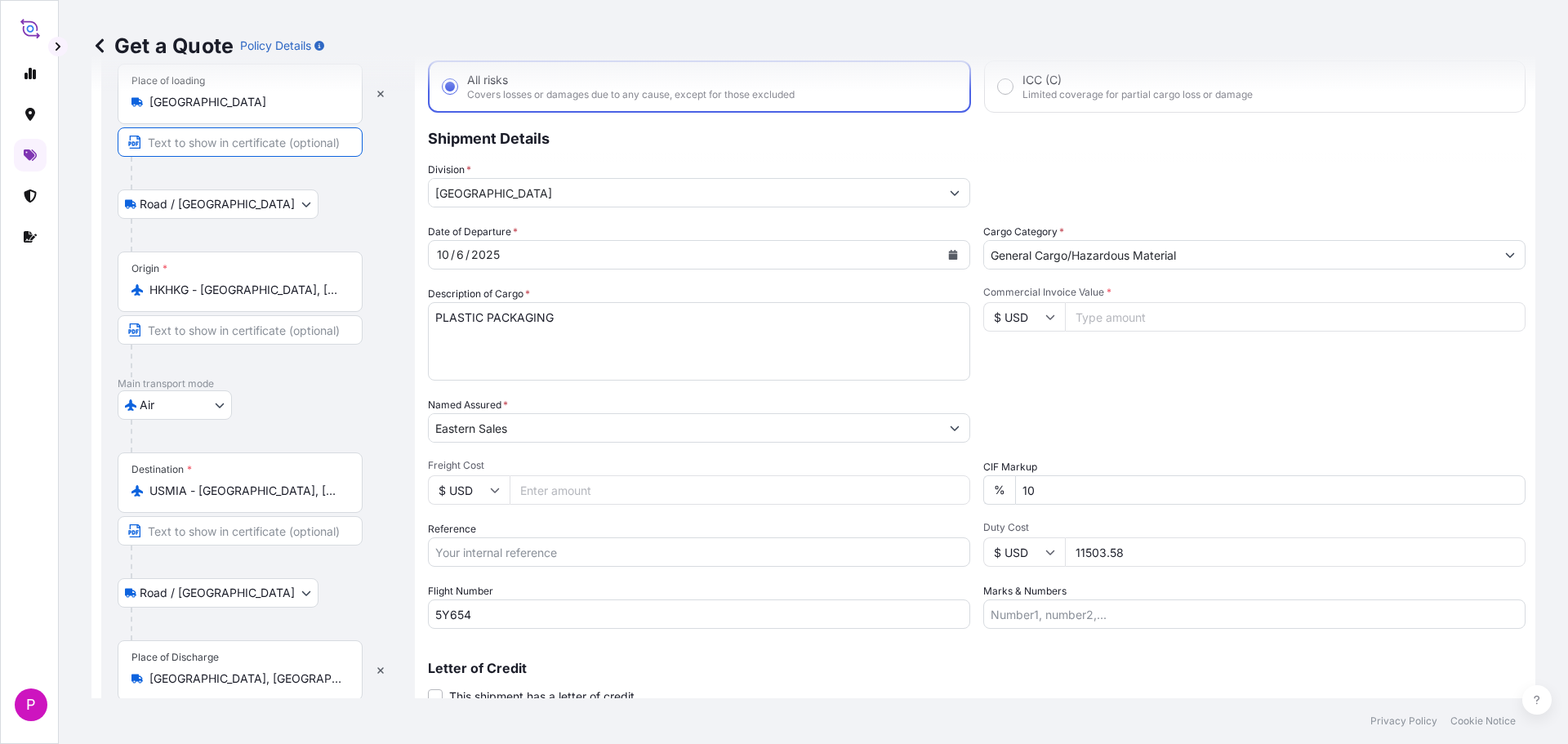
scroll to position [152, 0]
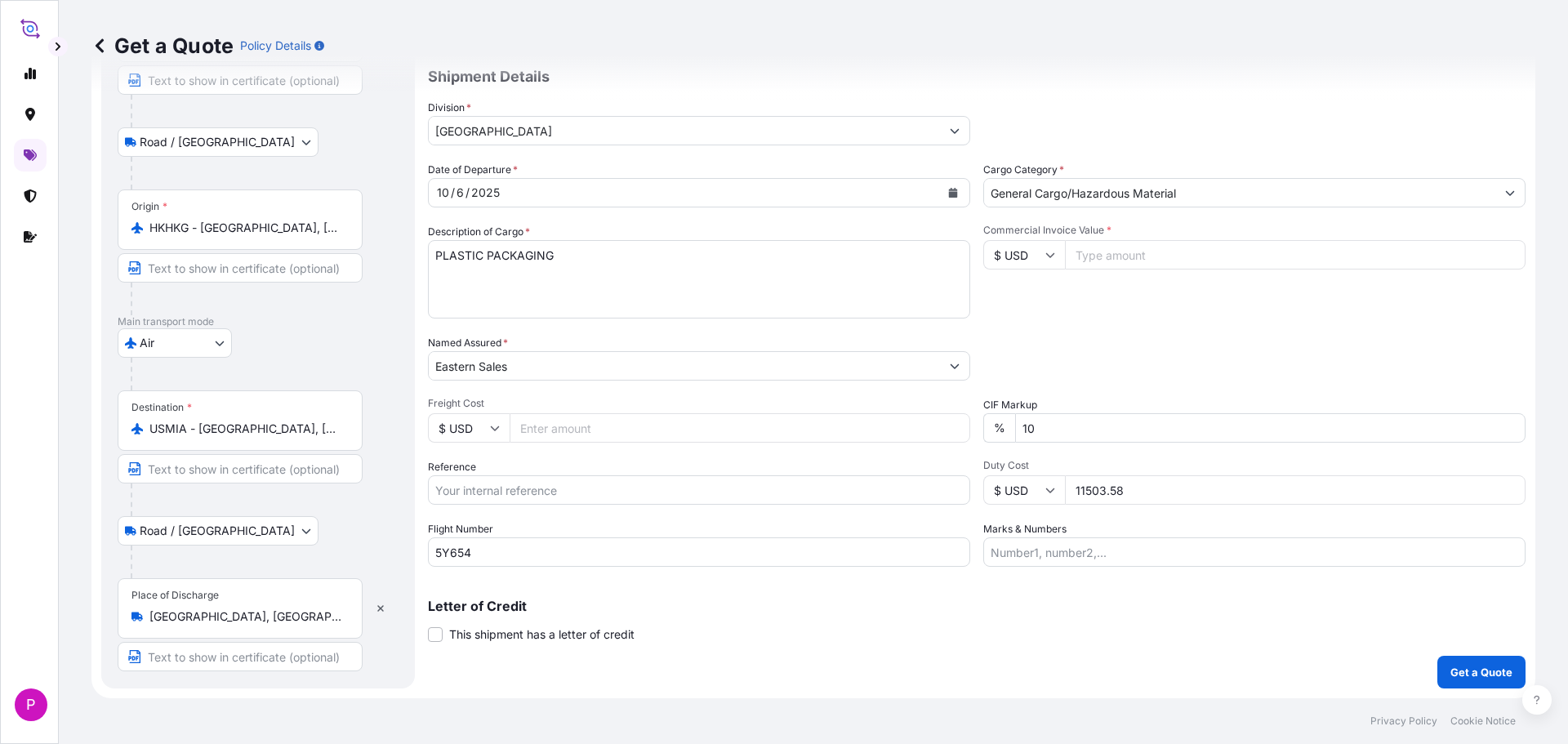
click at [1106, 265] on input "Commercial Invoice Value *" at bounding box center [1296, 254] width 461 height 29
paste input "19715.60"
type input "19715.60"
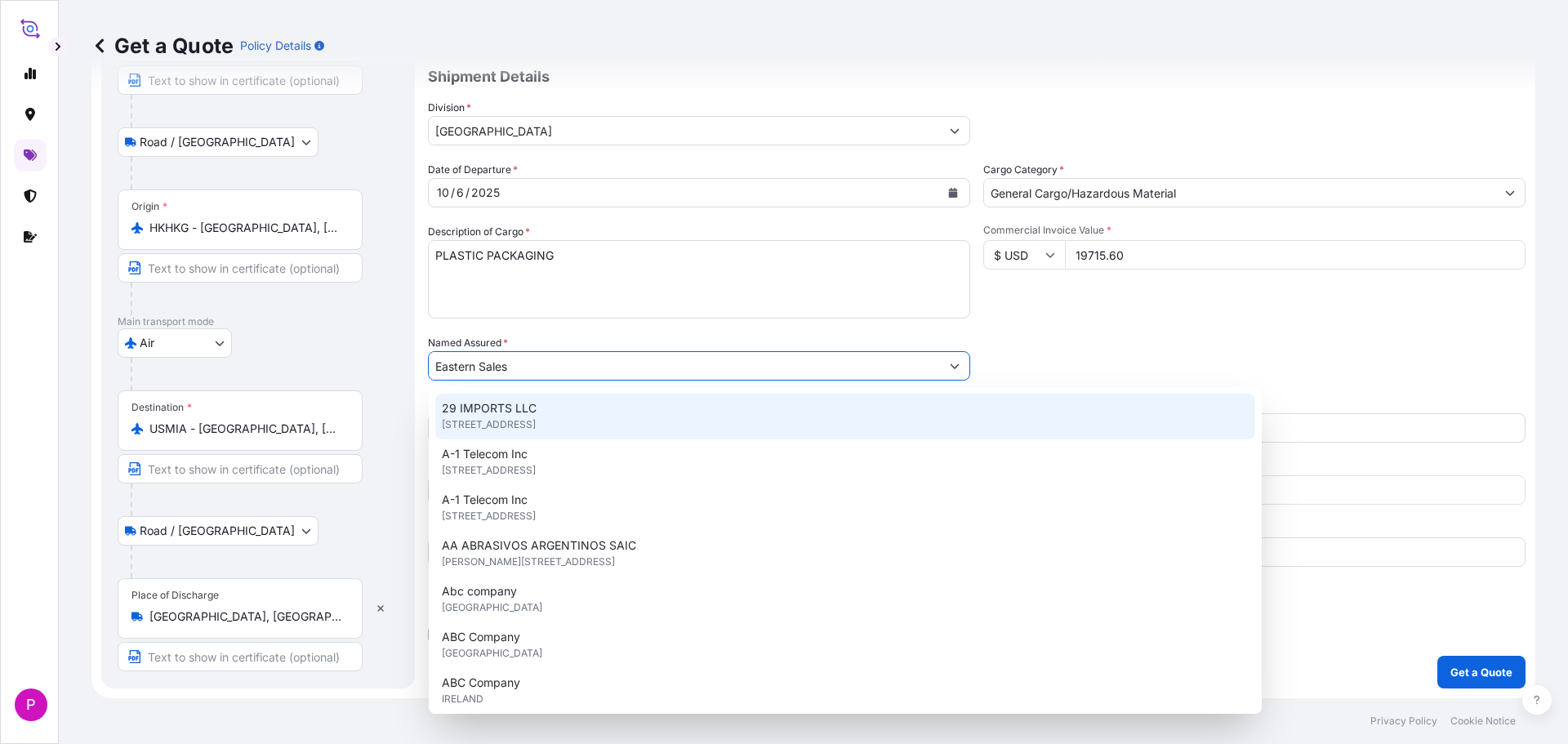
click at [1053, 351] on div "Packing Category Type to search a container mode Please select a primary mode o…" at bounding box center [1255, 357] width 543 height 45
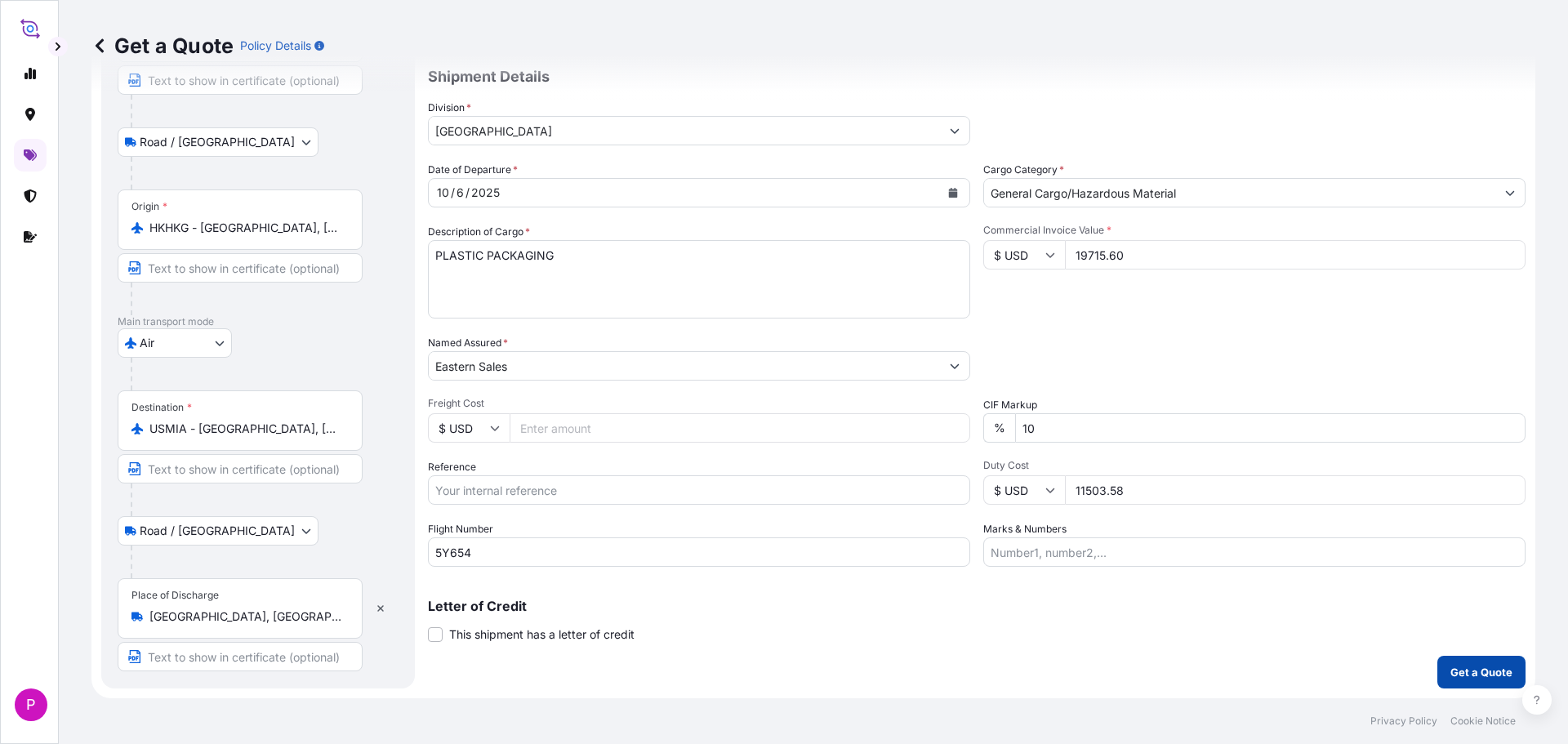
click at [1453, 668] on p "Get a Quote" at bounding box center [1482, 672] width 62 height 16
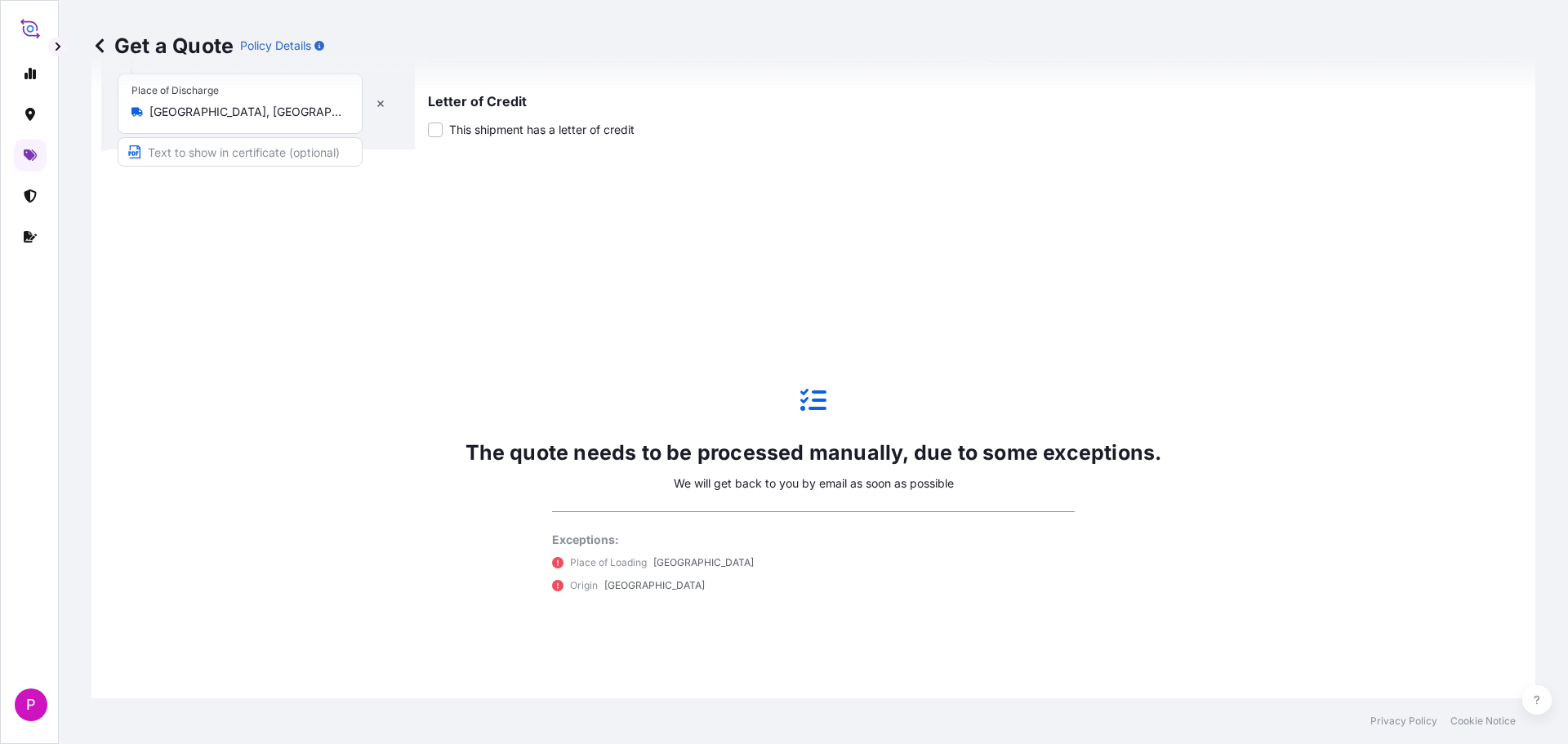
scroll to position [724, 0]
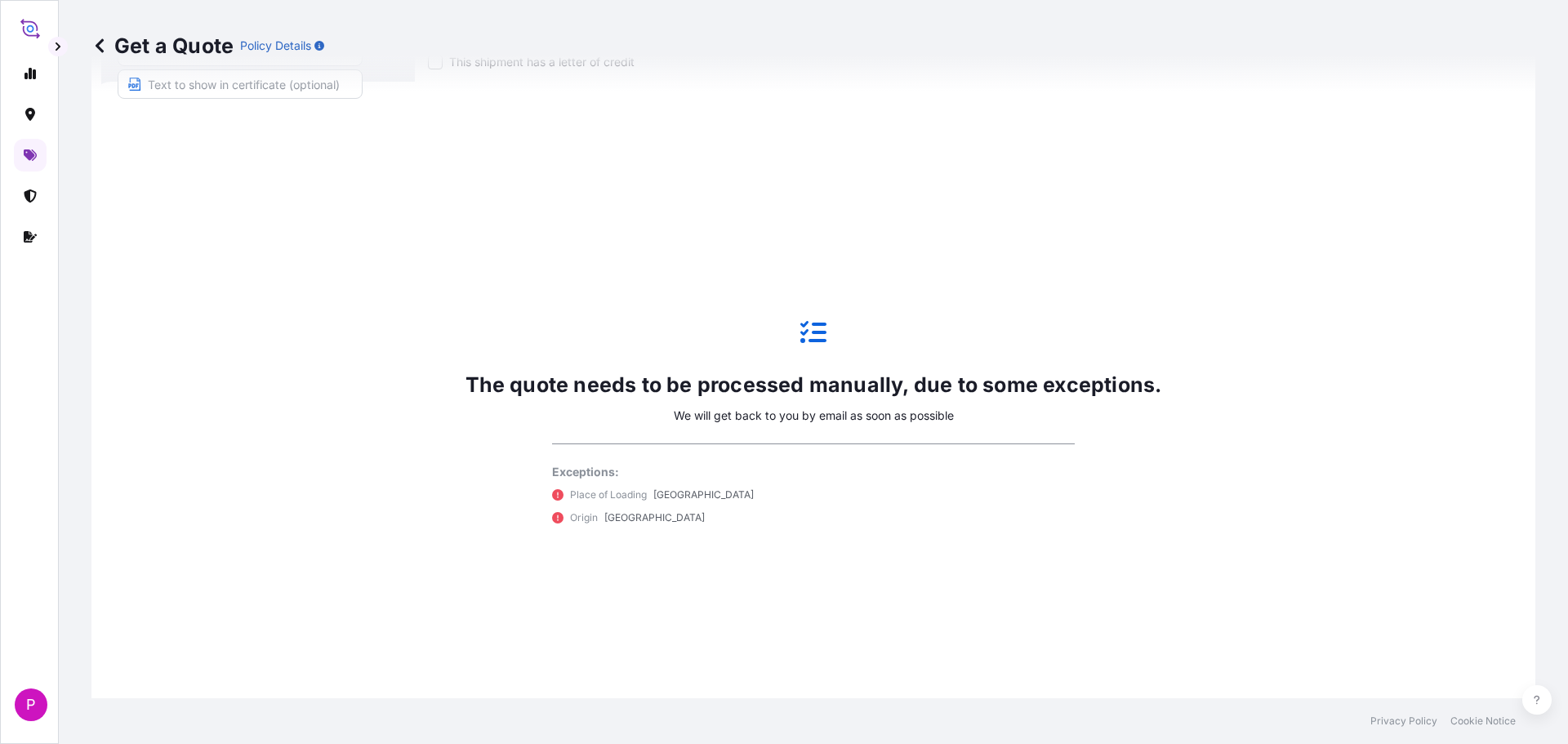
click at [105, 44] on icon at bounding box center [100, 45] width 16 height 16
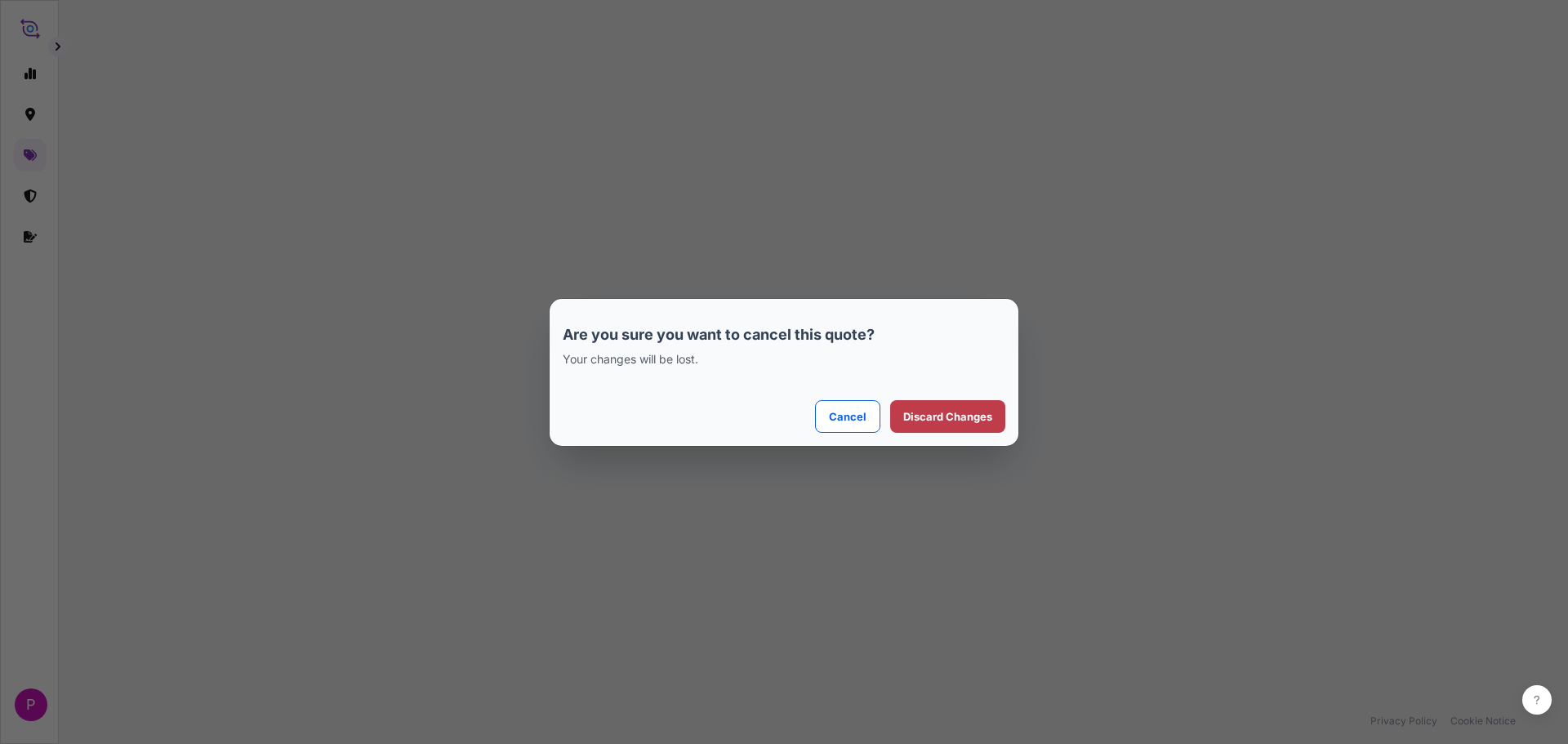
click at [919, 423] on p "Discard Changes" at bounding box center [948, 416] width 89 height 16
click at [945, 417] on p "Discard Changes" at bounding box center [948, 416] width 89 height 16
select select "Road / [GEOGRAPHIC_DATA]"
select select "Air"
select select "Road / [GEOGRAPHIC_DATA]"
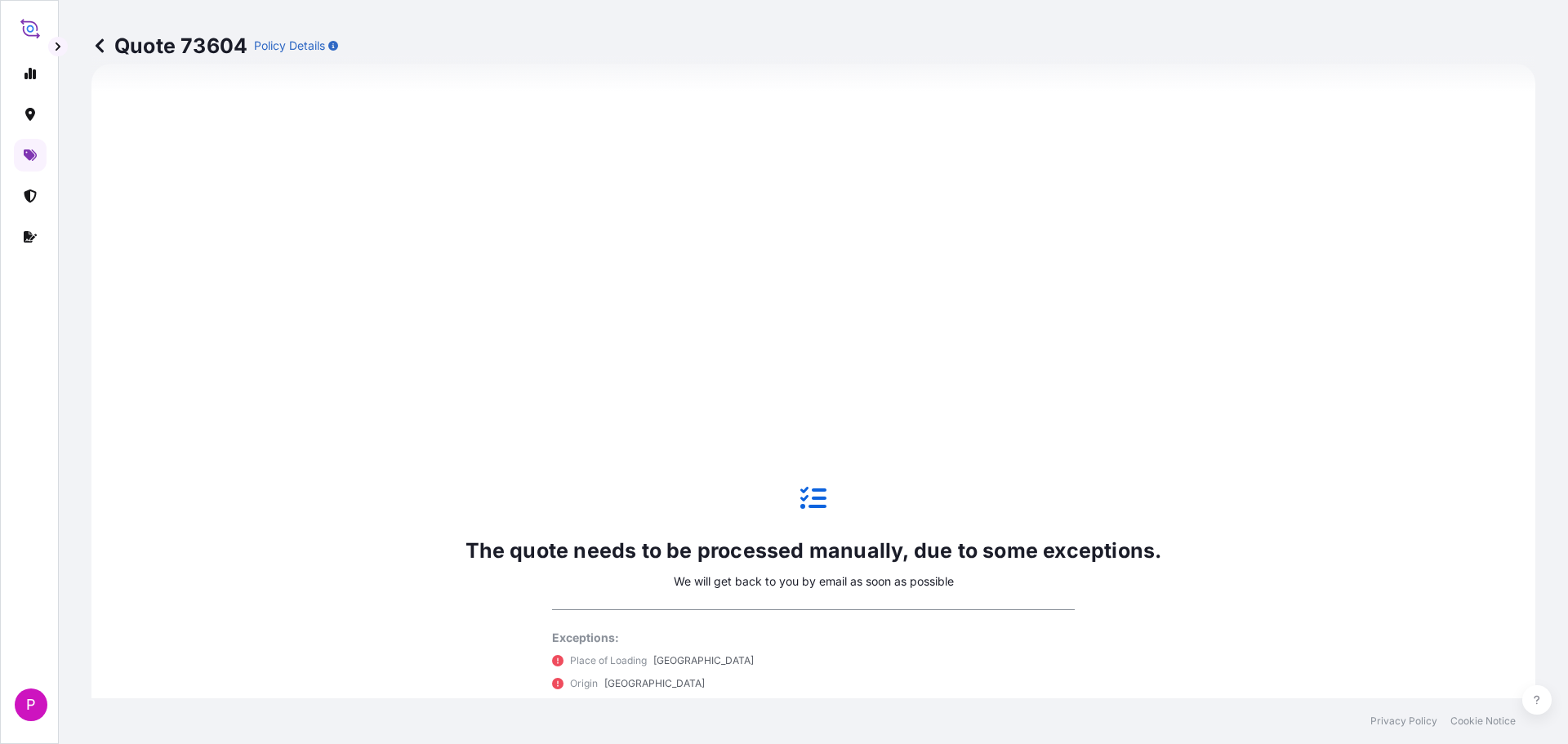
scroll to position [673, 0]
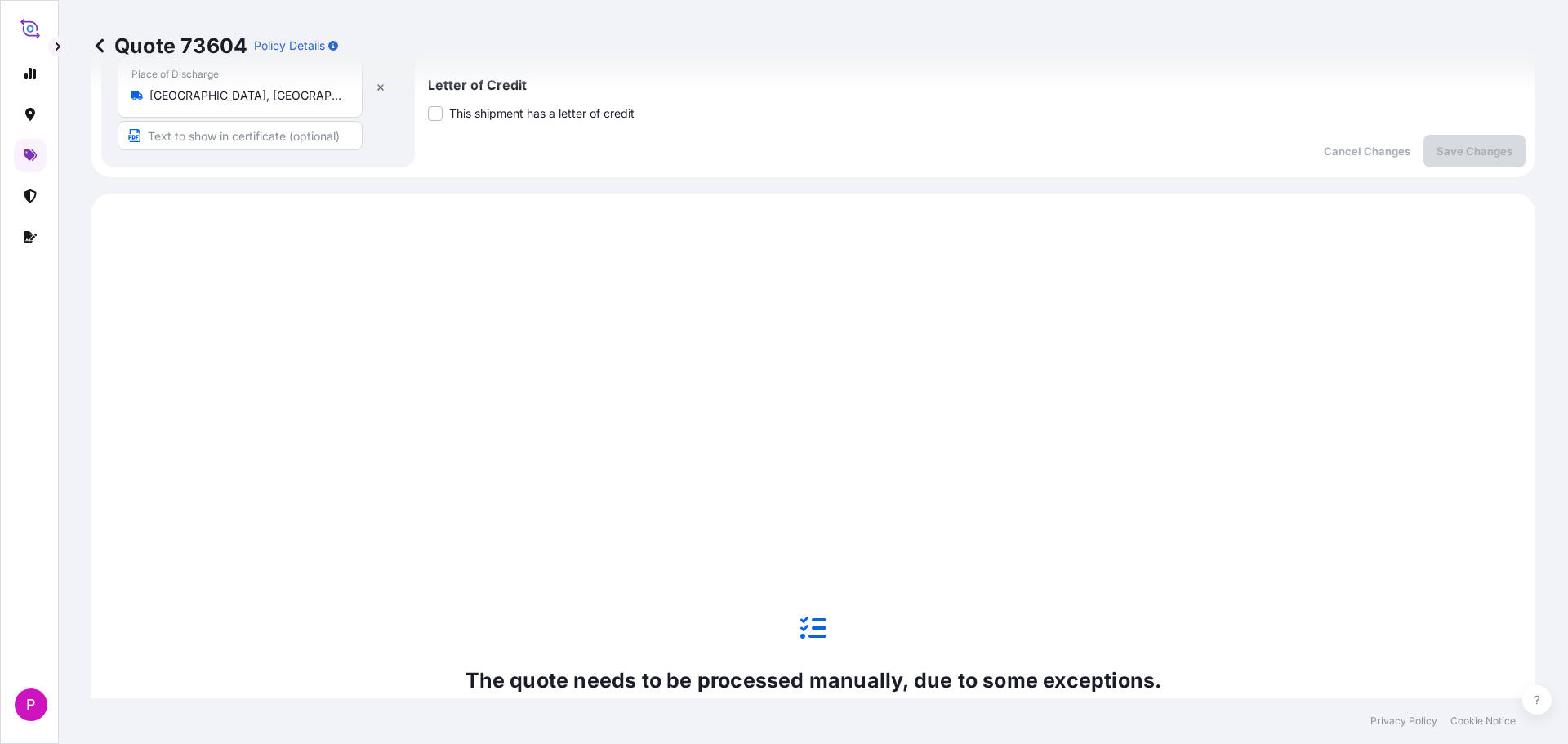
click at [92, 51] on div "Quote 73604 Policy Details Route Details Place of loading Hong Kong Road / Inla…" at bounding box center [813, 348] width 1509 height 698
click at [101, 39] on icon at bounding box center [100, 45] width 16 height 16
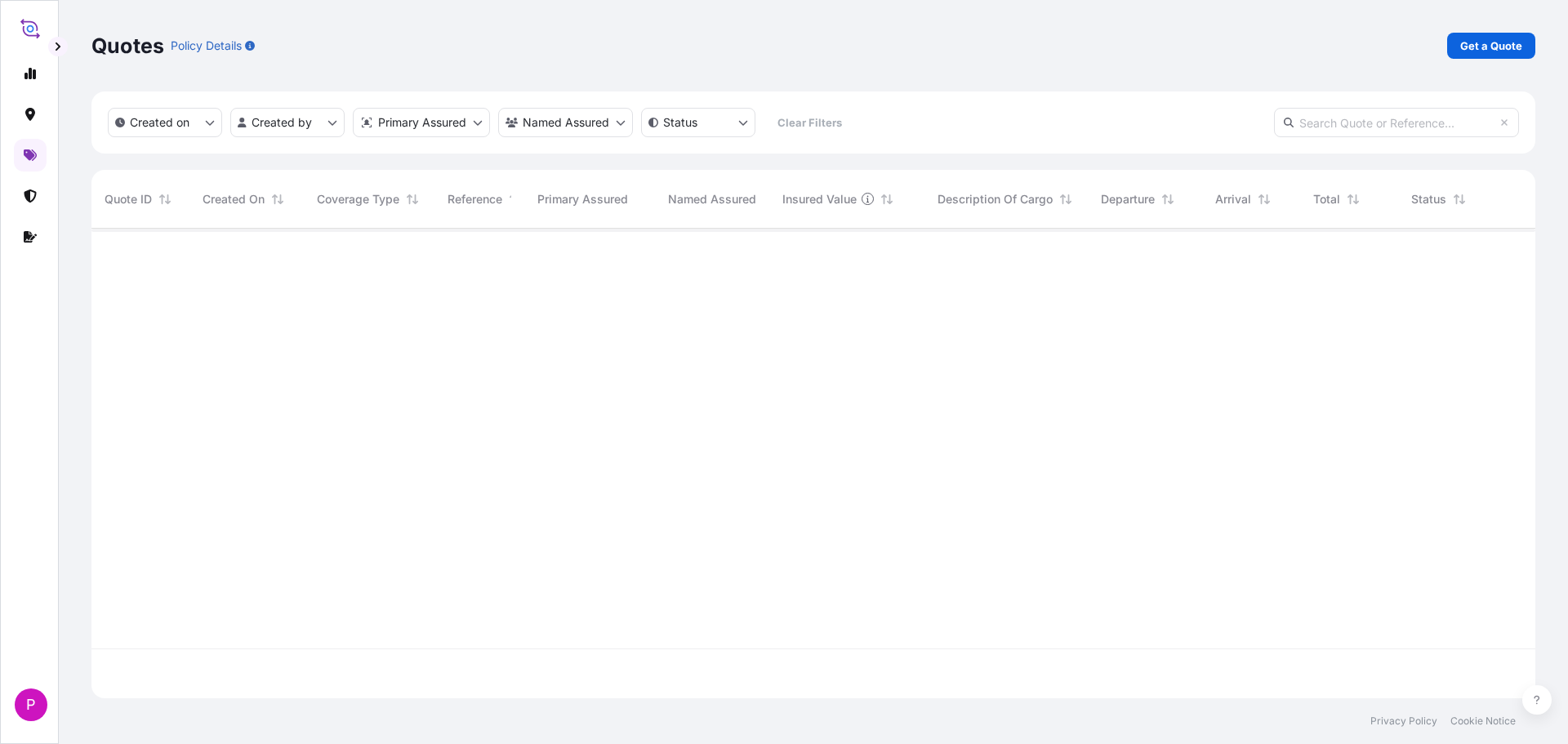
scroll to position [466, 1432]
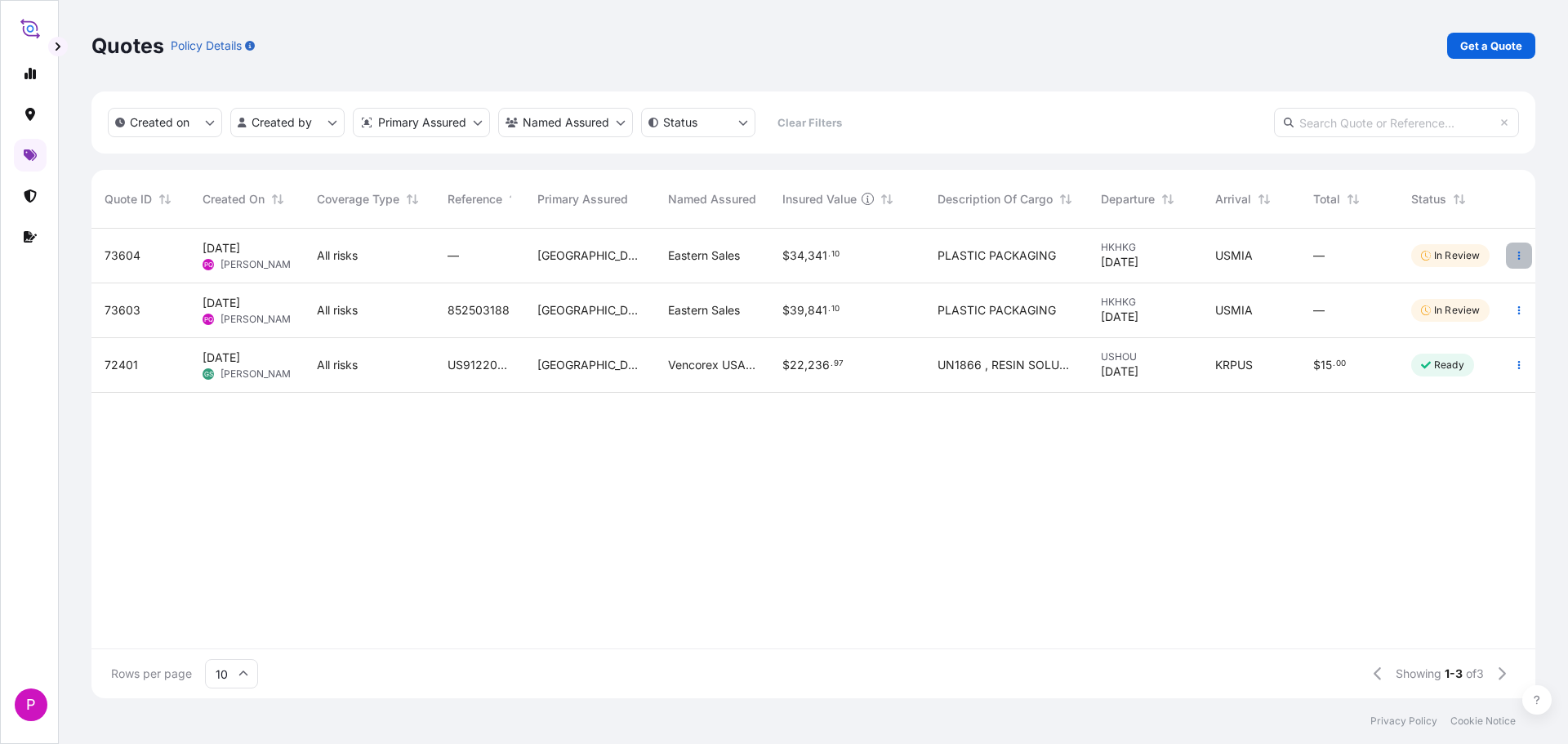
click at [1513, 254] on button "button" at bounding box center [1519, 255] width 26 height 26
drag, startPoint x: 483, startPoint y: 247, endPoint x: 344, endPoint y: 452, distance: 247.7
click at [343, 452] on div "73604 Oct 6, 2025 PQ Patrick Qualls All risks — Dallas Eastern Sales $ 34 , 341…" at bounding box center [818, 438] width 1454 height 420
click at [867, 244] on div "$ 34 , 341 . 10" at bounding box center [847, 256] width 155 height 55
select select "Road / [GEOGRAPHIC_DATA]"
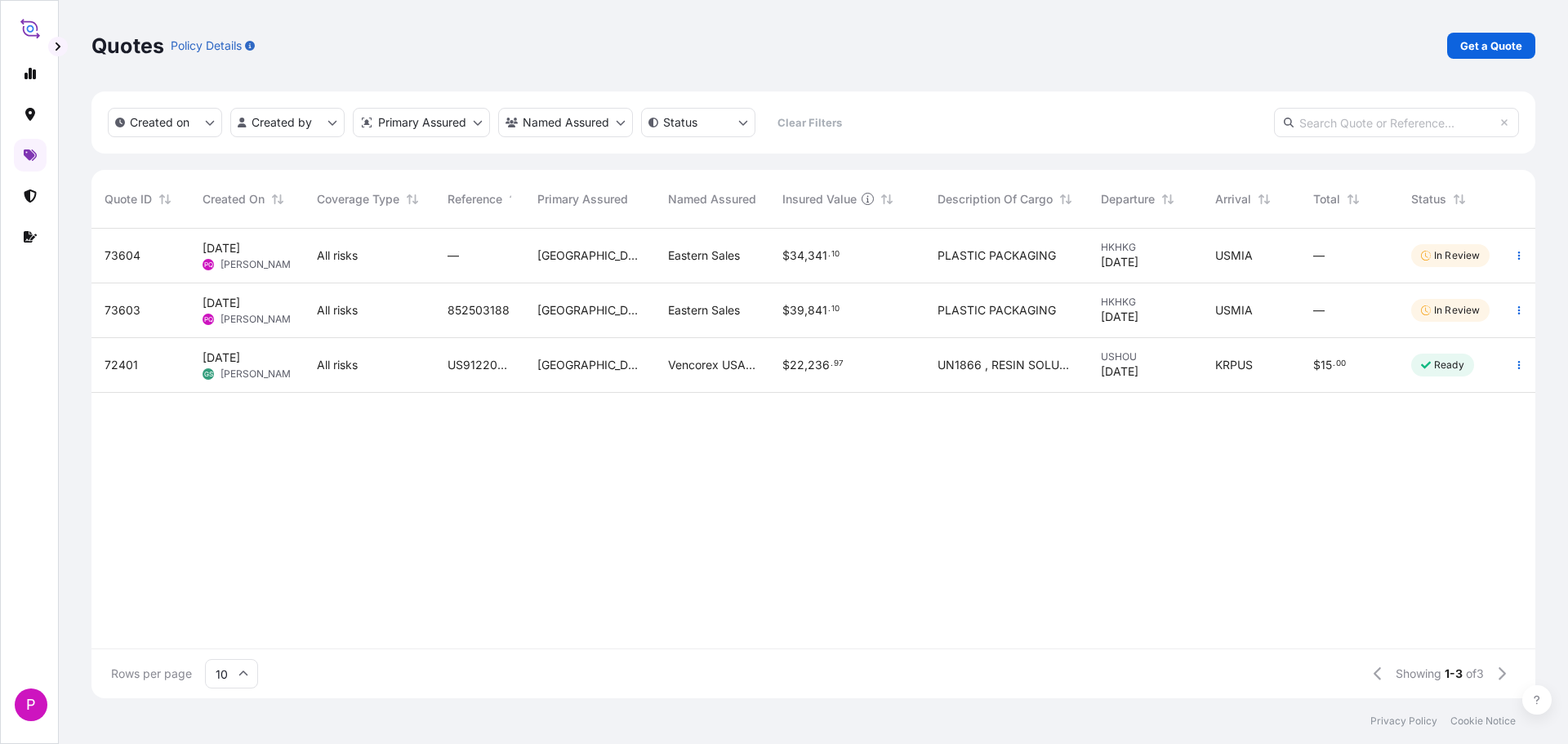
select select "Air"
select select "Road / [GEOGRAPHIC_DATA]"
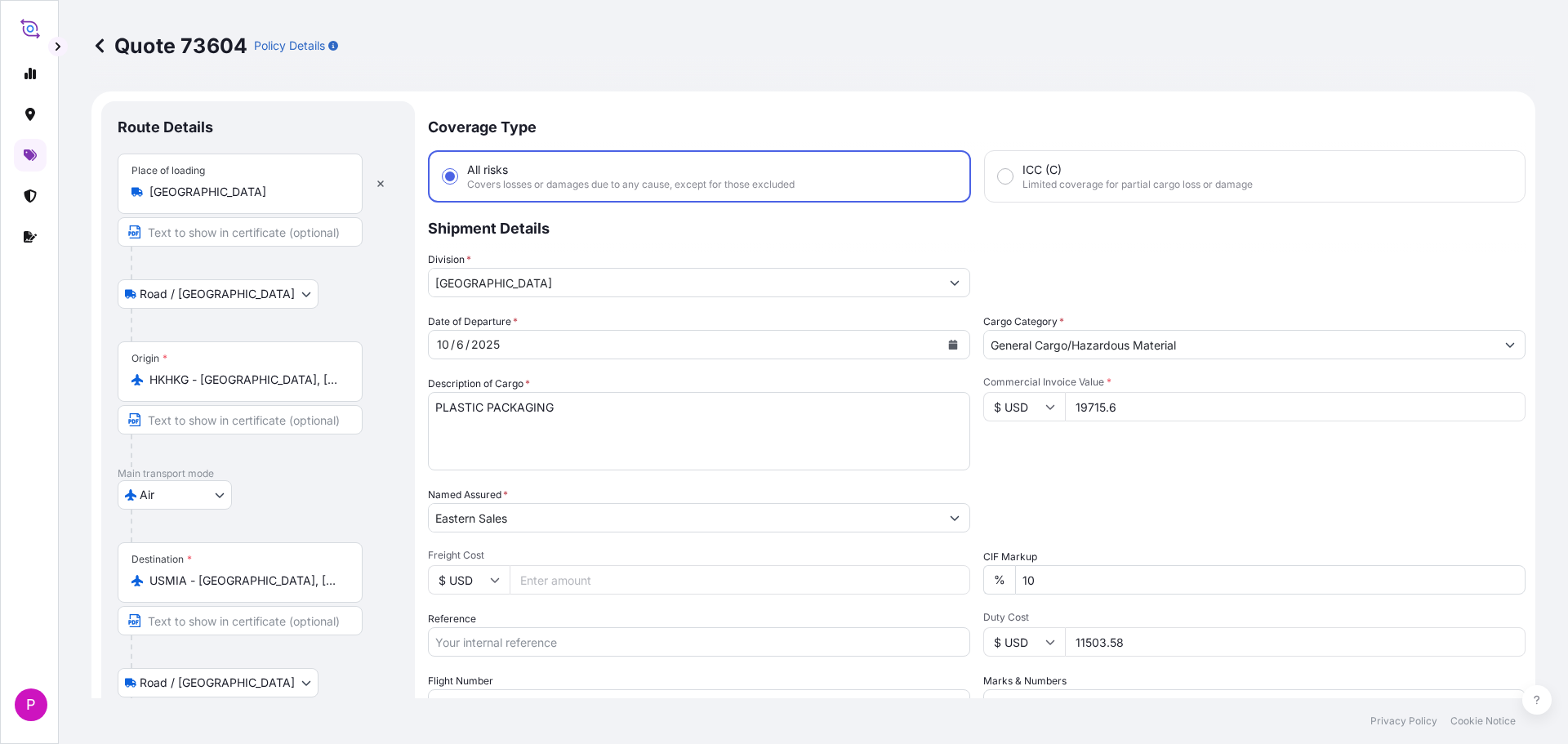
click at [101, 46] on icon at bounding box center [100, 45] width 16 height 16
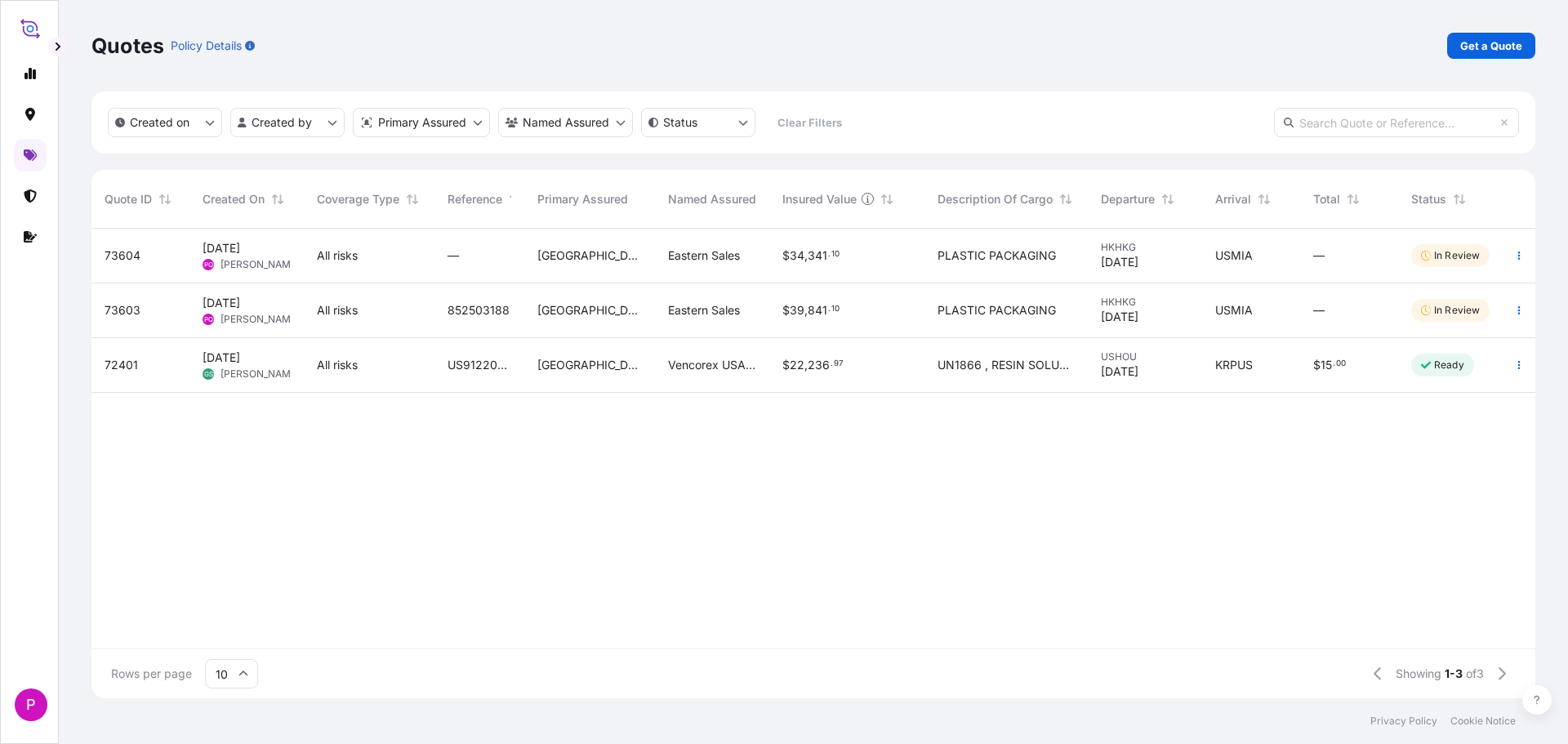
scroll to position [466, 1432]
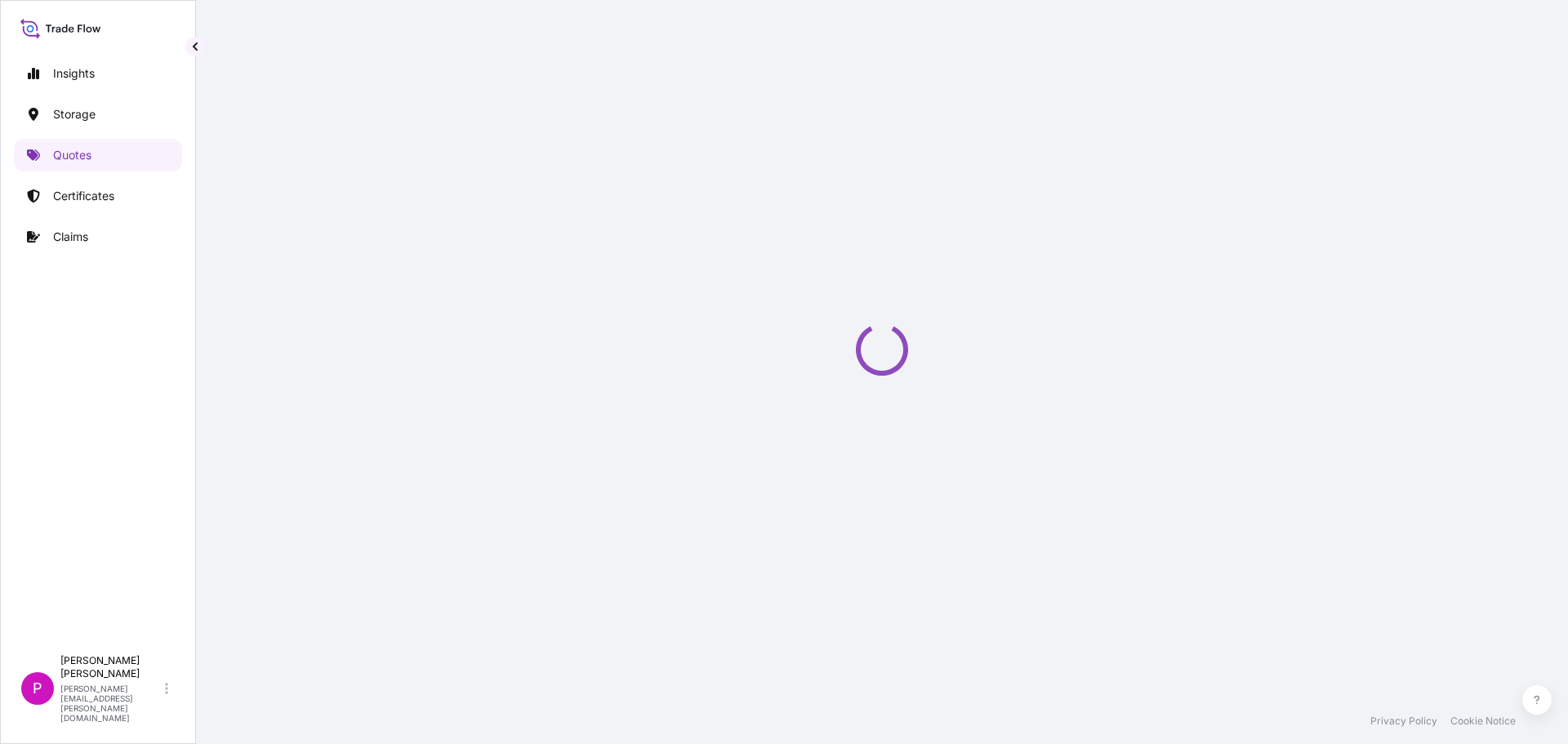
select select "Road / Inland"
select select "Air"
select select "Road / Inland"
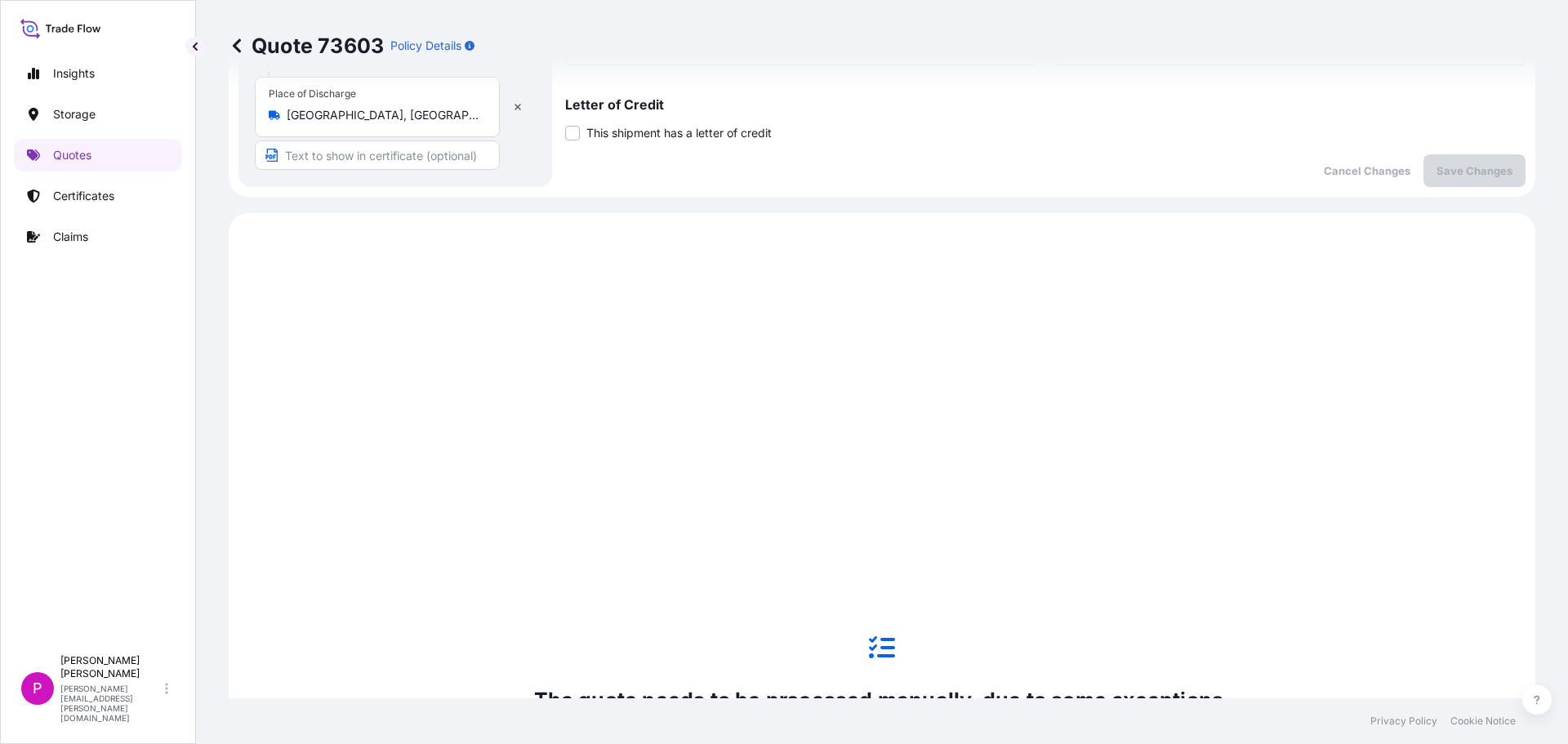
scroll to position [1197, 0]
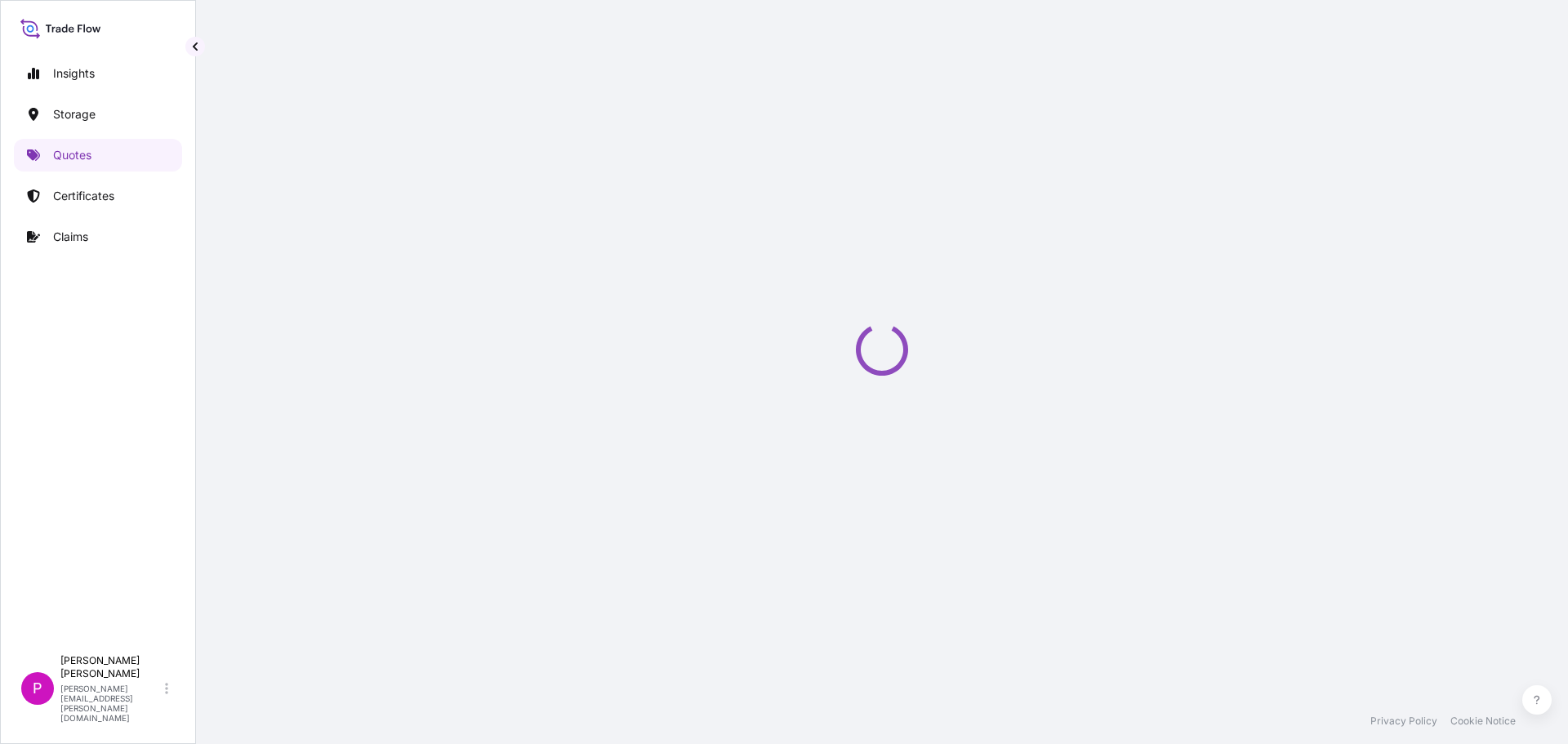
select select "Road / [GEOGRAPHIC_DATA]"
select select "Air"
select select "Road / [GEOGRAPHIC_DATA]"
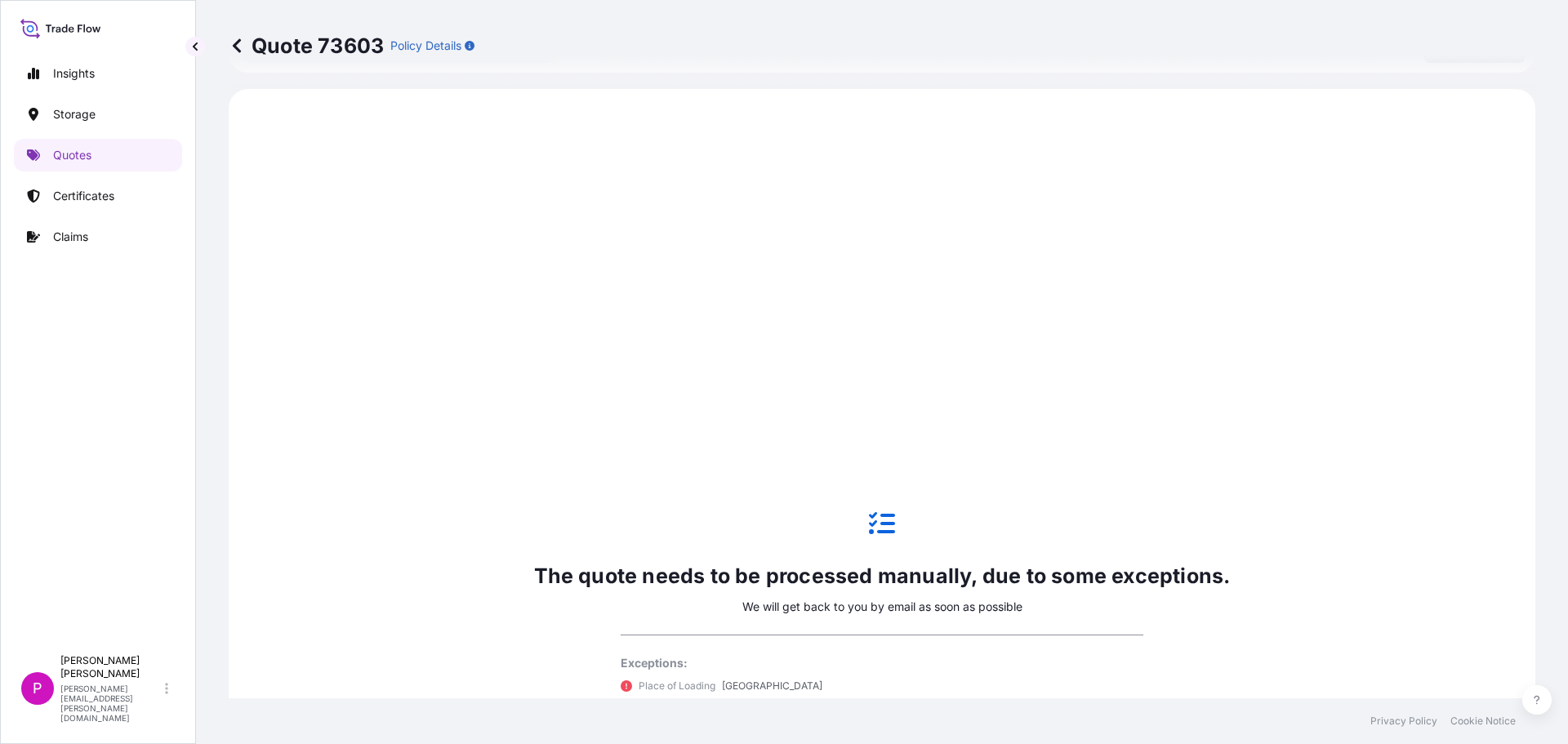
scroll to position [785, 0]
